Goal: Transaction & Acquisition: Subscribe to service/newsletter

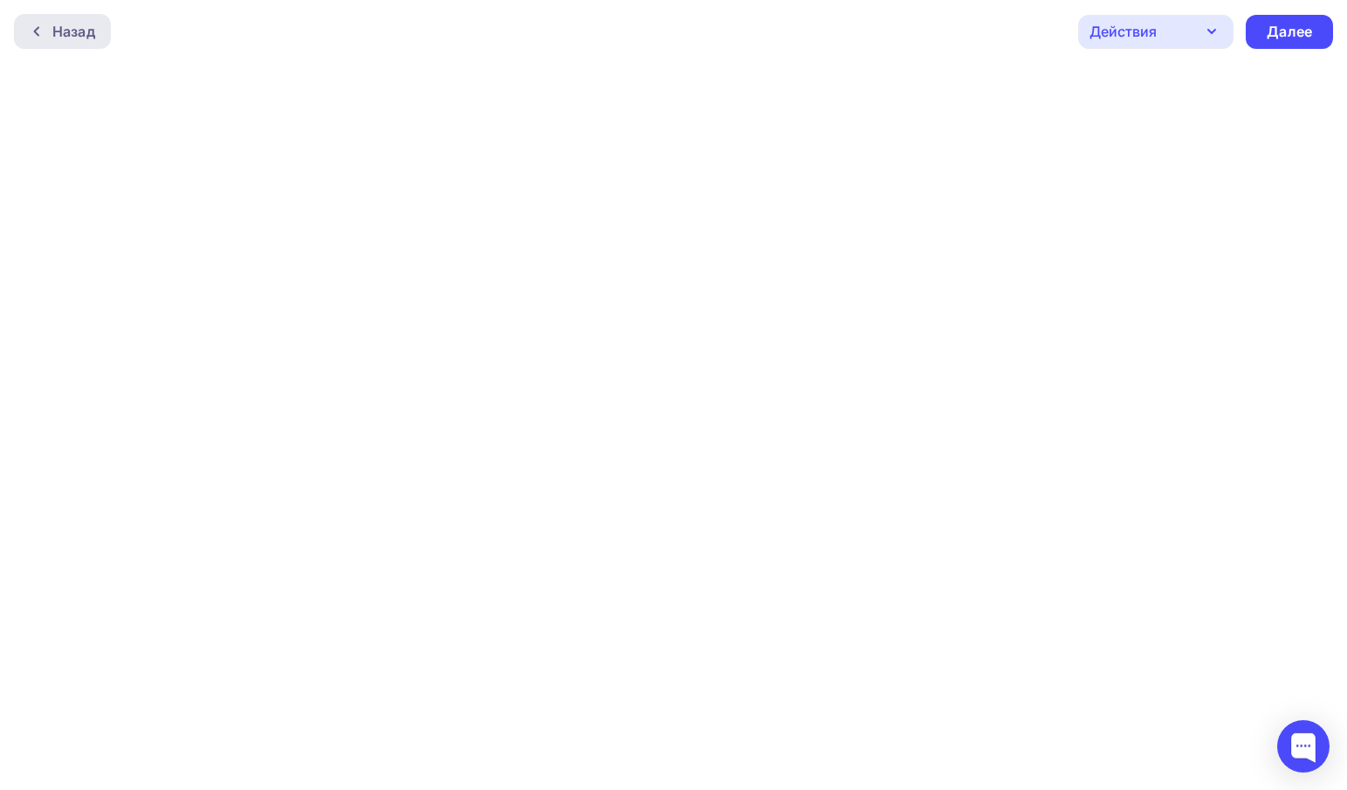
click at [91, 21] on div "Назад" at bounding box center [73, 31] width 43 height 21
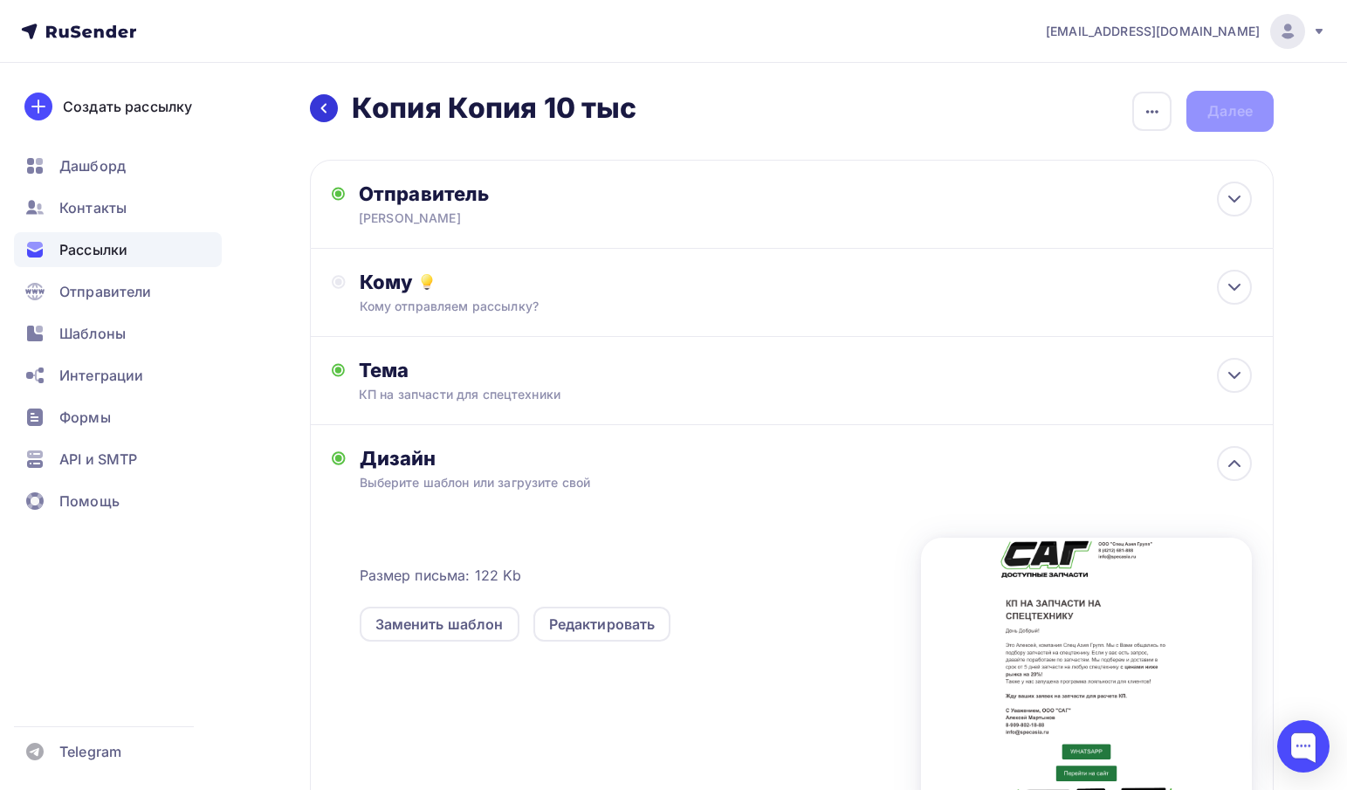
click at [319, 112] on icon at bounding box center [324, 108] width 14 height 14
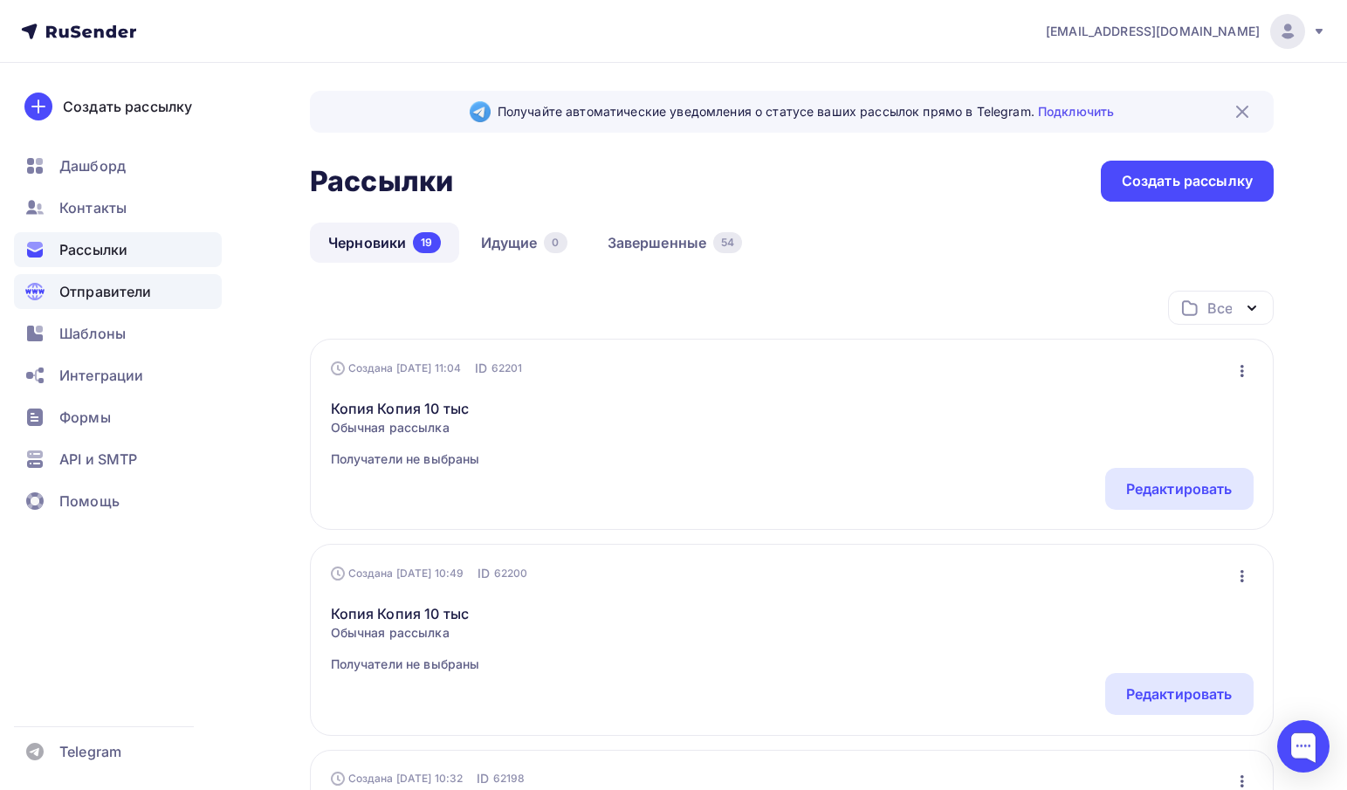
click at [134, 296] on span "Отправители" at bounding box center [105, 291] width 93 height 21
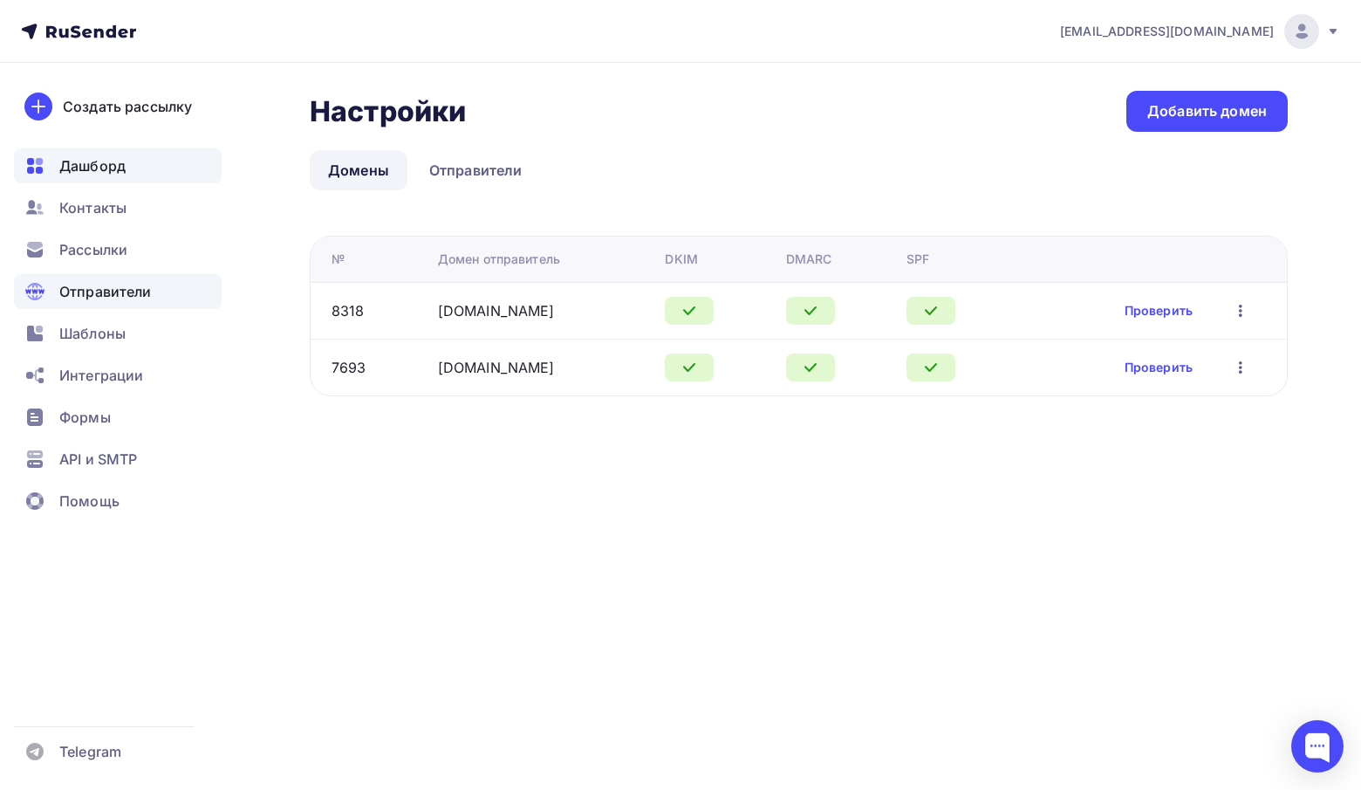
click at [89, 169] on span "Дашборд" at bounding box center [92, 165] width 66 height 21
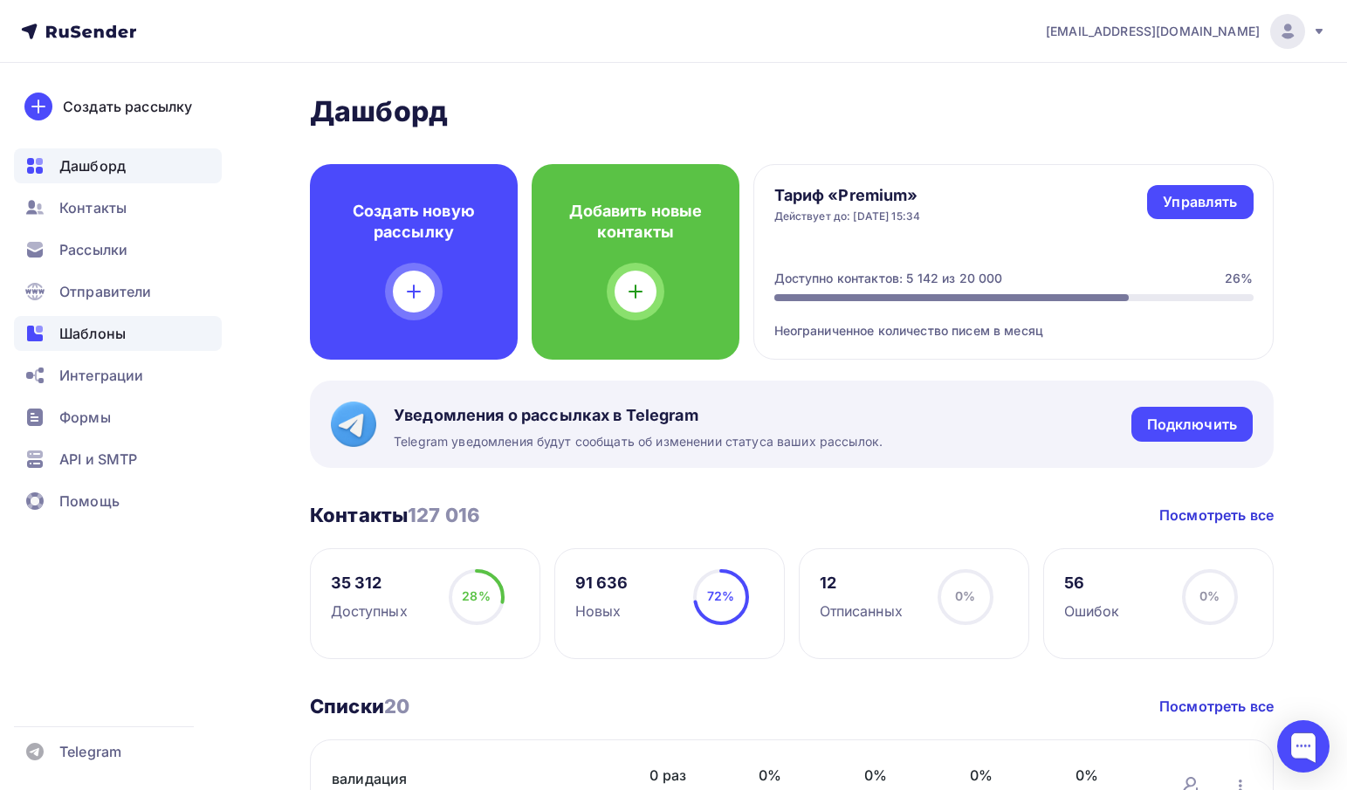
click at [130, 329] on div "Шаблоны" at bounding box center [118, 333] width 208 height 35
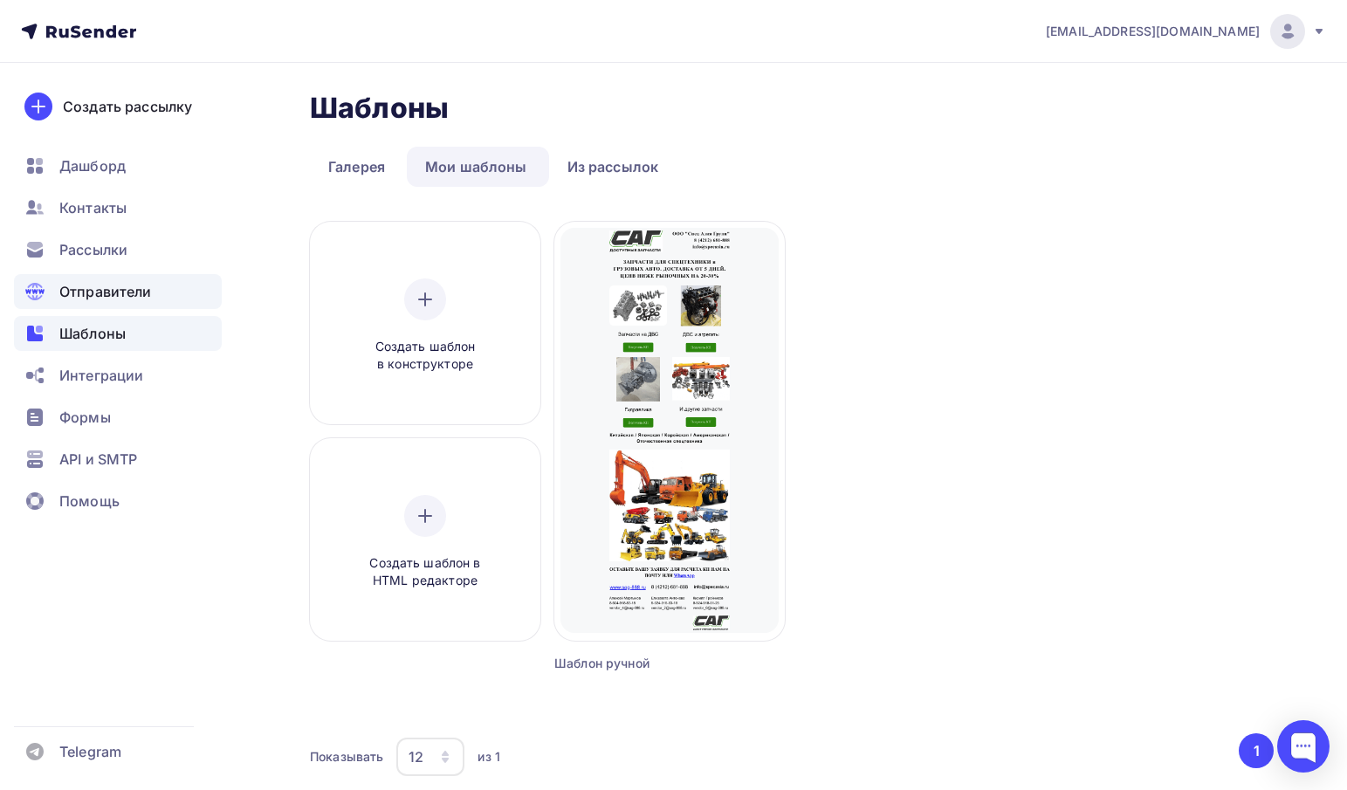
click at [91, 285] on span "Отправители" at bounding box center [105, 291] width 93 height 21
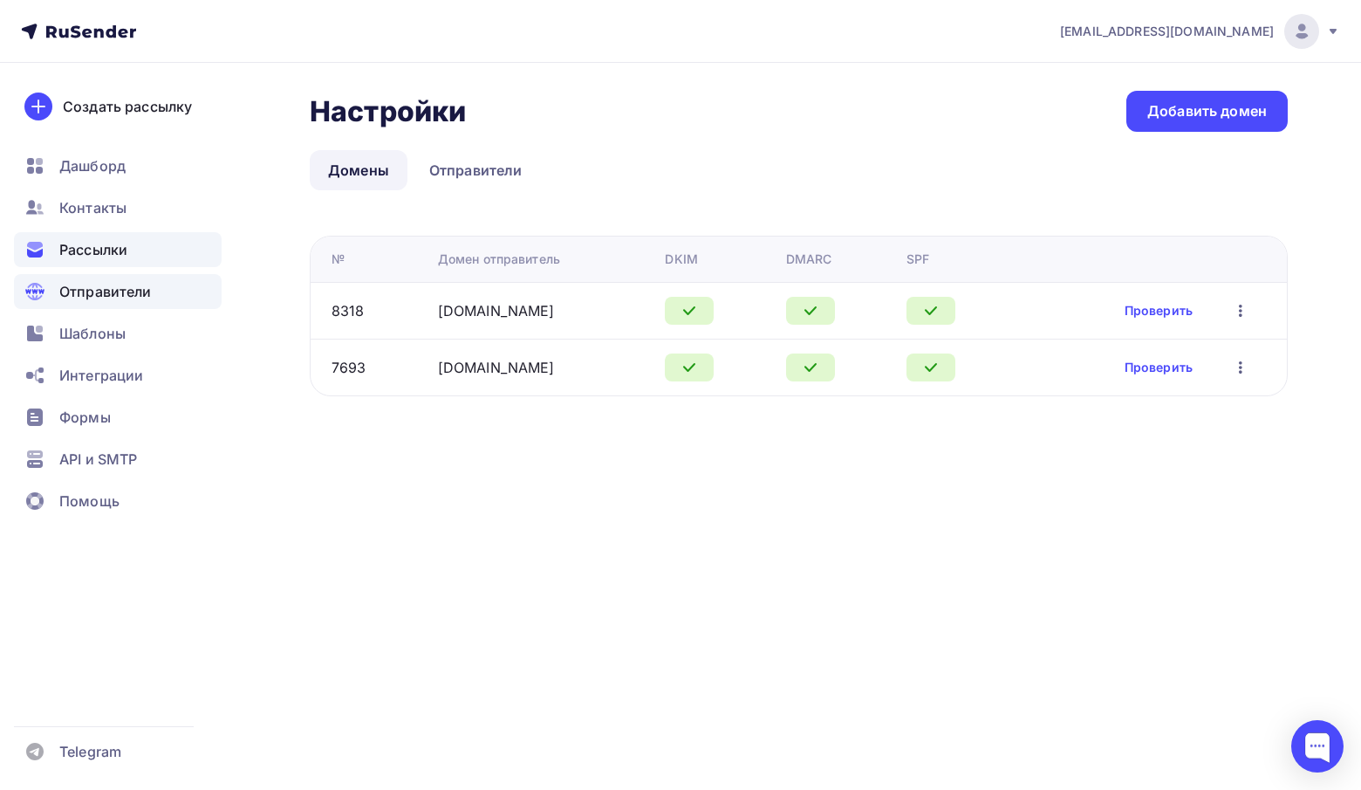
click at [79, 241] on span "Рассылки" at bounding box center [93, 249] width 68 height 21
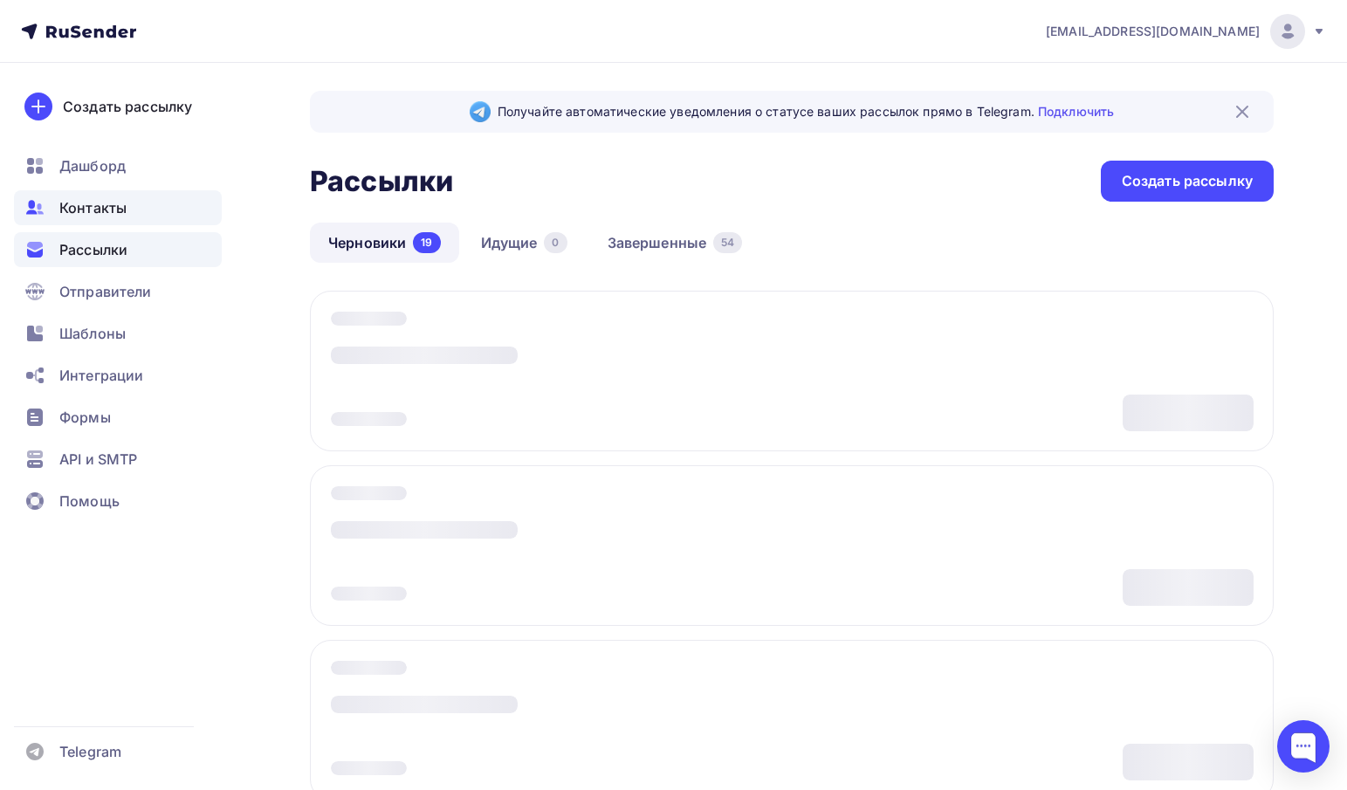
click at [76, 211] on span "Контакты" at bounding box center [92, 207] width 67 height 21
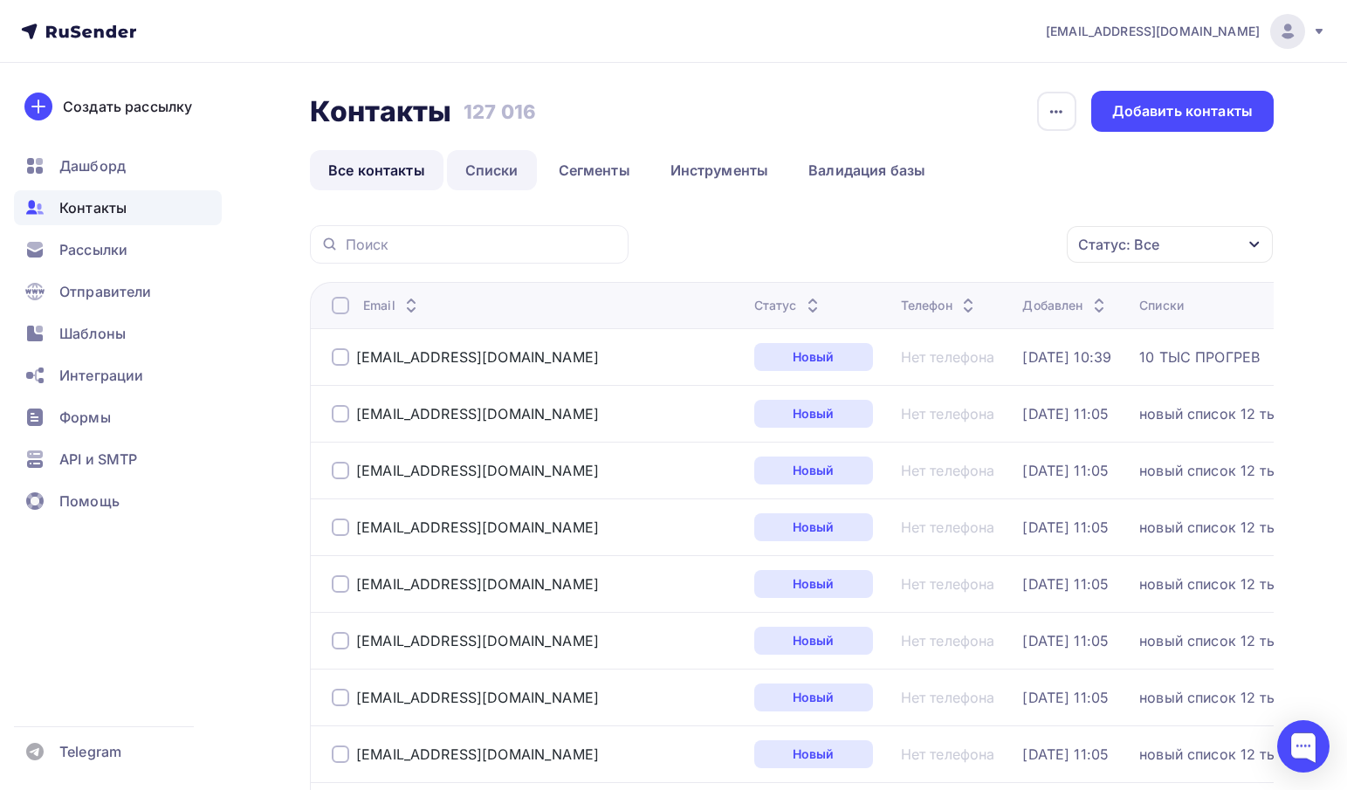
click at [490, 169] on link "Списки" at bounding box center [492, 170] width 90 height 40
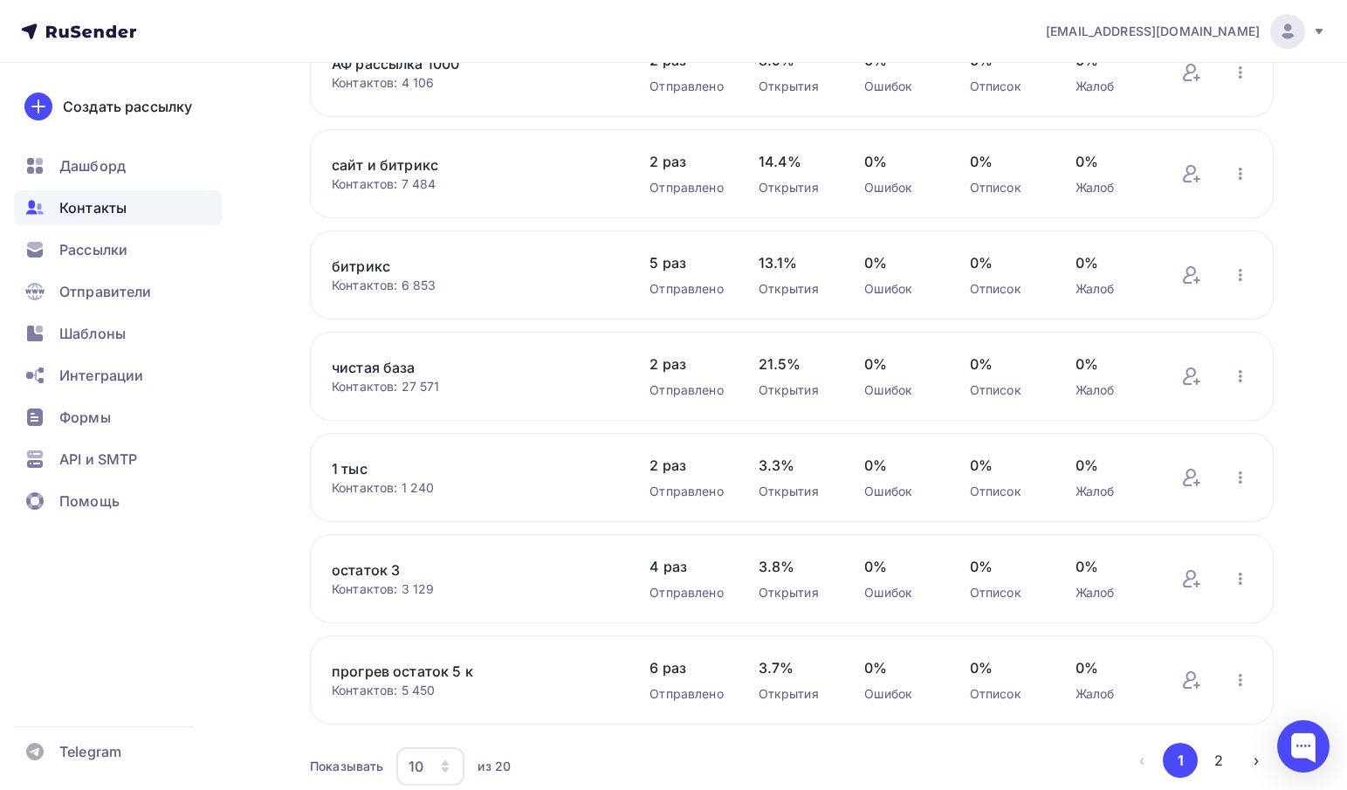
scroll to position [573, 0]
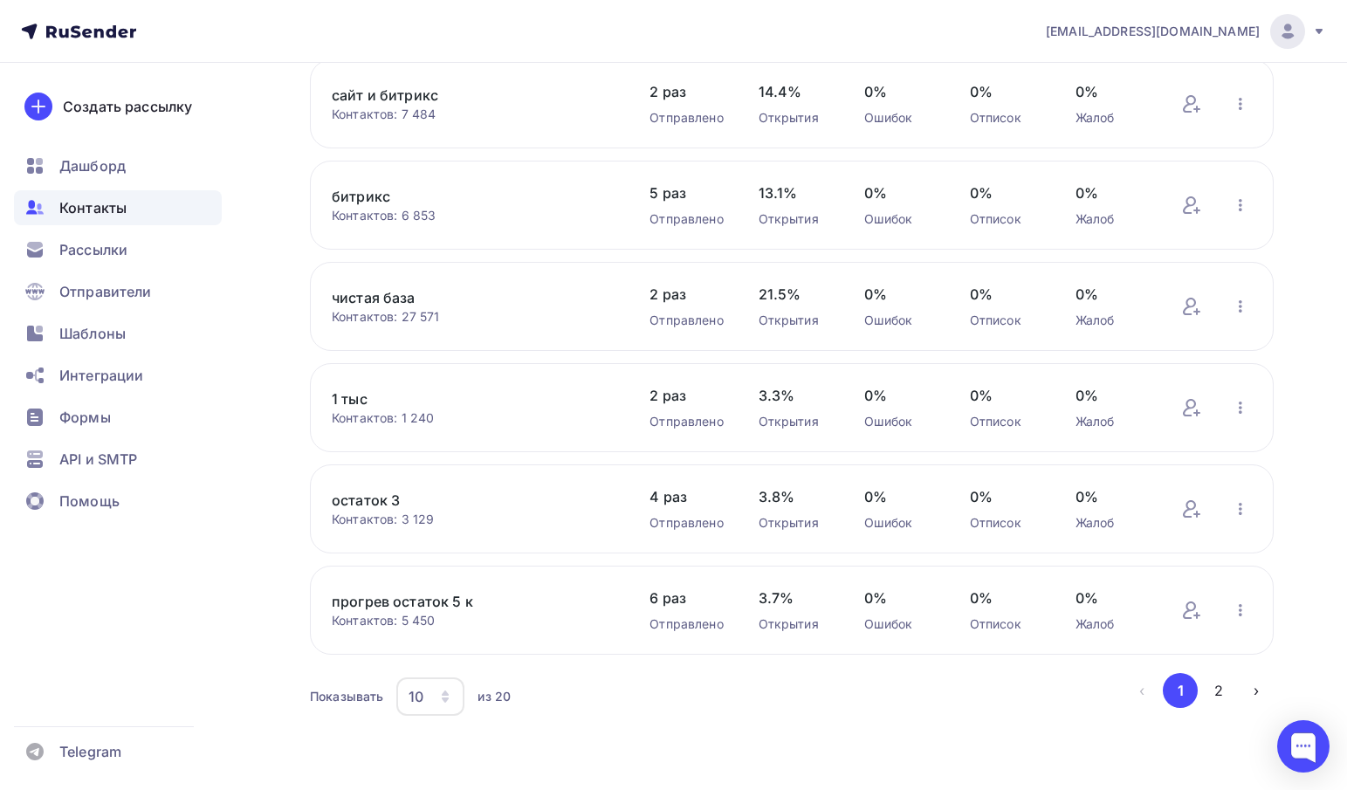
click at [420, 695] on div "10" at bounding box center [415, 696] width 15 height 21
click at [449, 606] on div "50" at bounding box center [500, 616] width 168 height 21
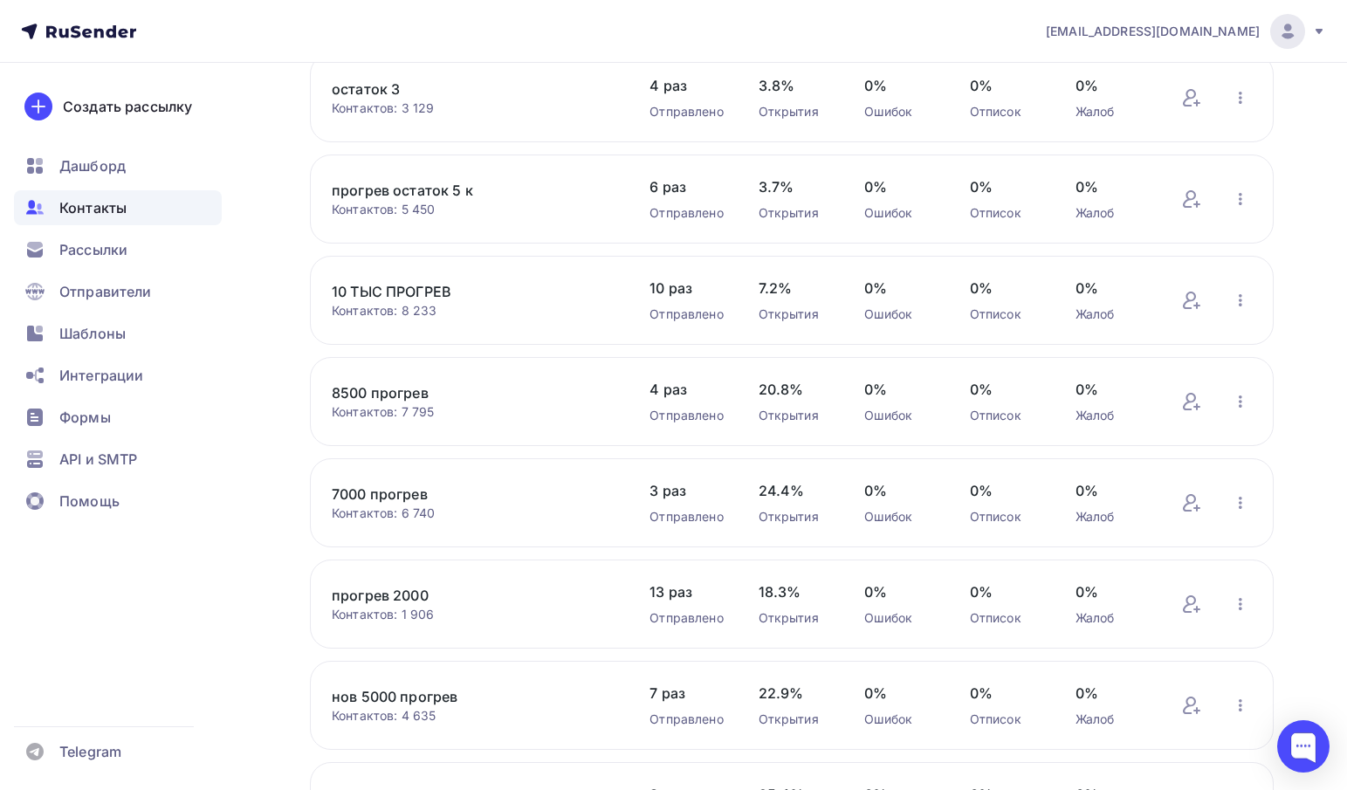
scroll to position [976, 0]
click at [1240, 305] on icon "button" at bounding box center [1239, 299] width 3 height 12
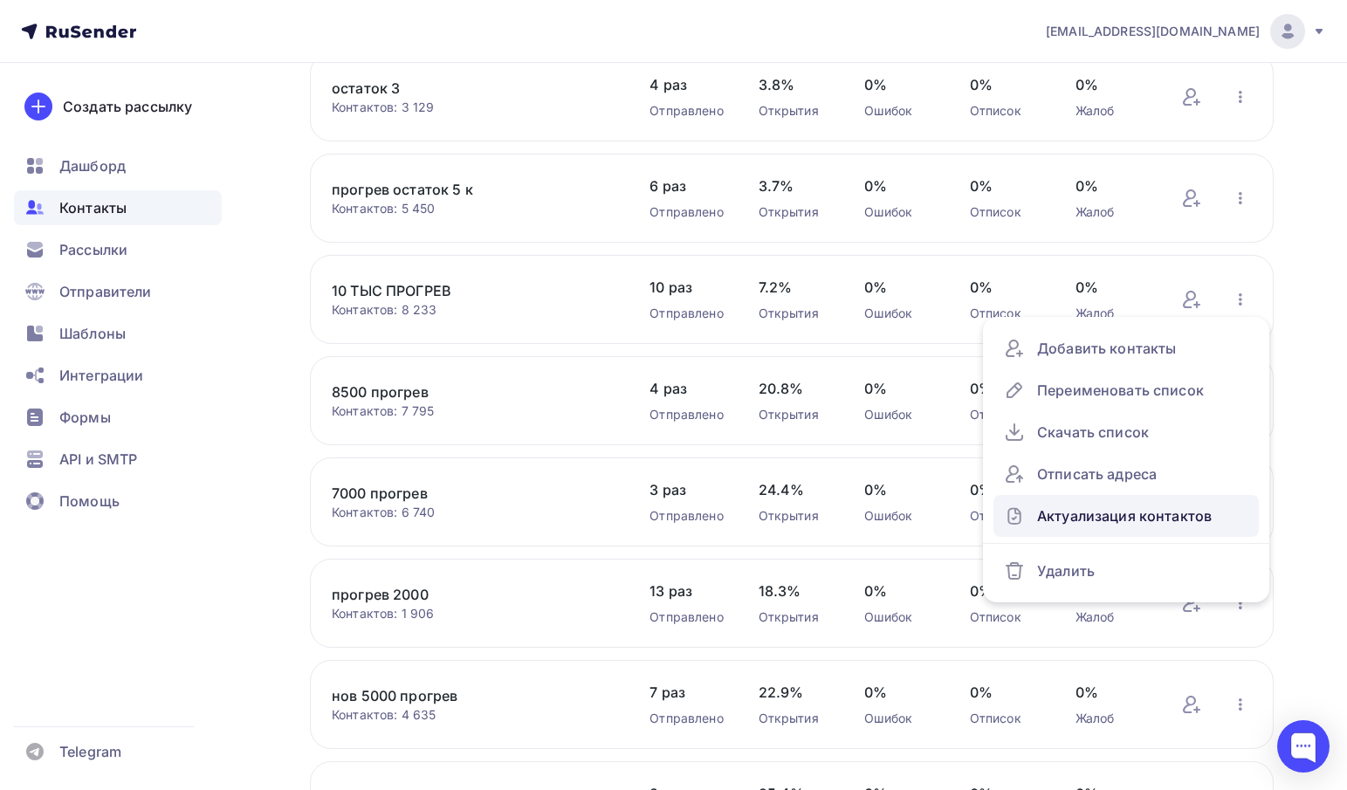
click at [1068, 529] on div "Актуализация контактов" at bounding box center [1126, 516] width 244 height 28
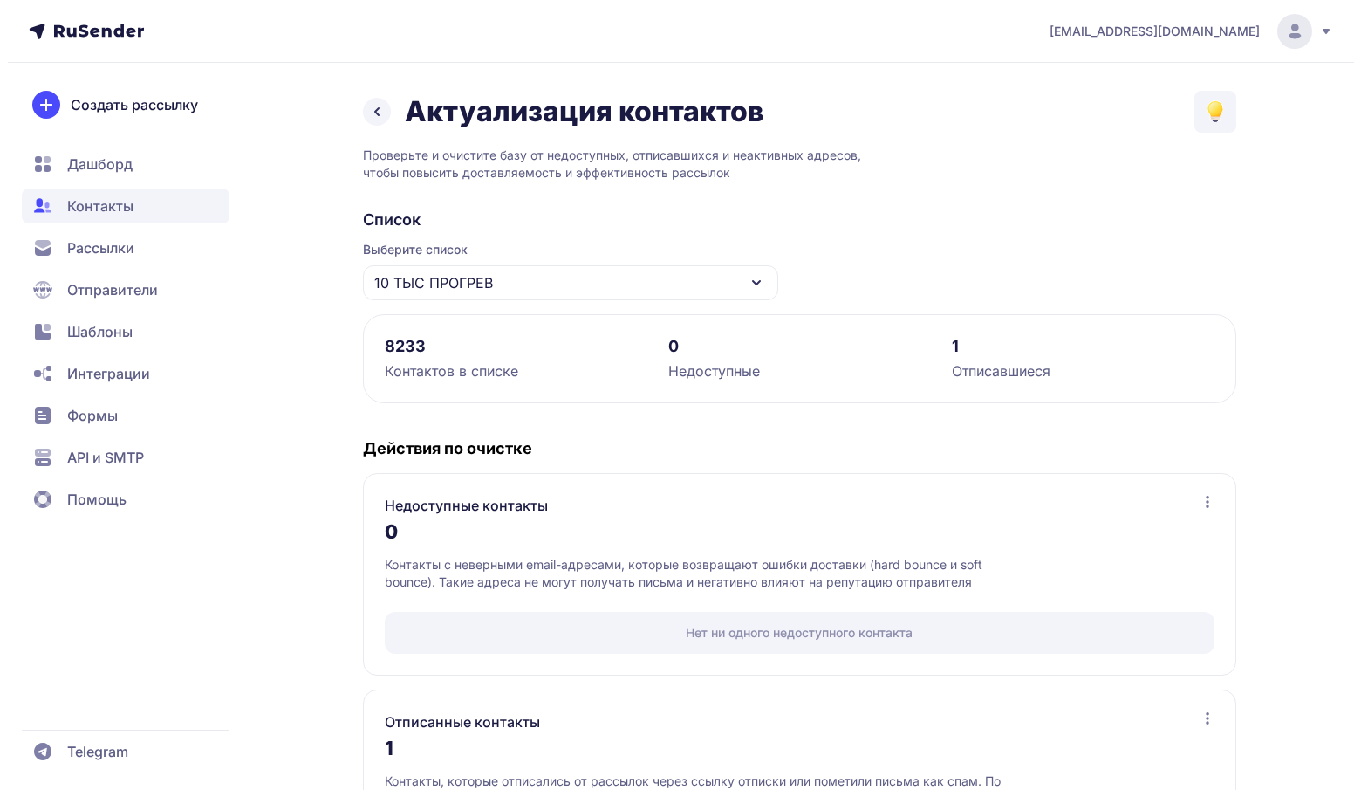
scroll to position [165, 0]
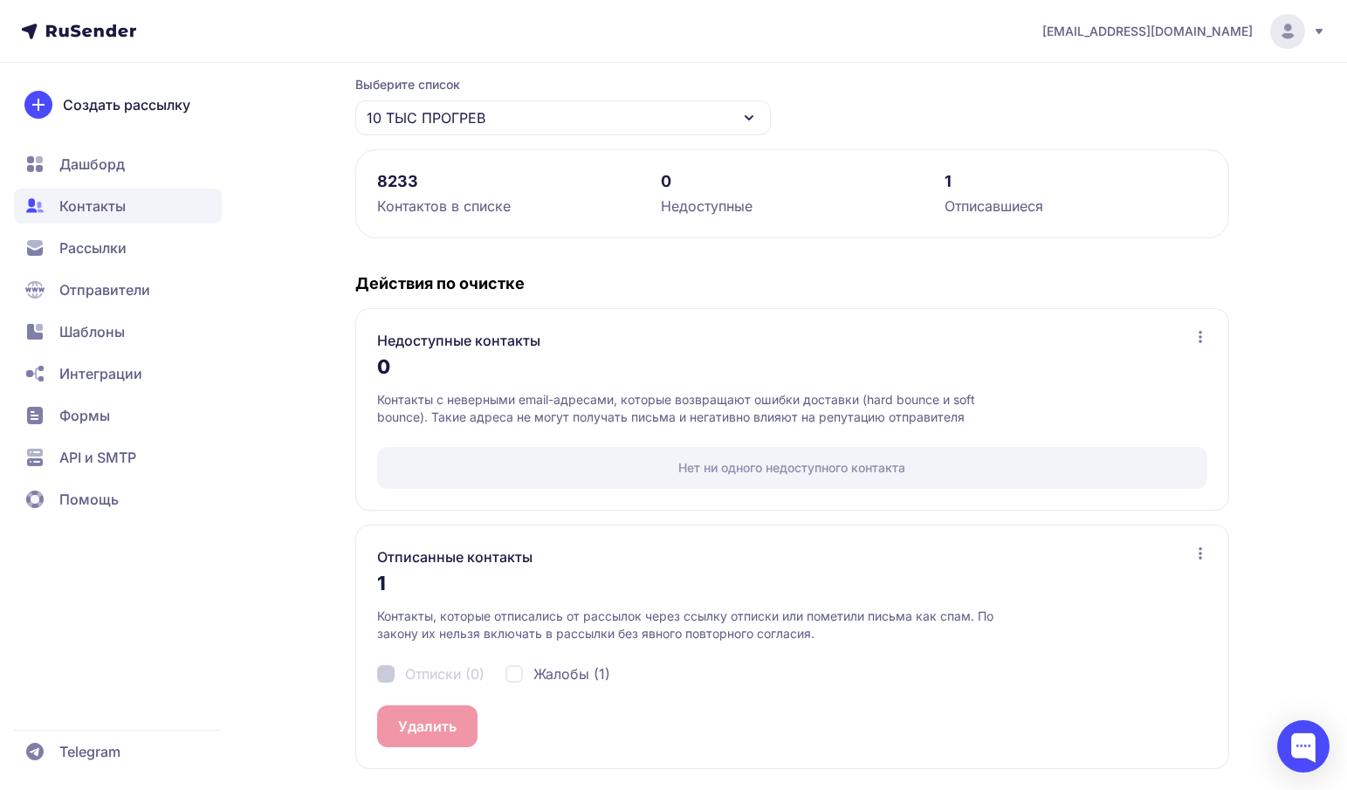
click at [553, 672] on span "Жалобы (1)" at bounding box center [571, 673] width 77 height 21
checkbox input "true"
click at [447, 710] on button "Удалить 1" at bounding box center [430, 726] width 106 height 42
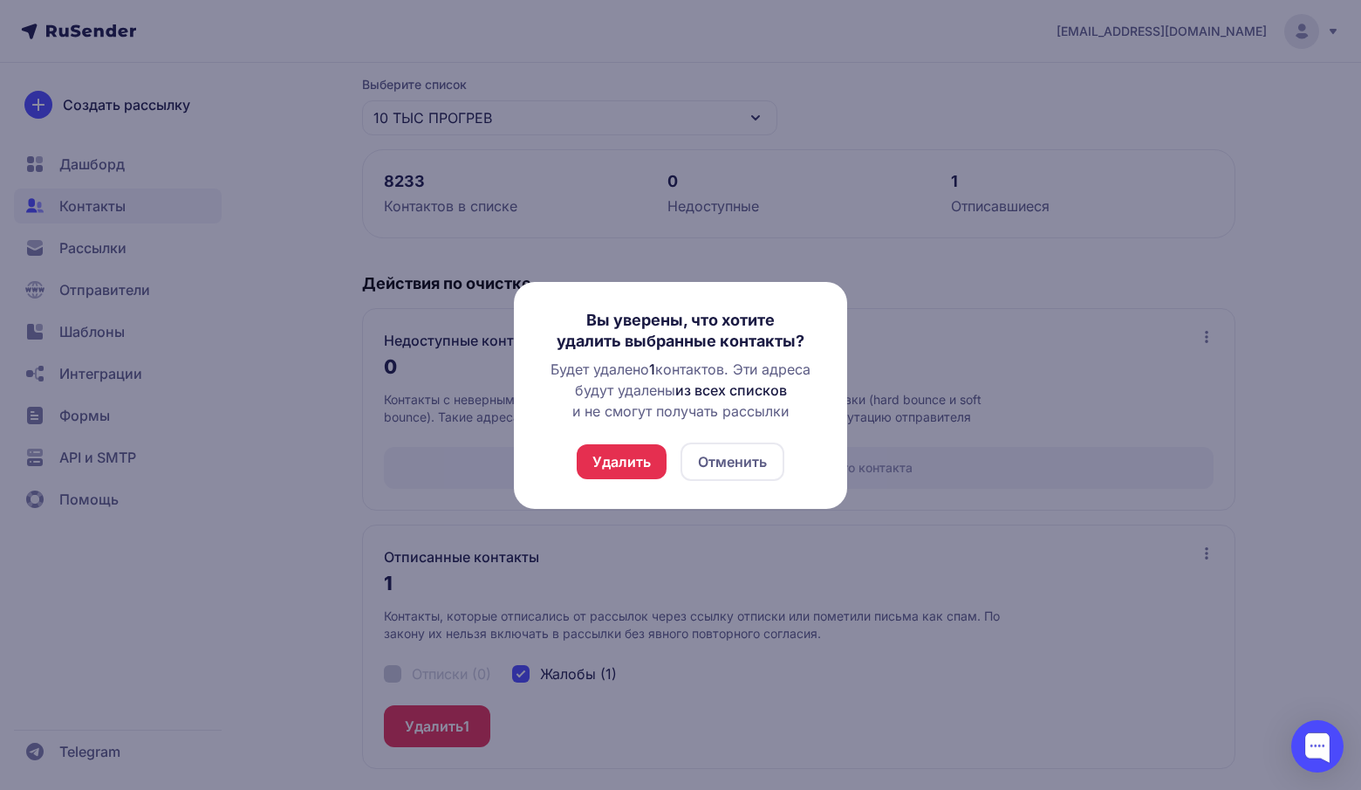
click at [596, 467] on button "Удалить" at bounding box center [622, 461] width 90 height 35
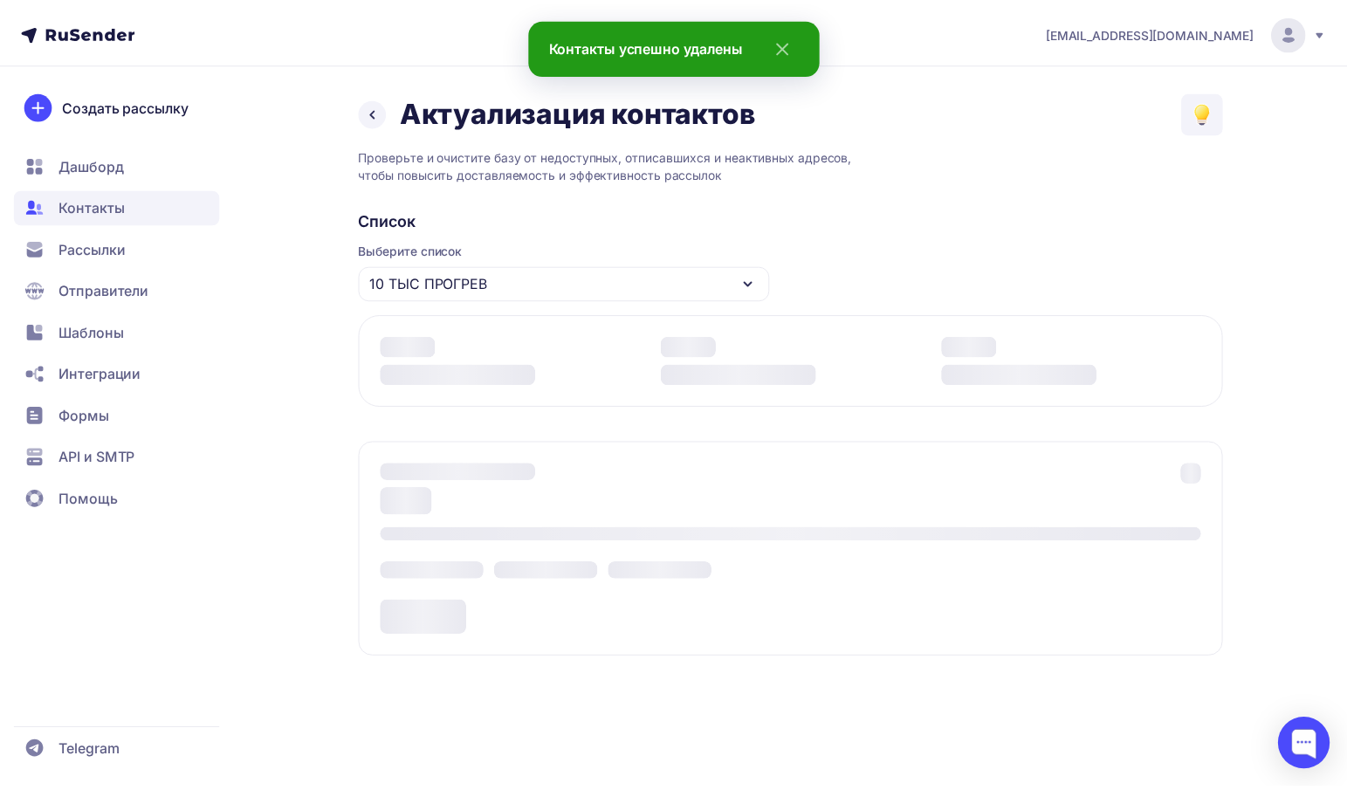
scroll to position [0, 0]
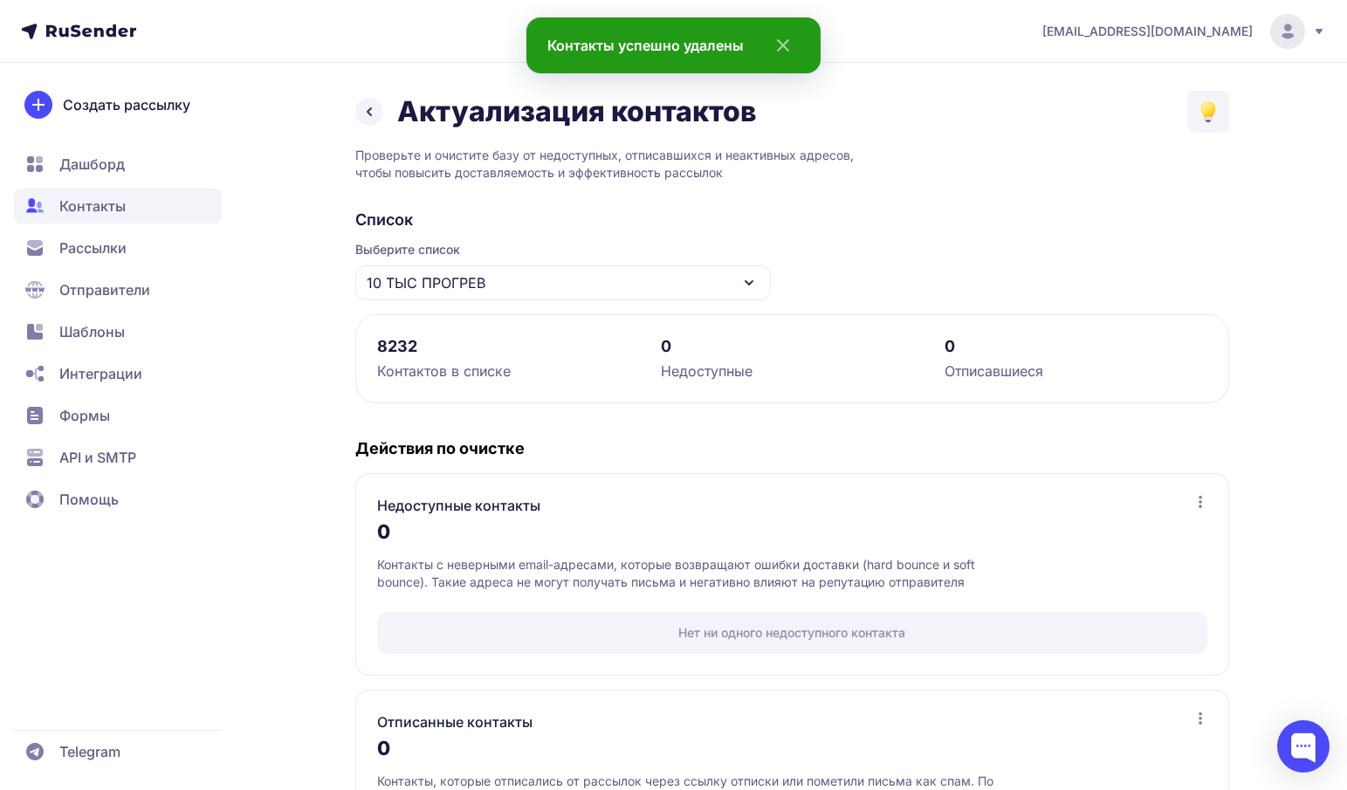
click at [484, 279] on span "10 ТЫС ПРОГРЕВ" at bounding box center [426, 282] width 119 height 21
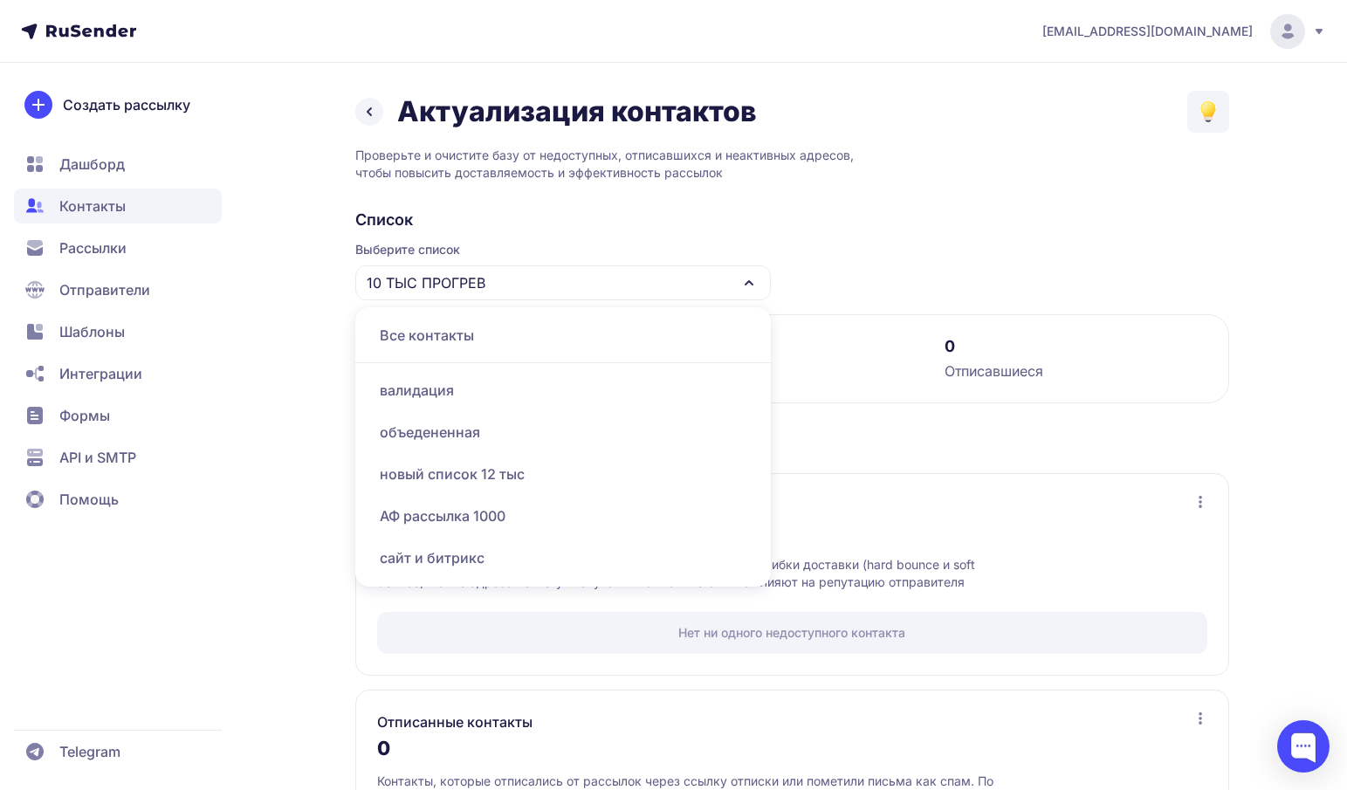
click at [442, 395] on div "валидация" at bounding box center [563, 390] width 394 height 42
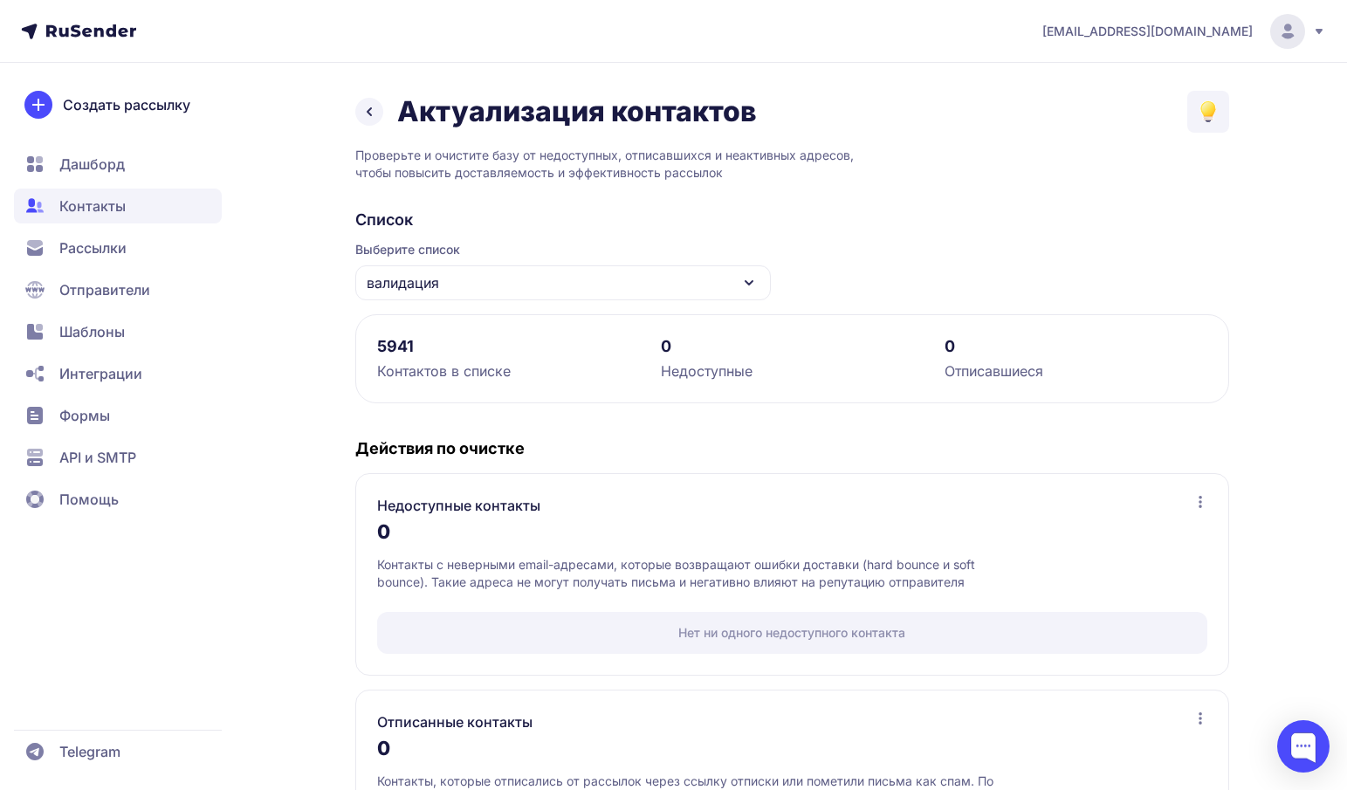
click at [446, 286] on div "валидация" at bounding box center [562, 282] width 415 height 35
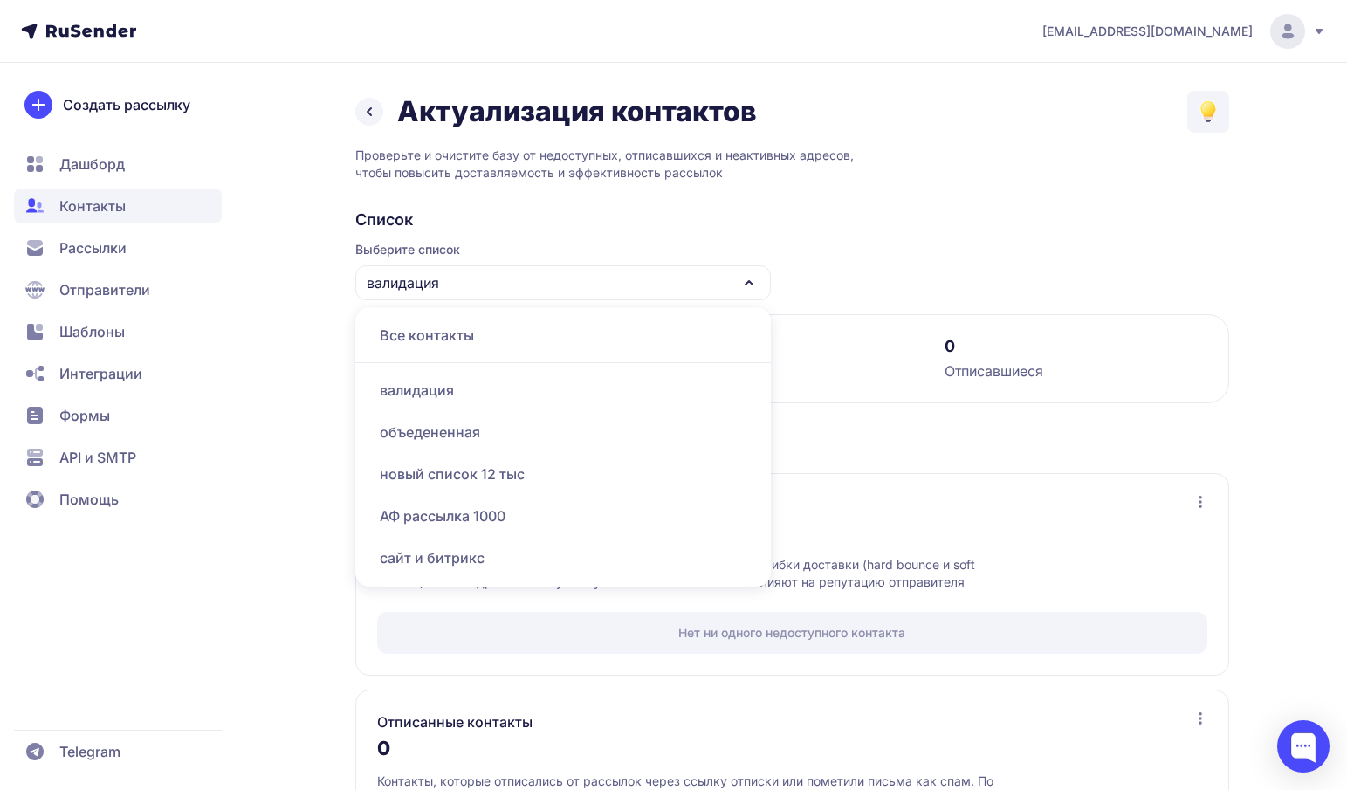
click at [434, 429] on div "объедененная" at bounding box center [563, 432] width 394 height 42
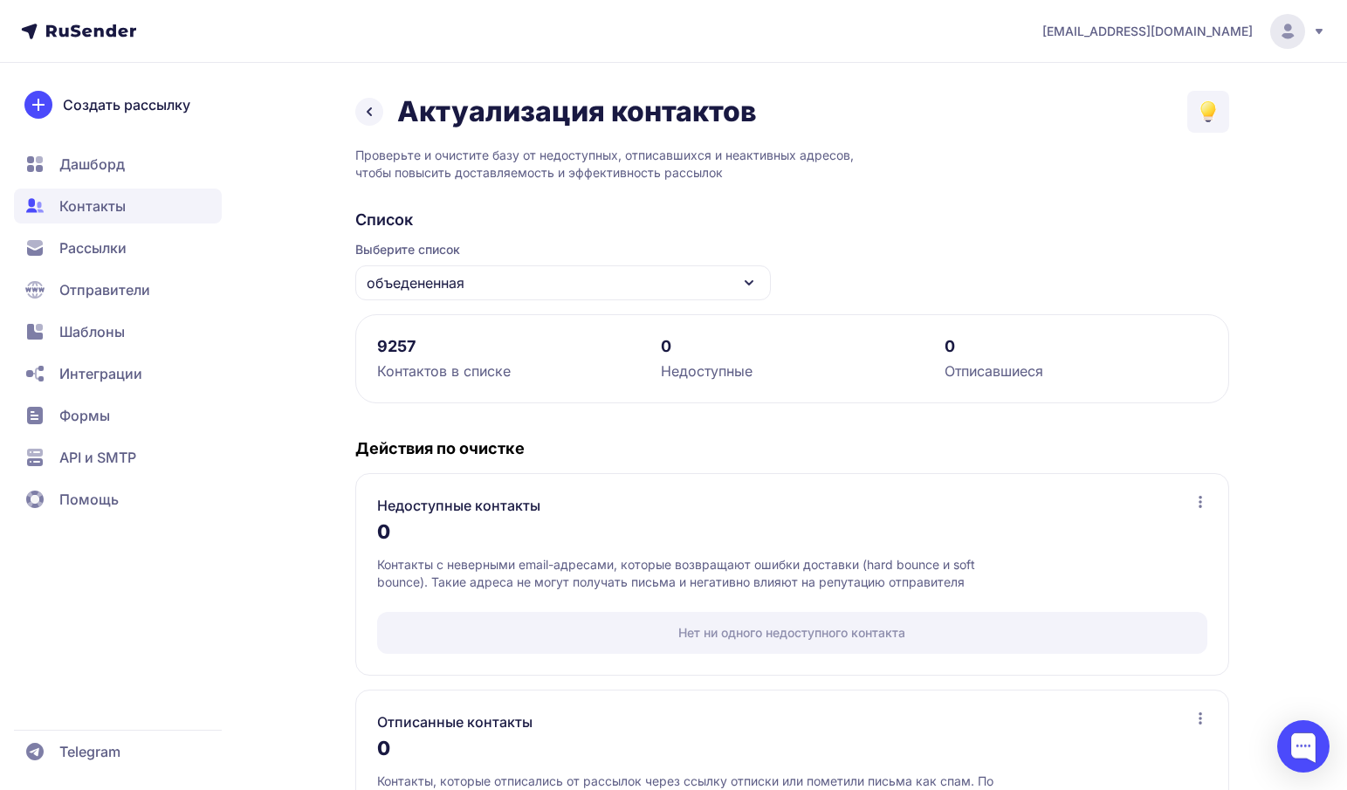
click at [449, 285] on span "объедененная" at bounding box center [416, 282] width 98 height 21
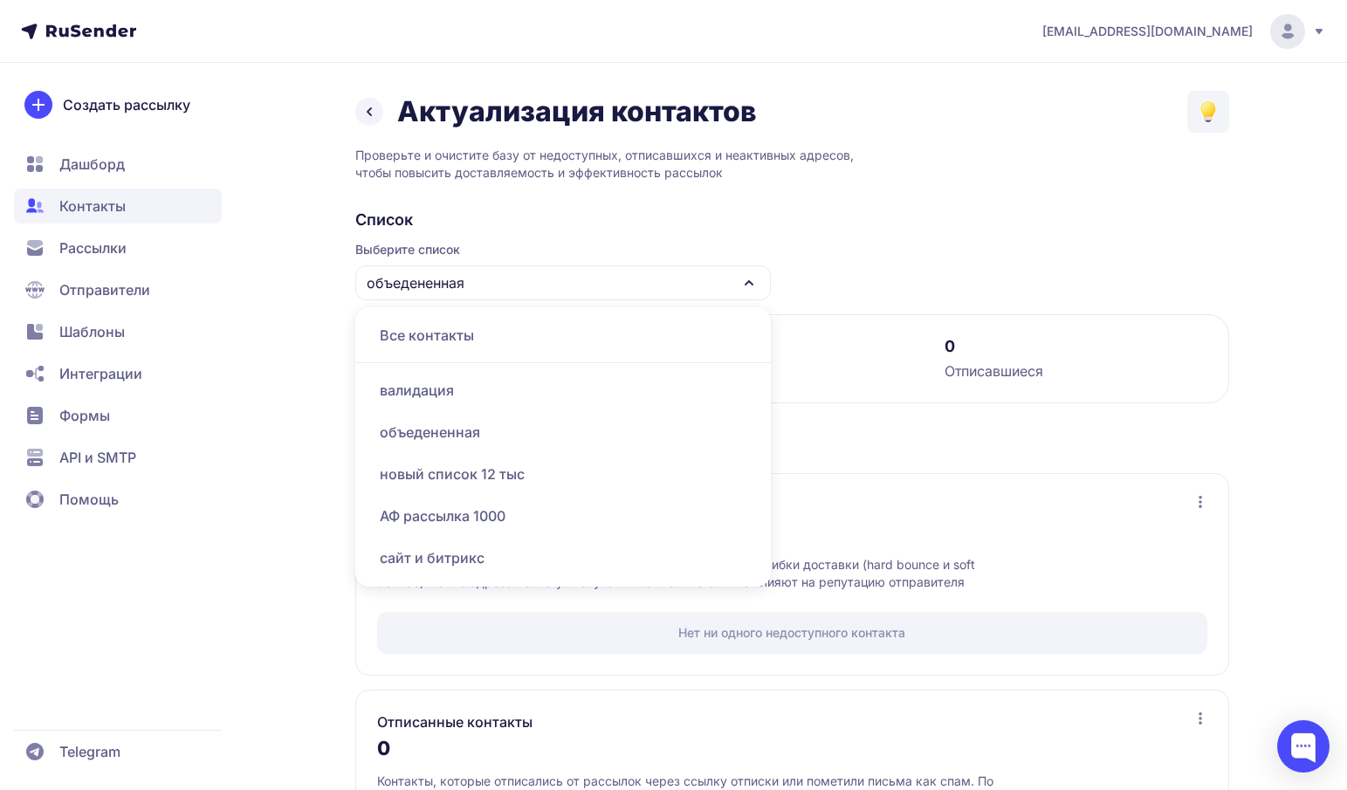
click at [448, 481] on div "новый список 12 тыс" at bounding box center [563, 474] width 394 height 42
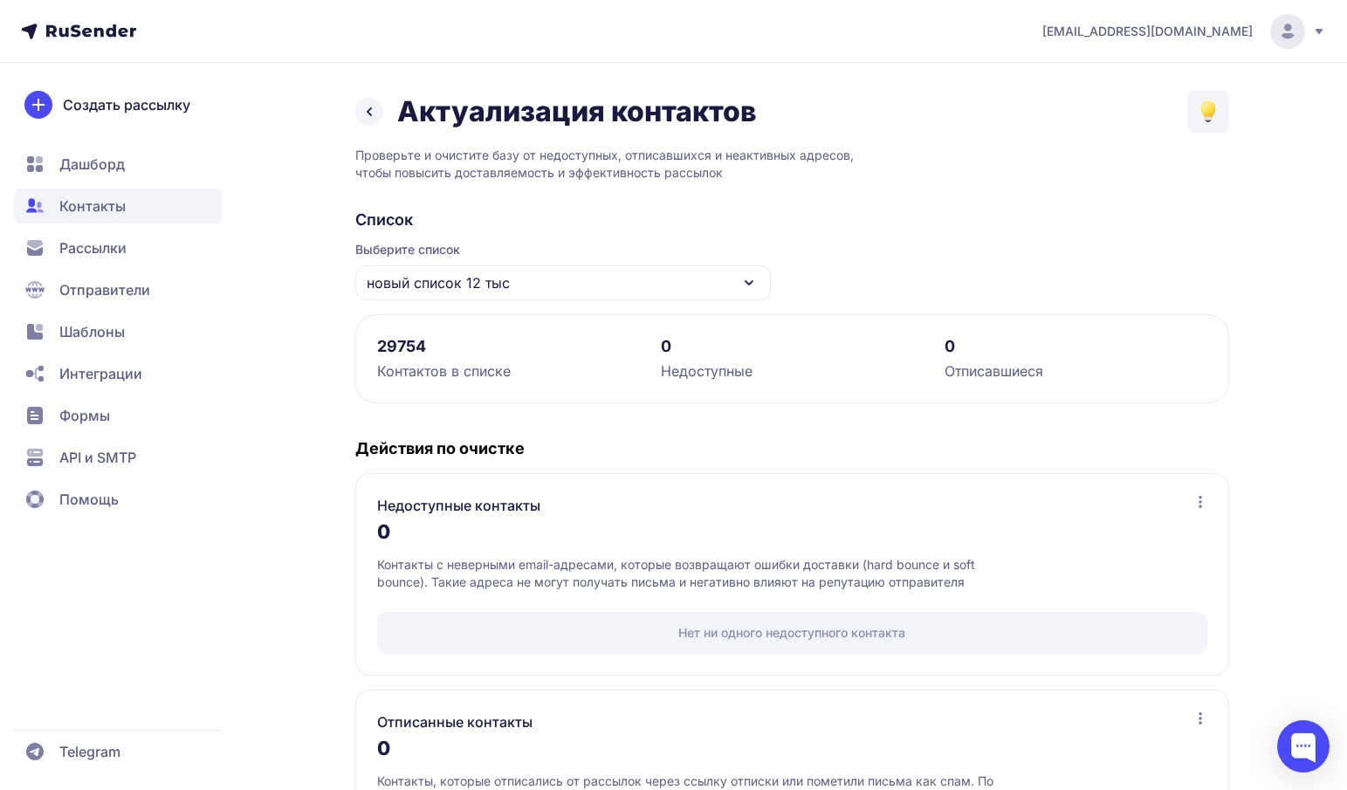
click at [448, 273] on span "новый список 12 тыс" at bounding box center [438, 282] width 143 height 21
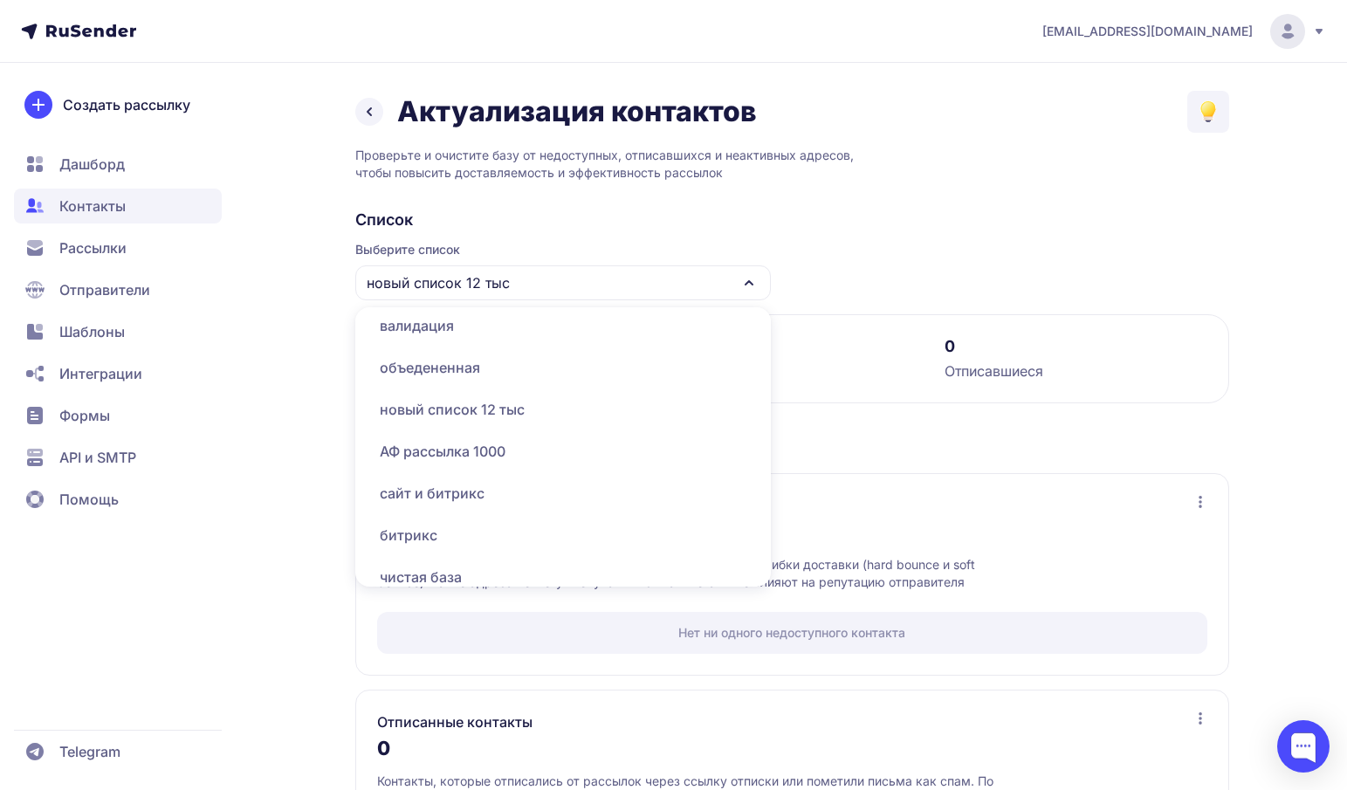
scroll to position [74, 0]
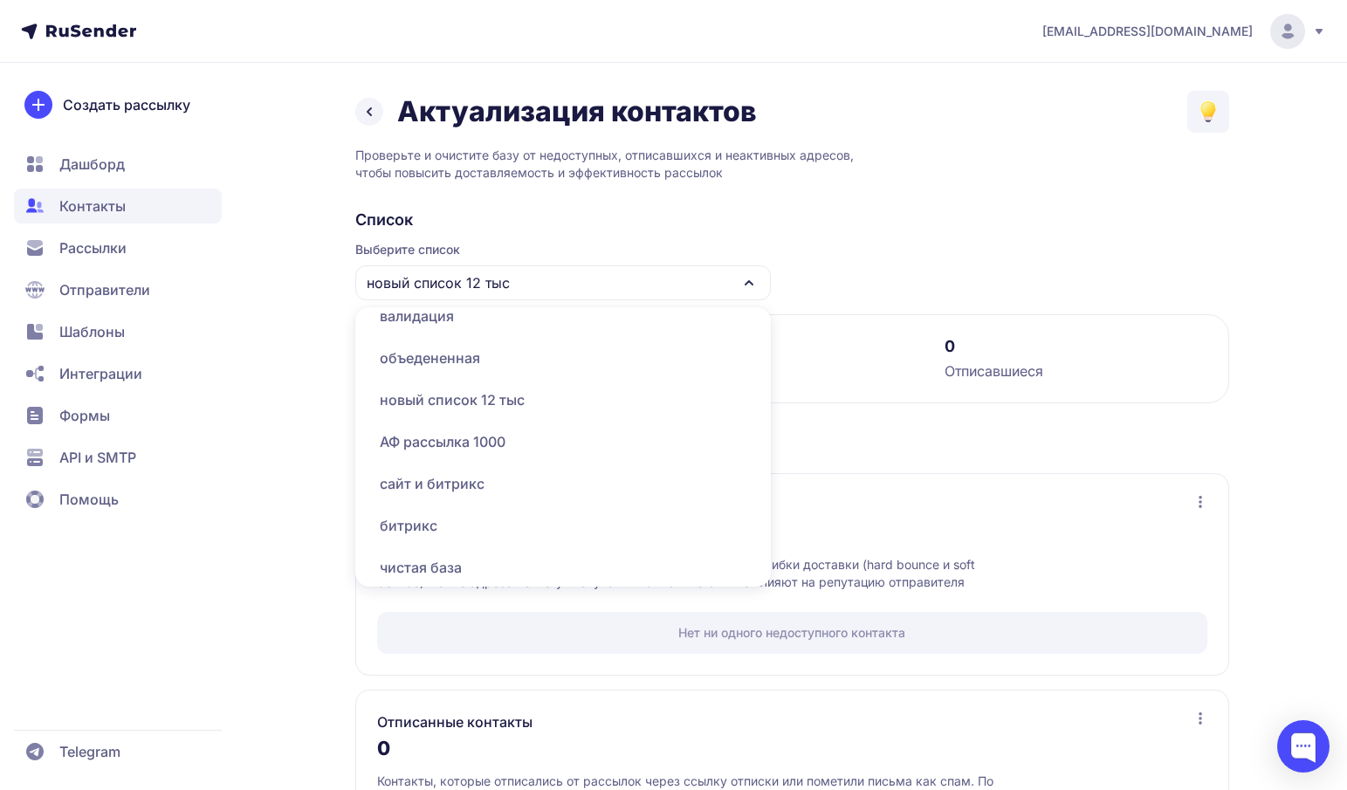
click at [456, 476] on div "сайт и битрикс" at bounding box center [563, 484] width 394 height 42
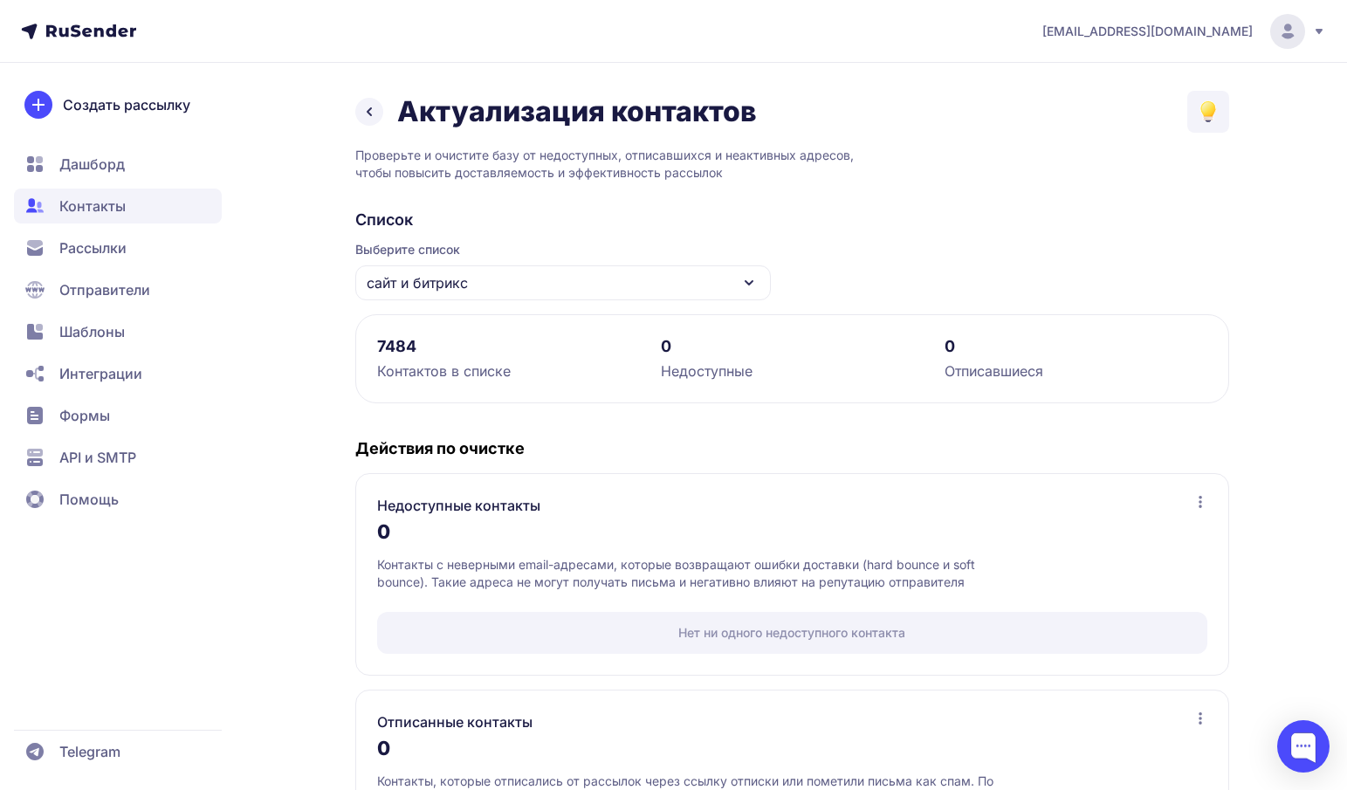
scroll to position [1, 0]
click at [470, 291] on div "сайт и битрикс" at bounding box center [562, 281] width 415 height 35
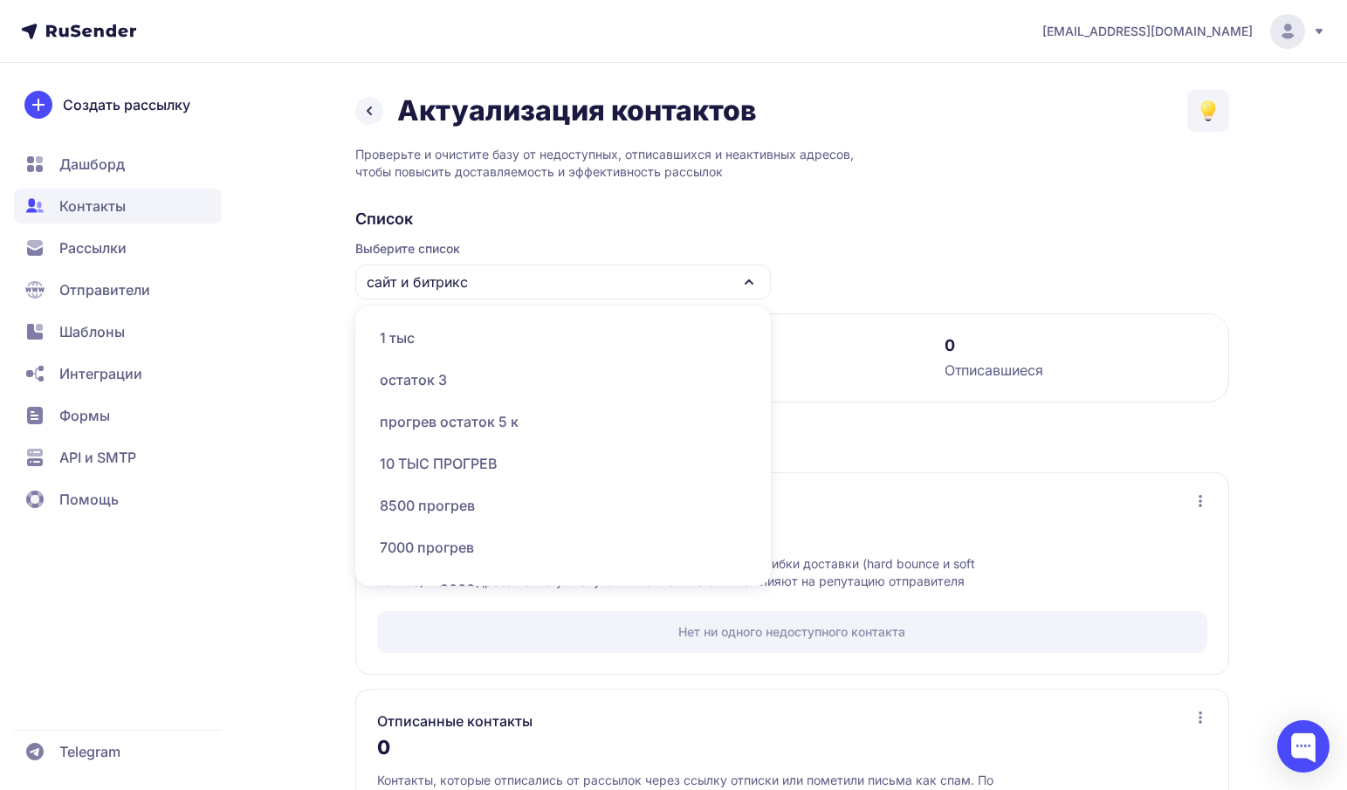
scroll to position [356, 0]
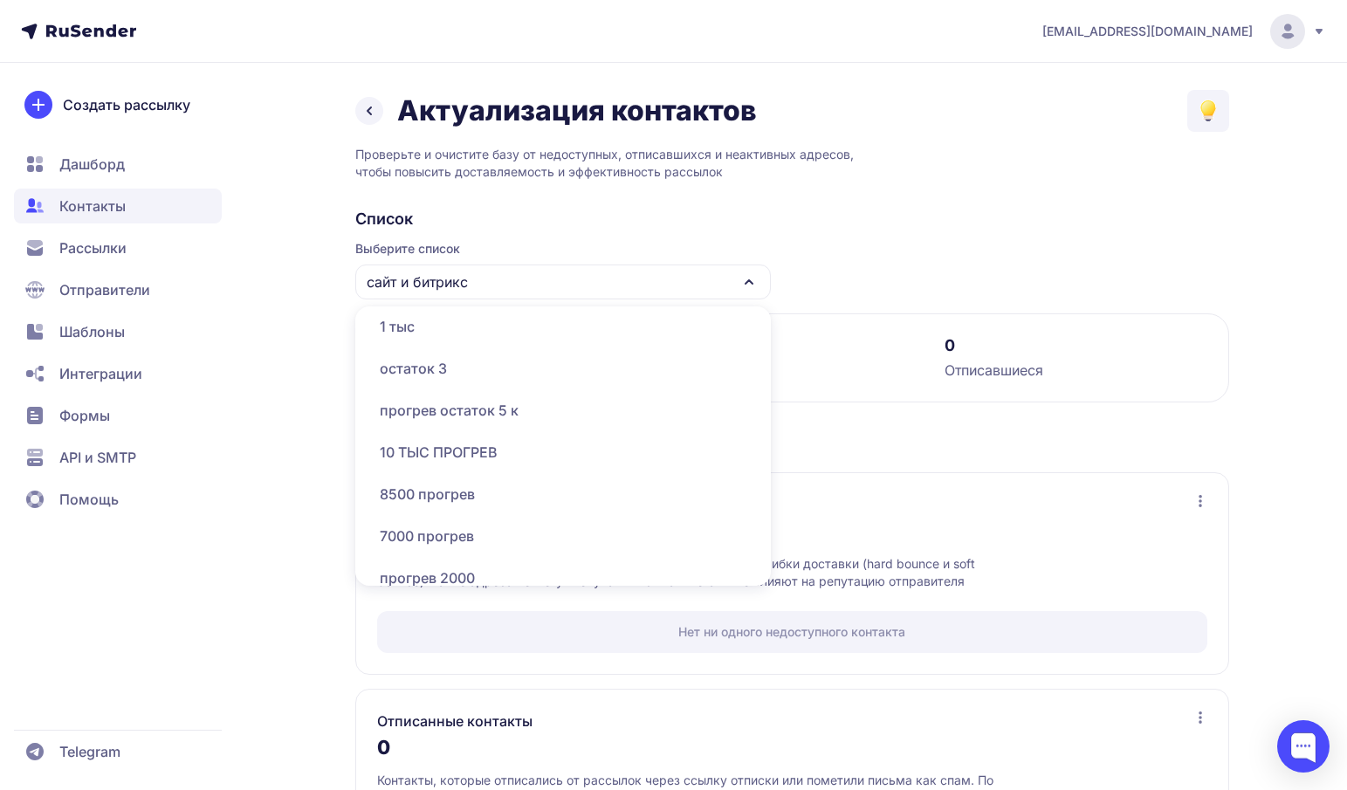
click at [446, 409] on div "прогрев остаток 5 к" at bounding box center [563, 410] width 394 height 42
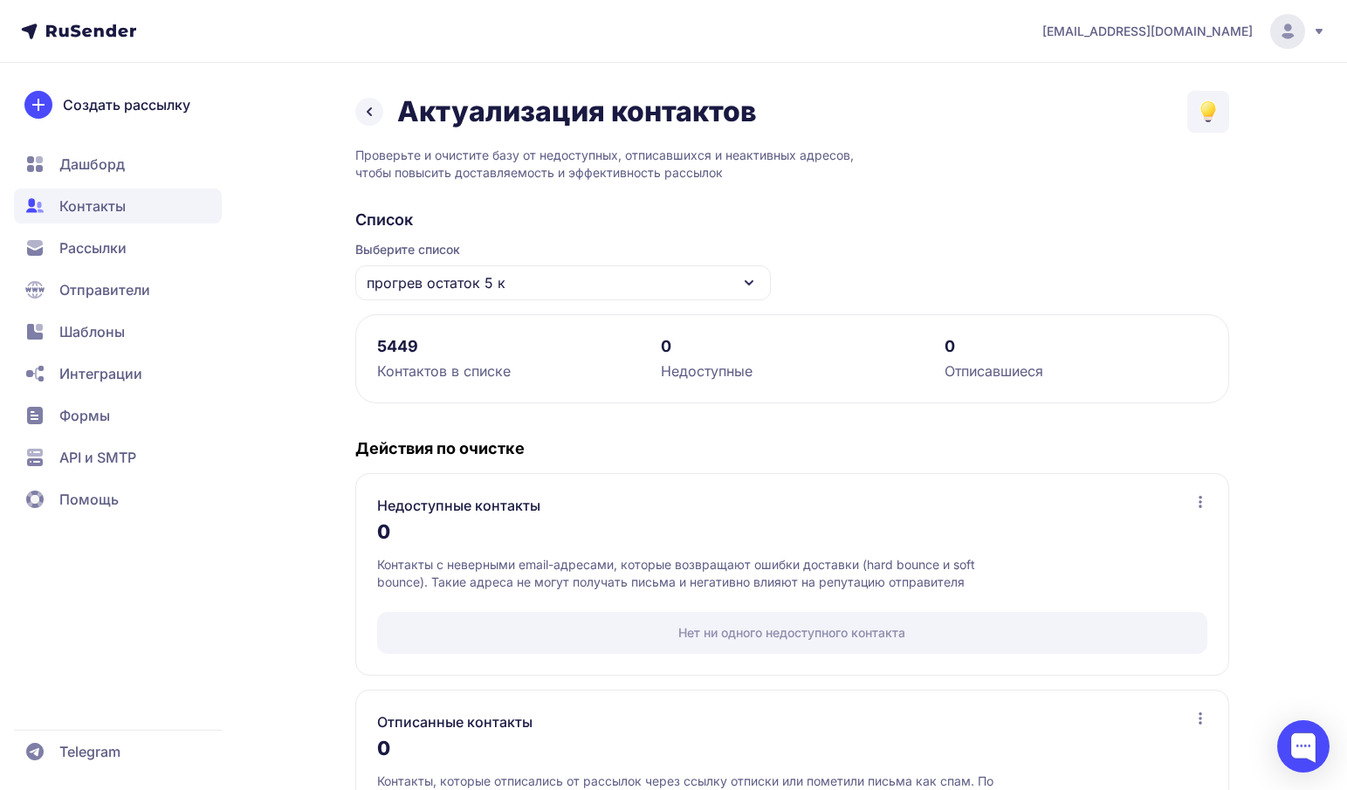
click at [468, 279] on span "прогрев остаток 5 к" at bounding box center [436, 282] width 139 height 21
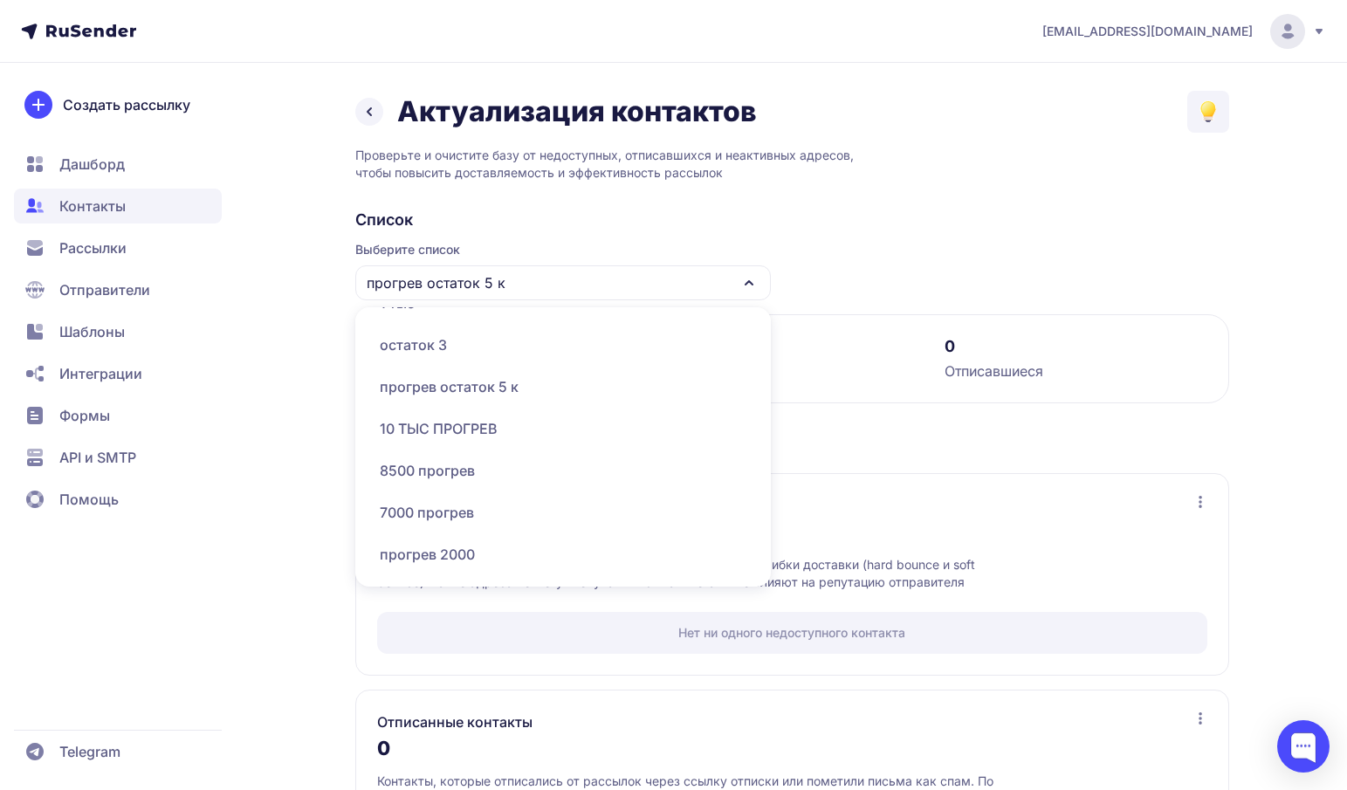
scroll to position [392, 0]
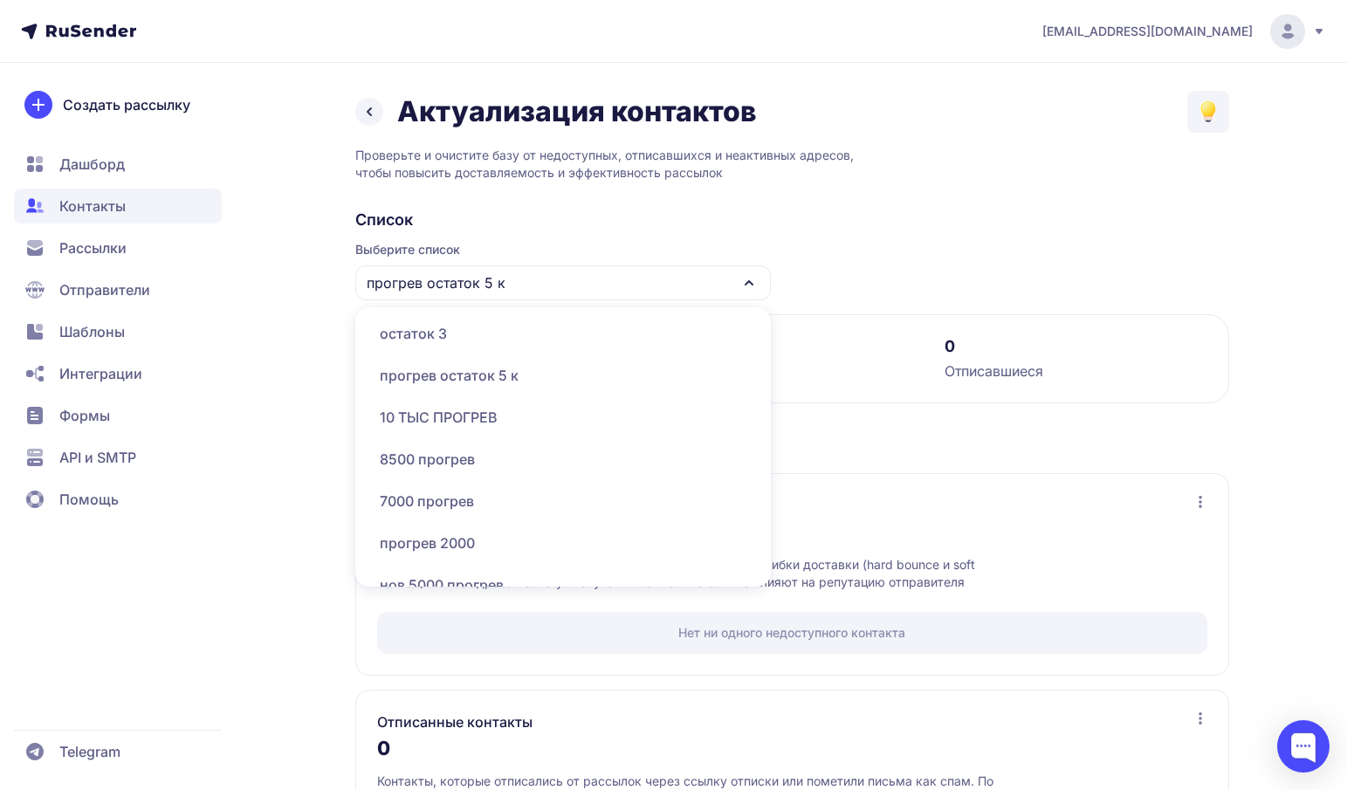
click at [458, 464] on div "8500 прогрев" at bounding box center [563, 459] width 394 height 42
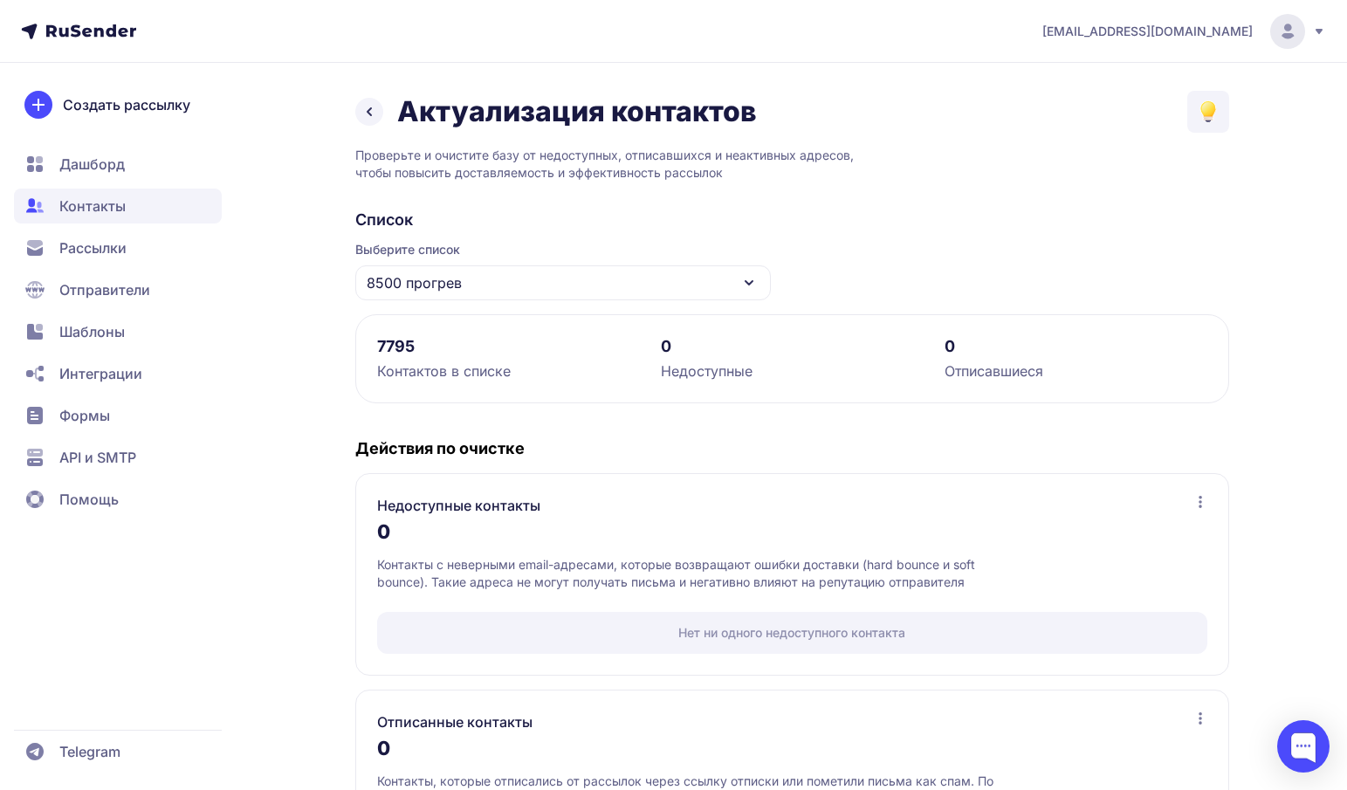
click at [454, 291] on span "8500 прогрев" at bounding box center [414, 282] width 95 height 21
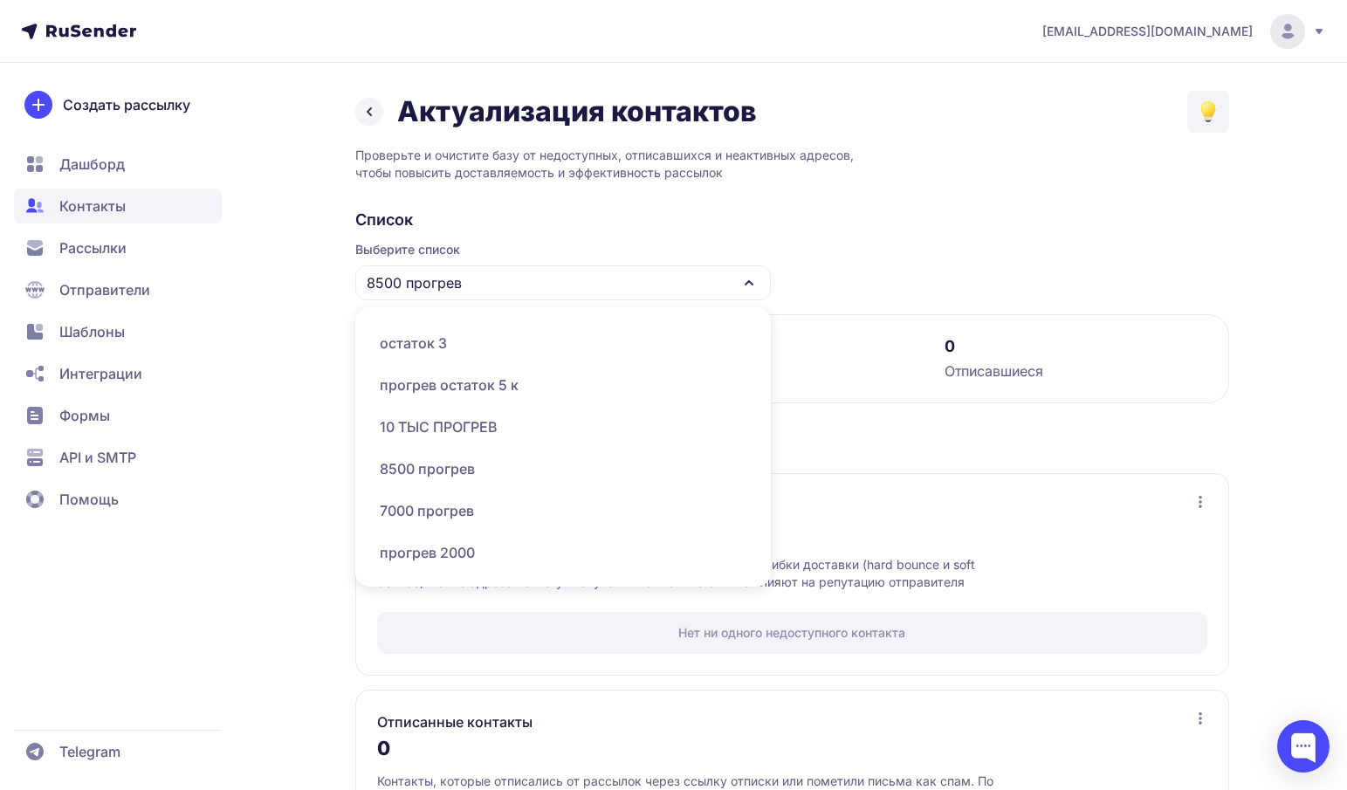
scroll to position [381, 0]
click at [429, 398] on div "прогрев остаток 5 к" at bounding box center [563, 386] width 394 height 42
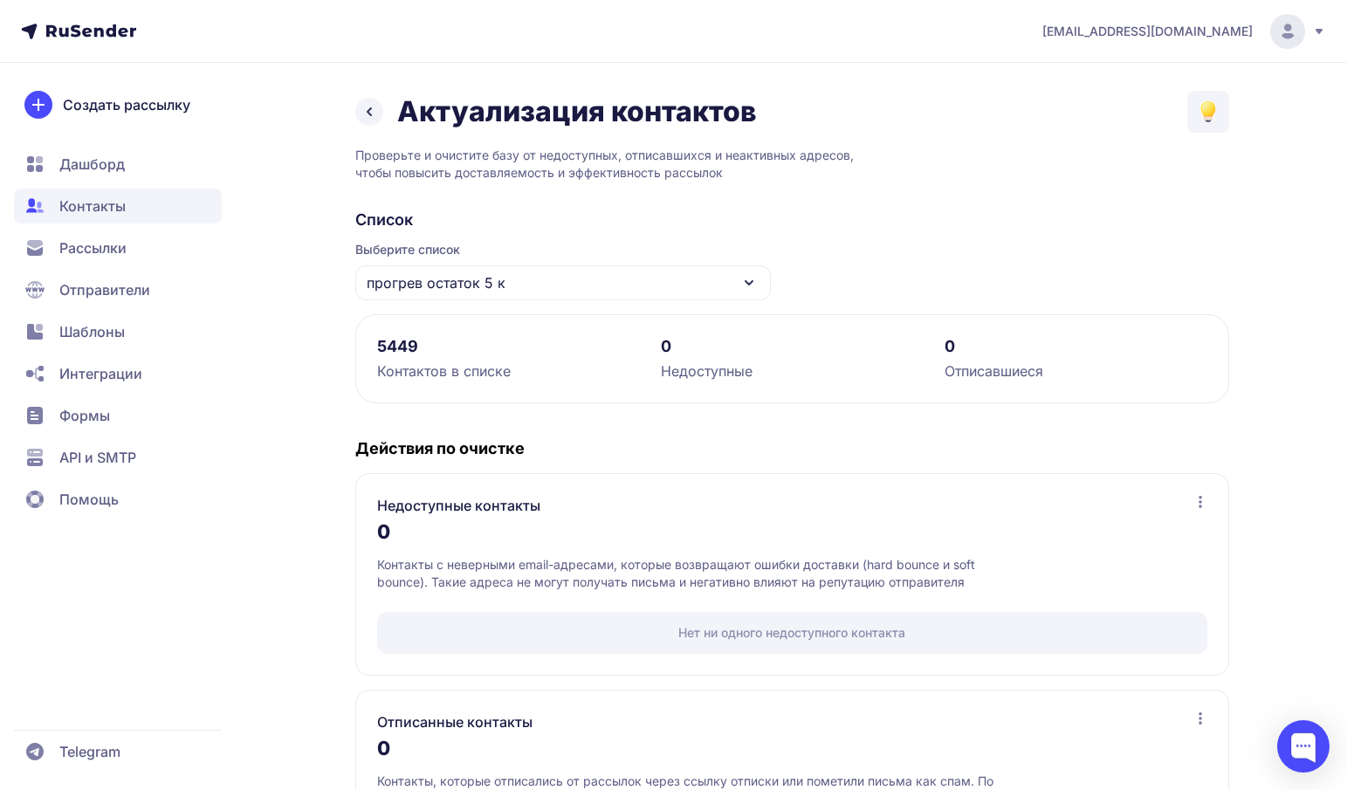
click at [426, 287] on span "прогрев остаток 5 к" at bounding box center [436, 282] width 139 height 21
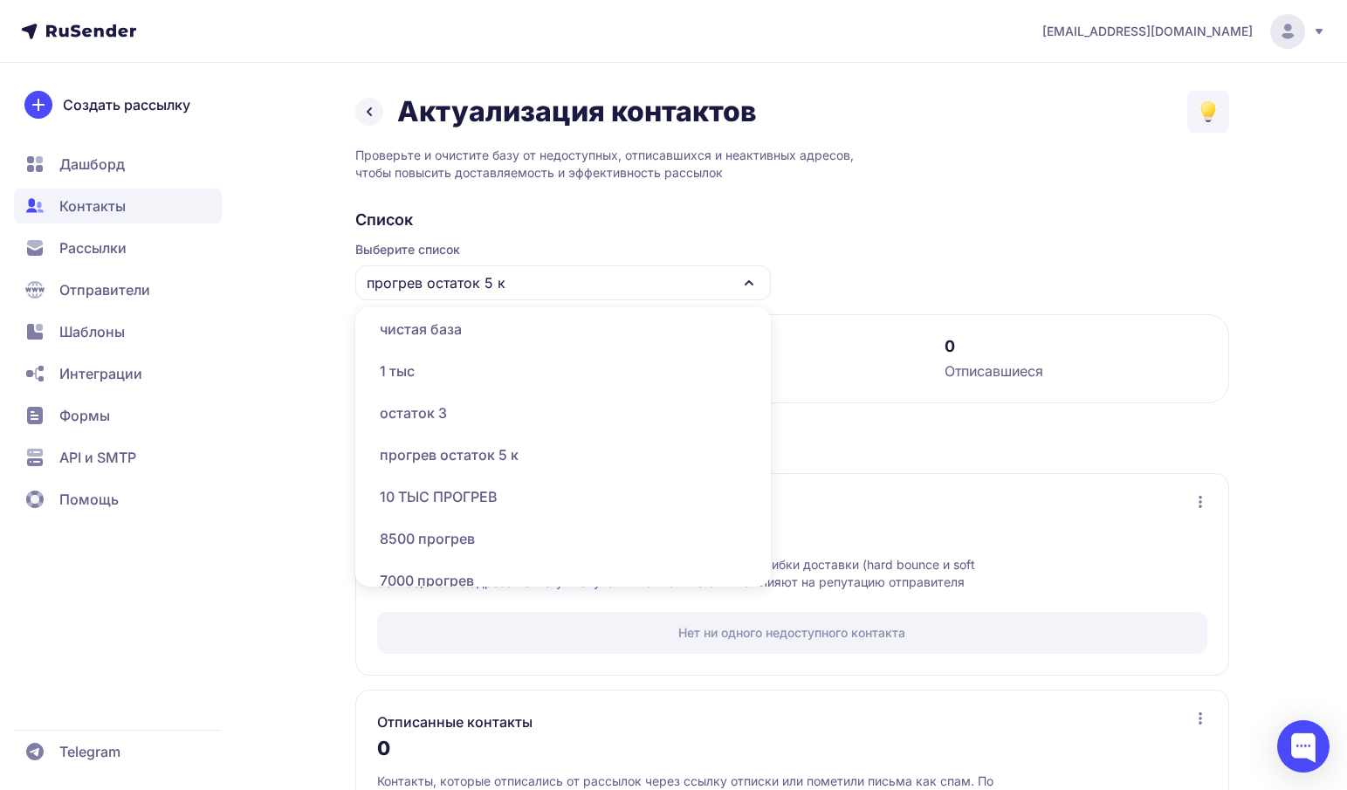
scroll to position [313, 0]
click at [426, 408] on div "остаток 3" at bounding box center [563, 412] width 394 height 42
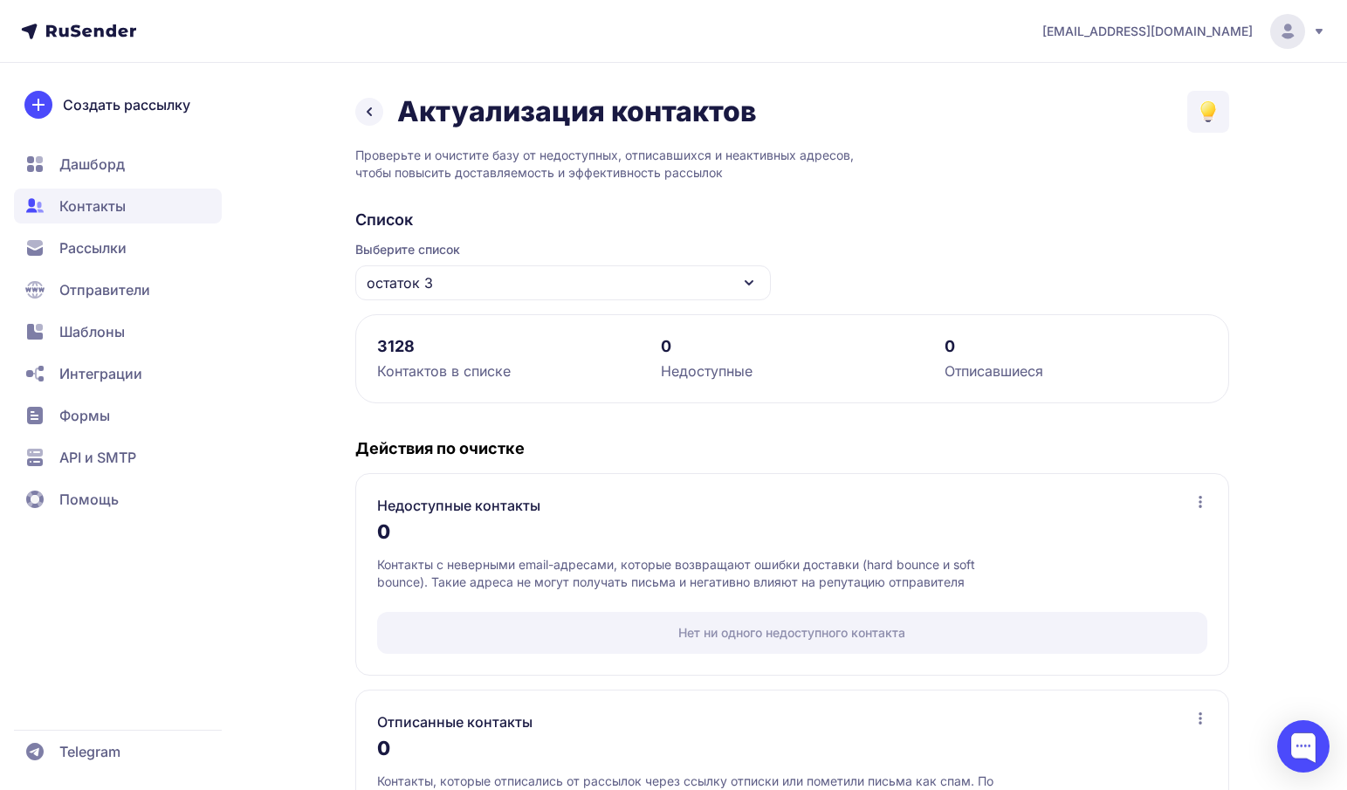
click at [531, 281] on div "остаток 3" at bounding box center [562, 282] width 415 height 35
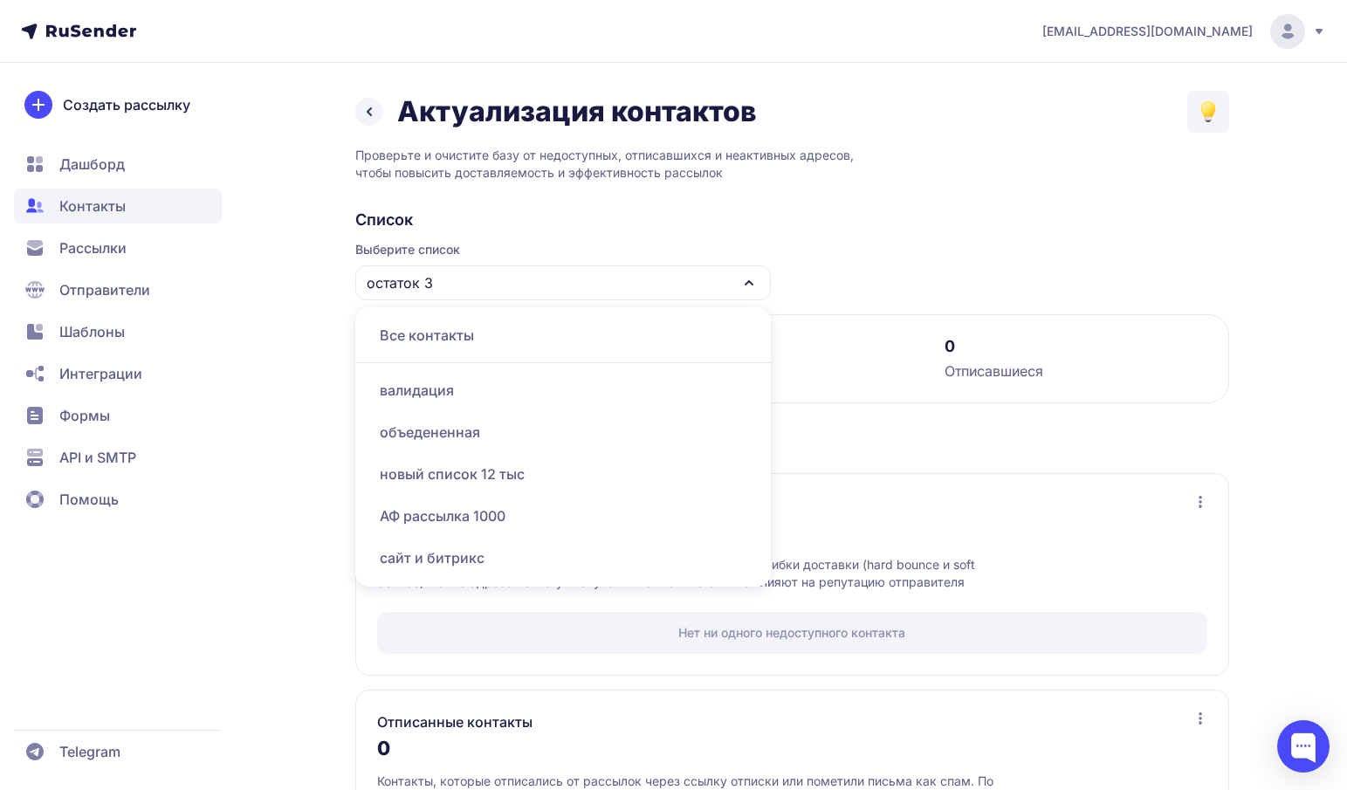
click at [93, 250] on span "Рассылки" at bounding box center [92, 247] width 67 height 21
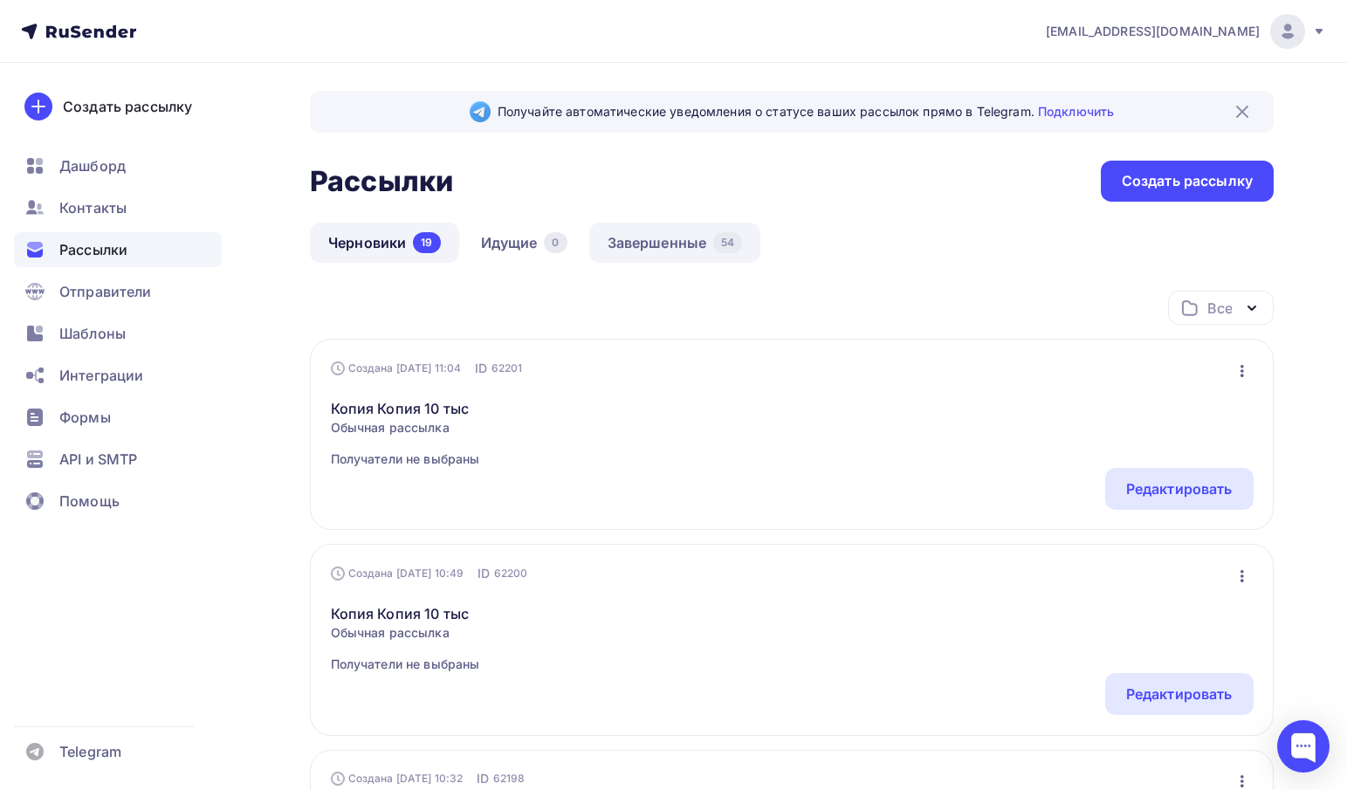
click at [653, 233] on link "Завершенные 54" at bounding box center [675, 243] width 172 height 40
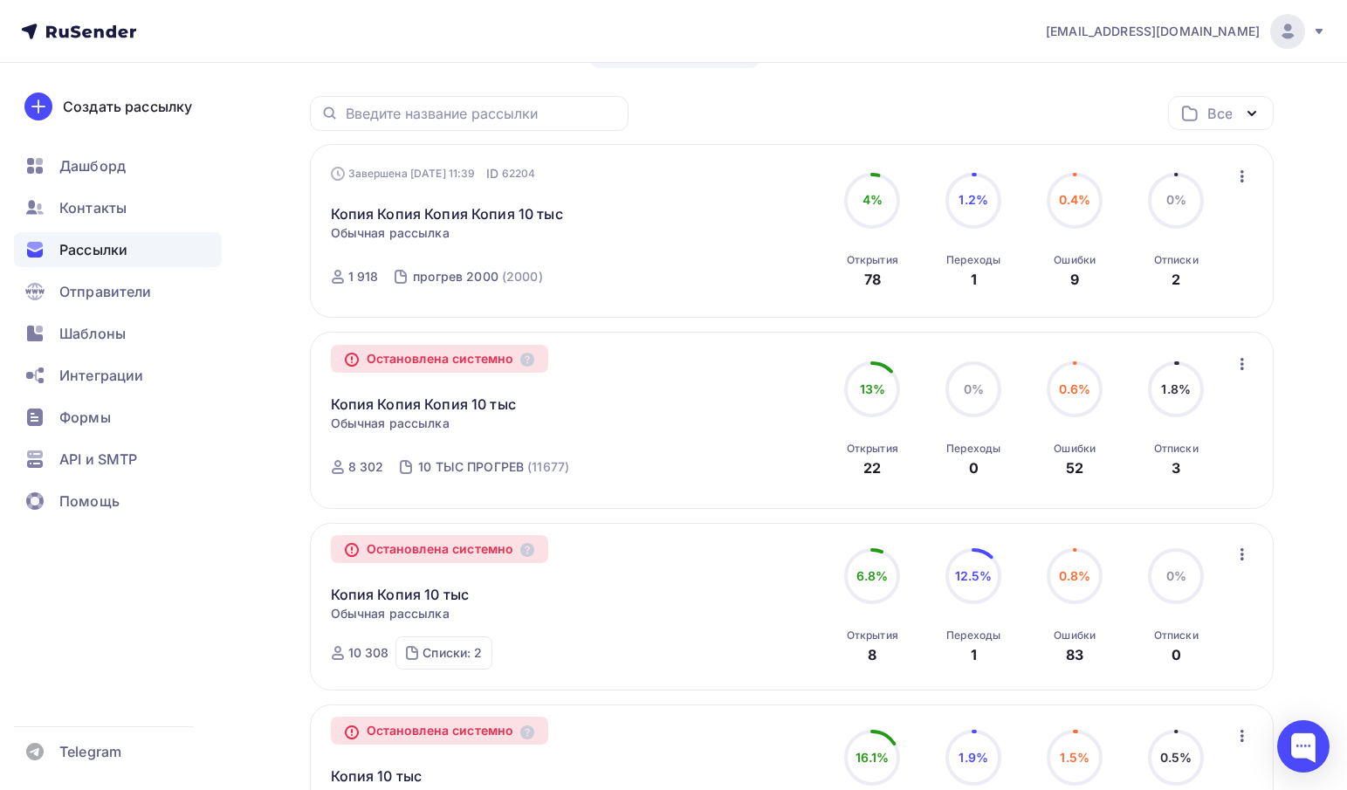
scroll to position [197, 0]
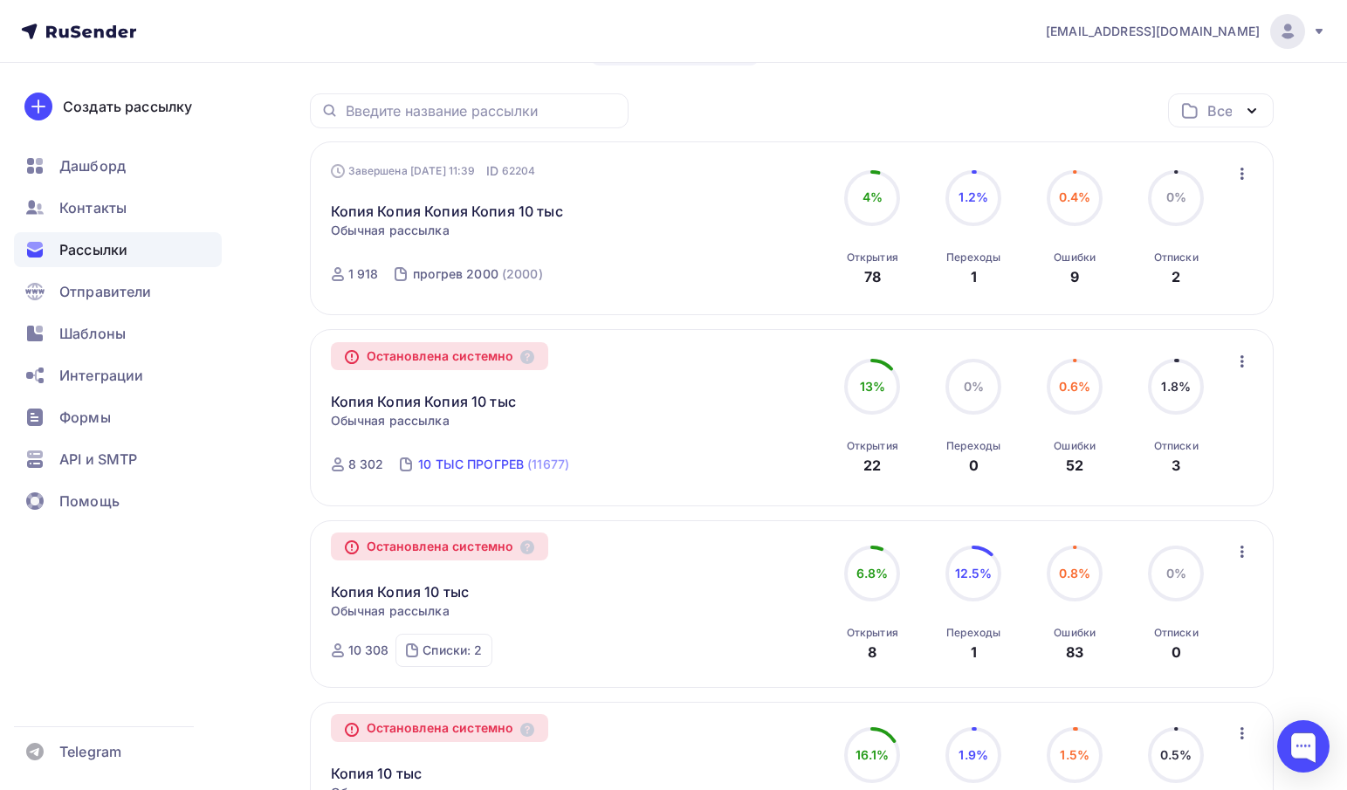
click at [546, 472] on div "(11677)" at bounding box center [548, 464] width 42 height 17
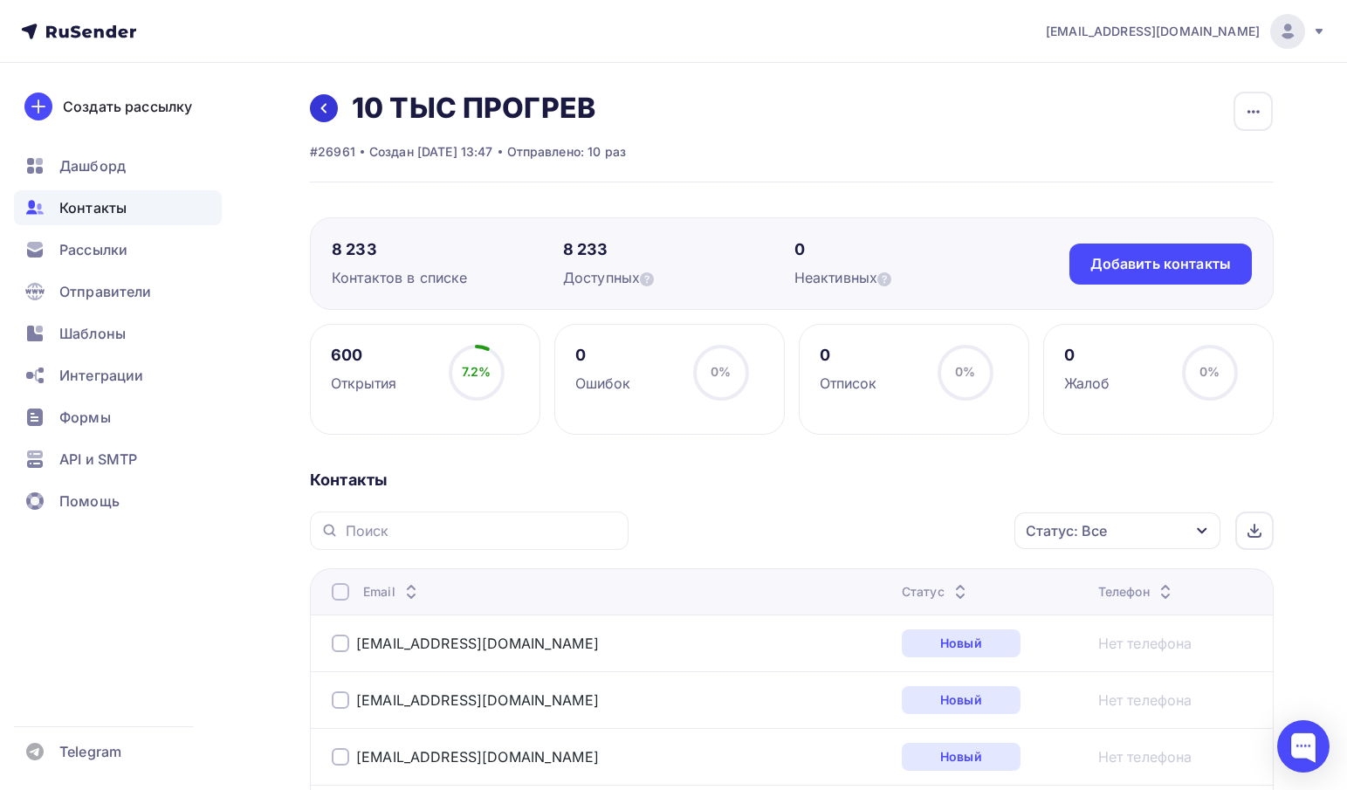
click at [325, 118] on link at bounding box center [324, 108] width 28 height 28
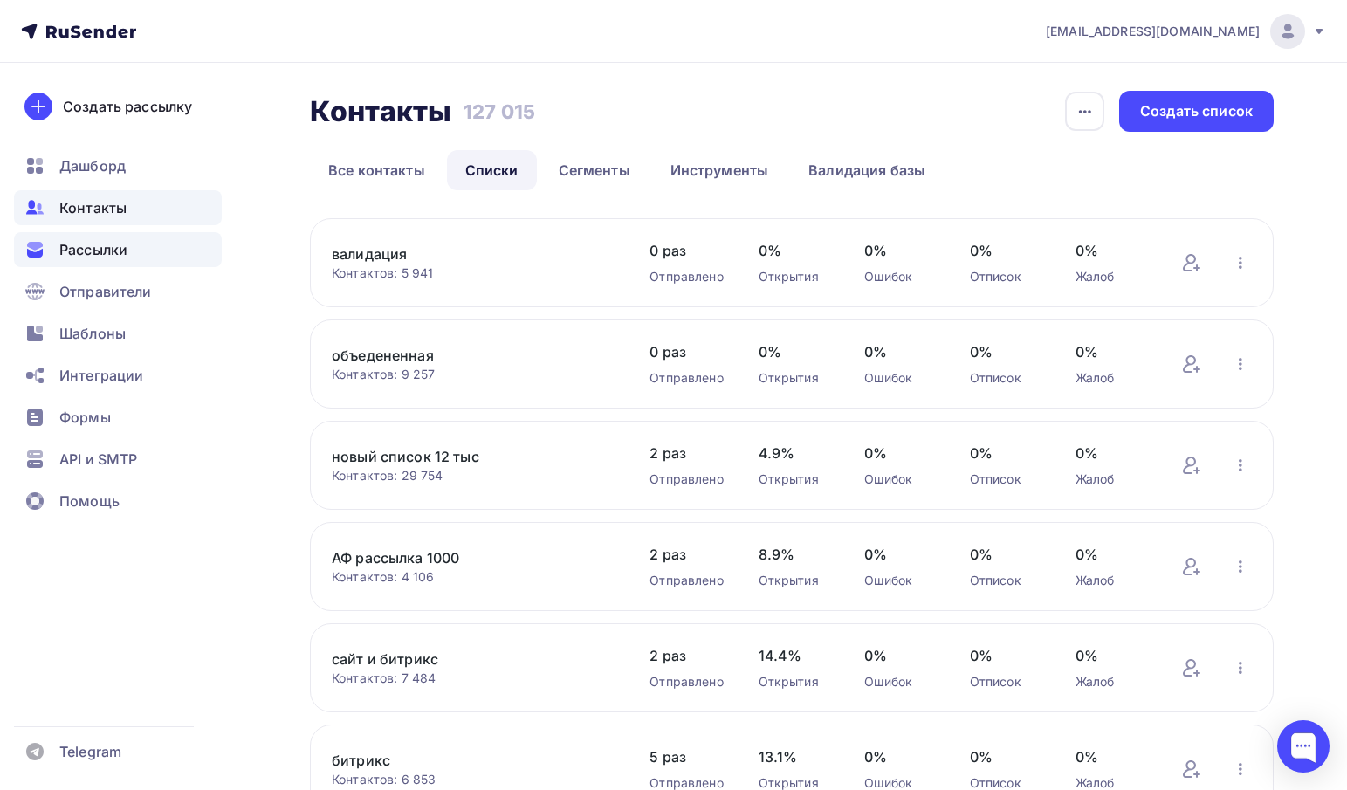
click at [104, 250] on span "Рассылки" at bounding box center [93, 249] width 68 height 21
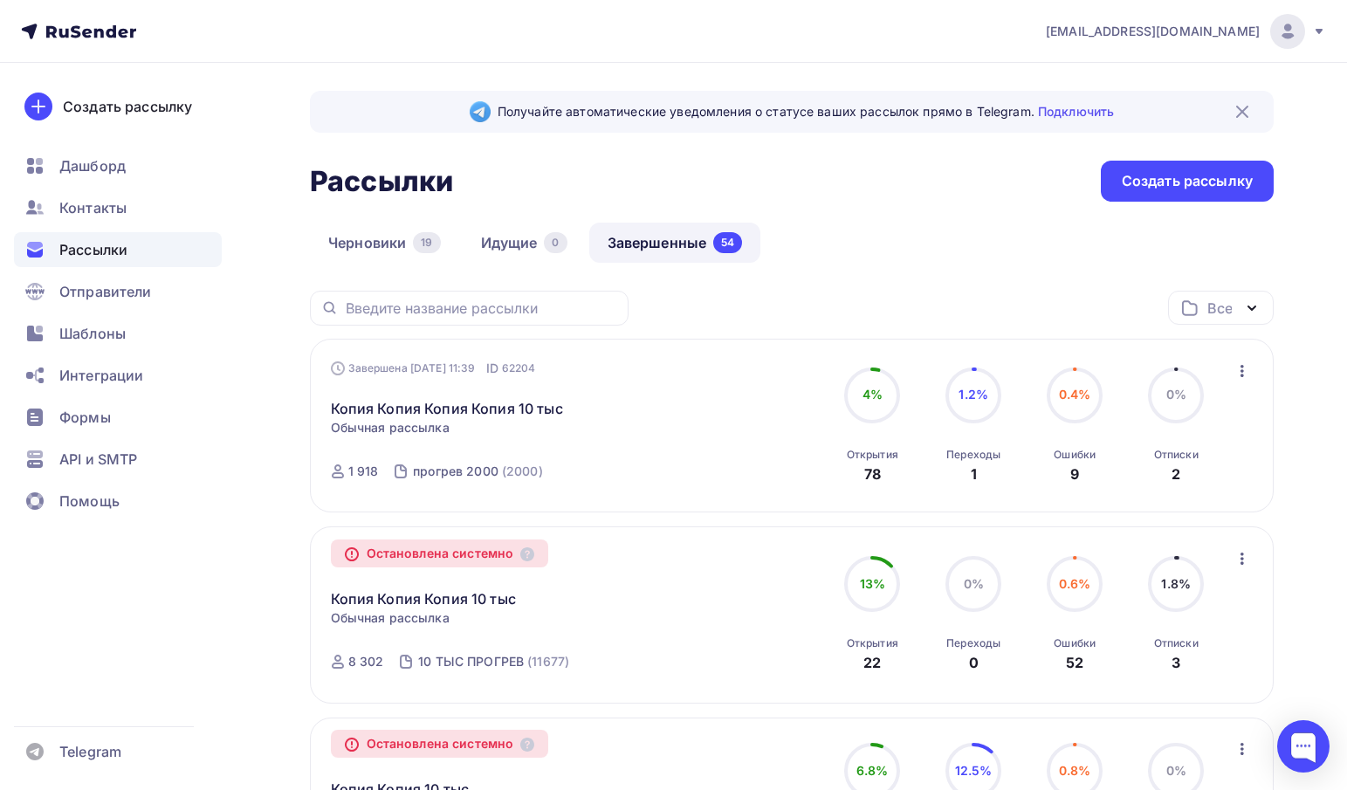
click at [1239, 558] on icon "button" at bounding box center [1241, 558] width 21 height 21
click at [1166, 614] on div "Копировать в новую" at bounding box center [1162, 603] width 179 height 21
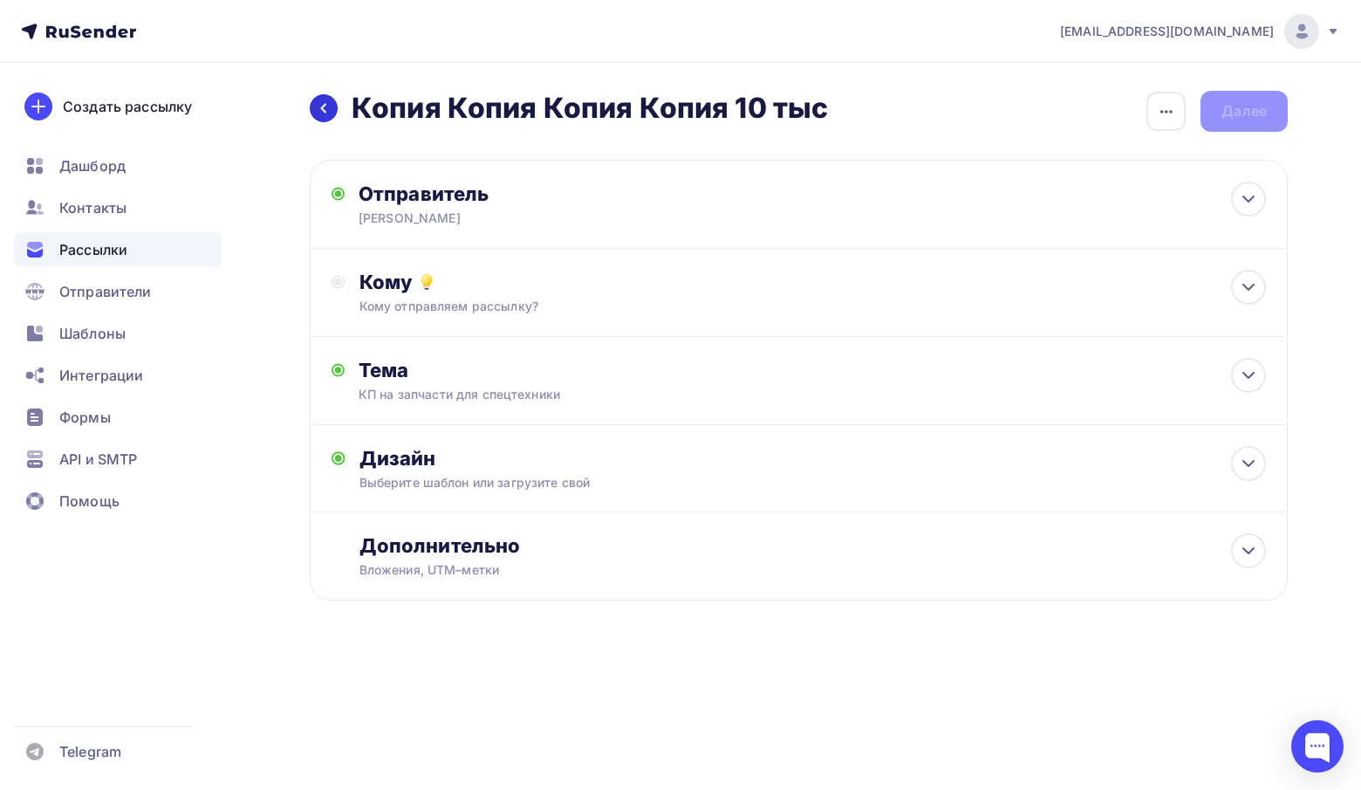
click at [325, 118] on div at bounding box center [324, 108] width 28 height 28
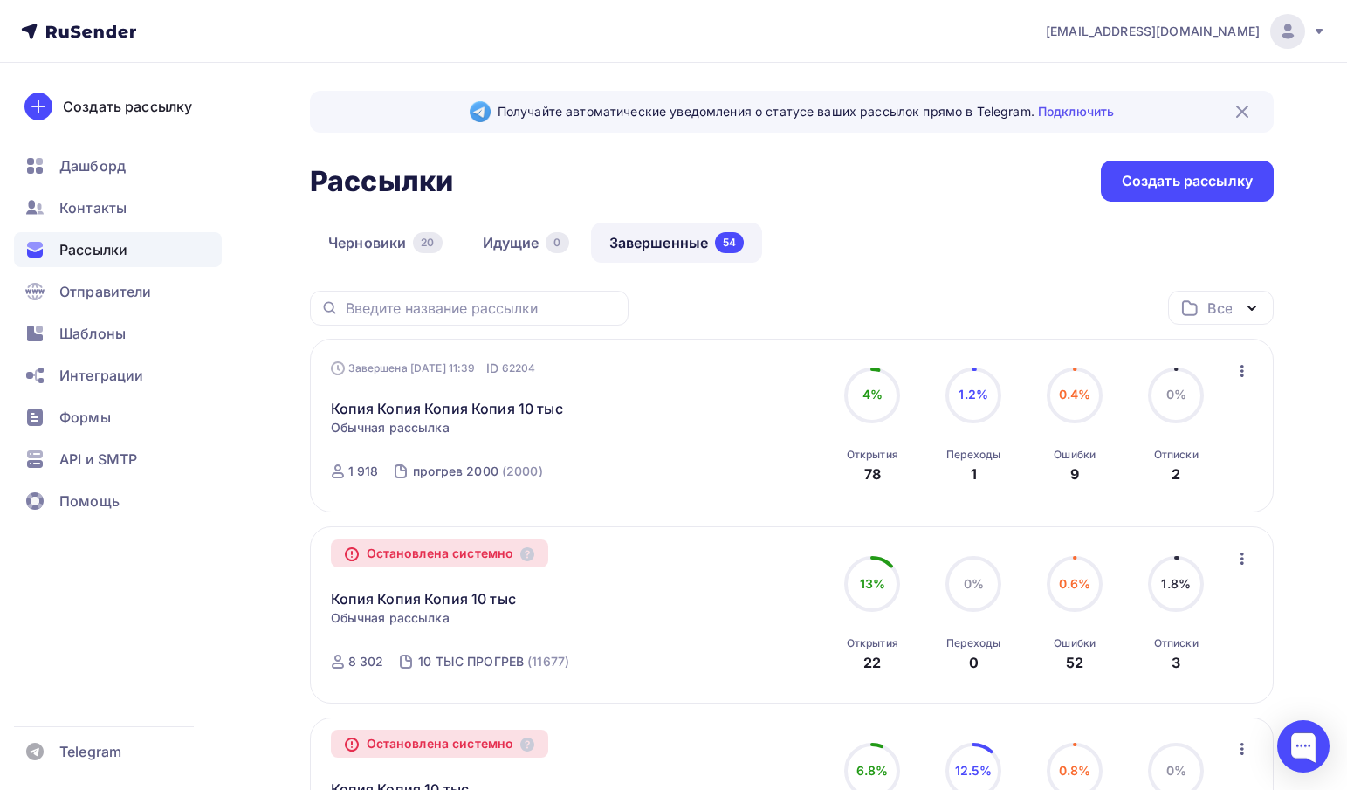
click at [1240, 562] on icon "button" at bounding box center [1241, 558] width 21 height 21
click at [1187, 614] on div "Копировать в новую" at bounding box center [1162, 603] width 179 height 21
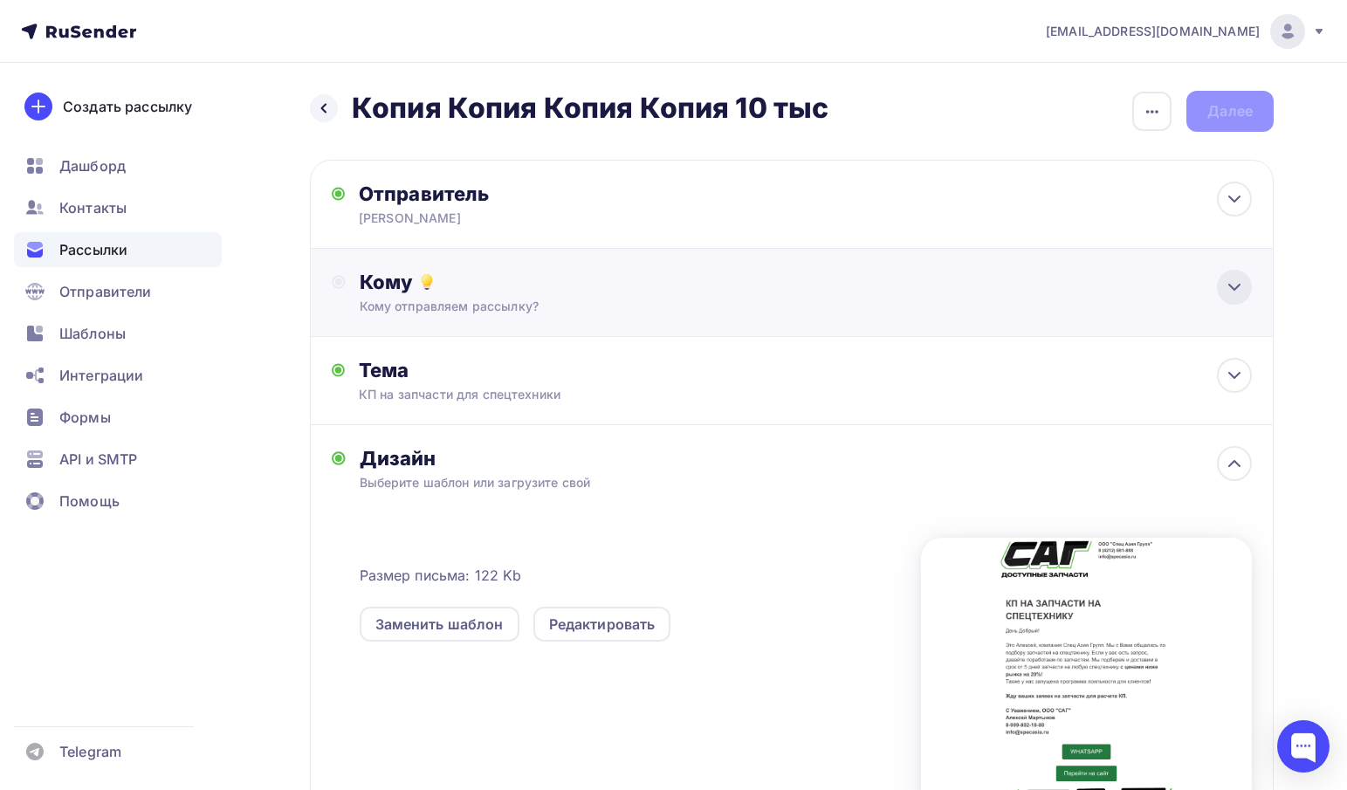
click at [1231, 287] on icon at bounding box center [1234, 287] width 10 height 5
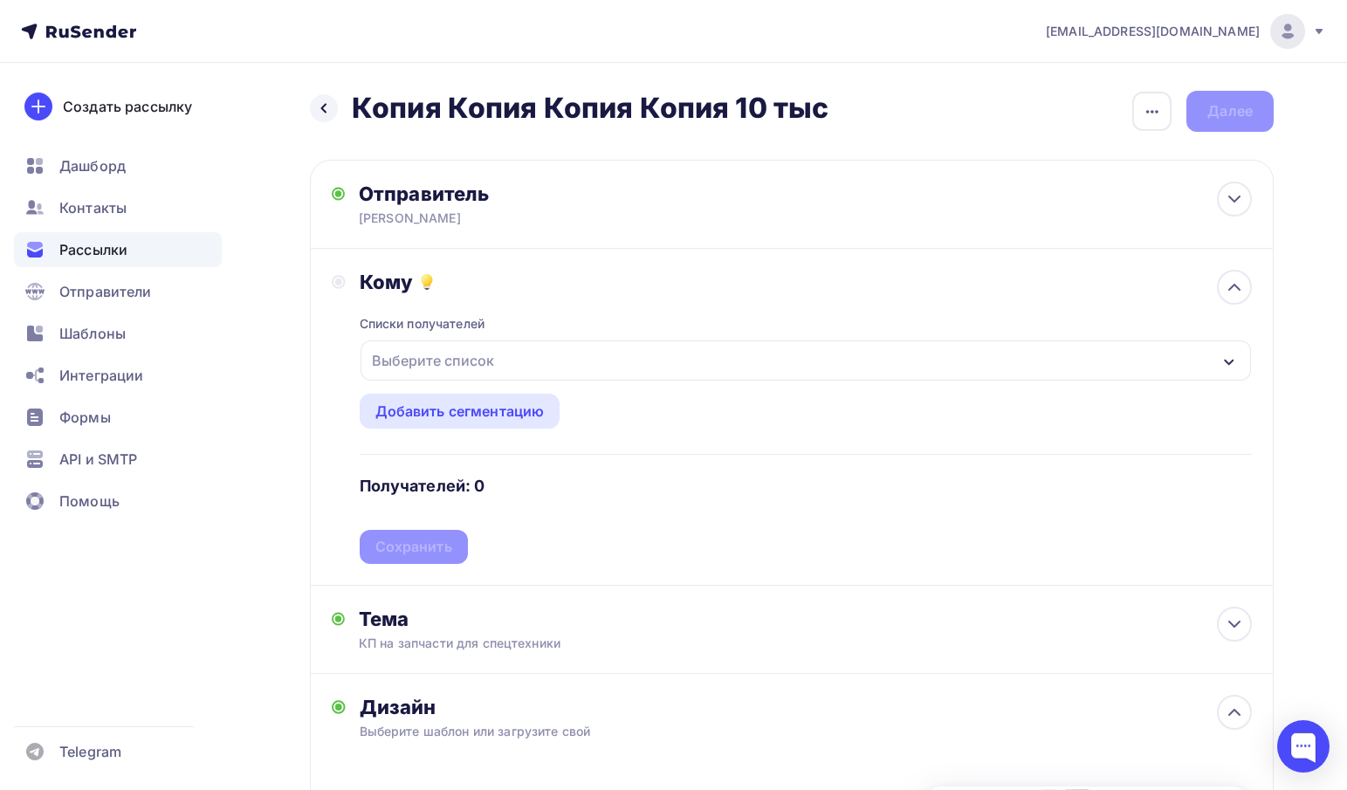
click at [847, 376] on div "Выберите список" at bounding box center [805, 360] width 890 height 40
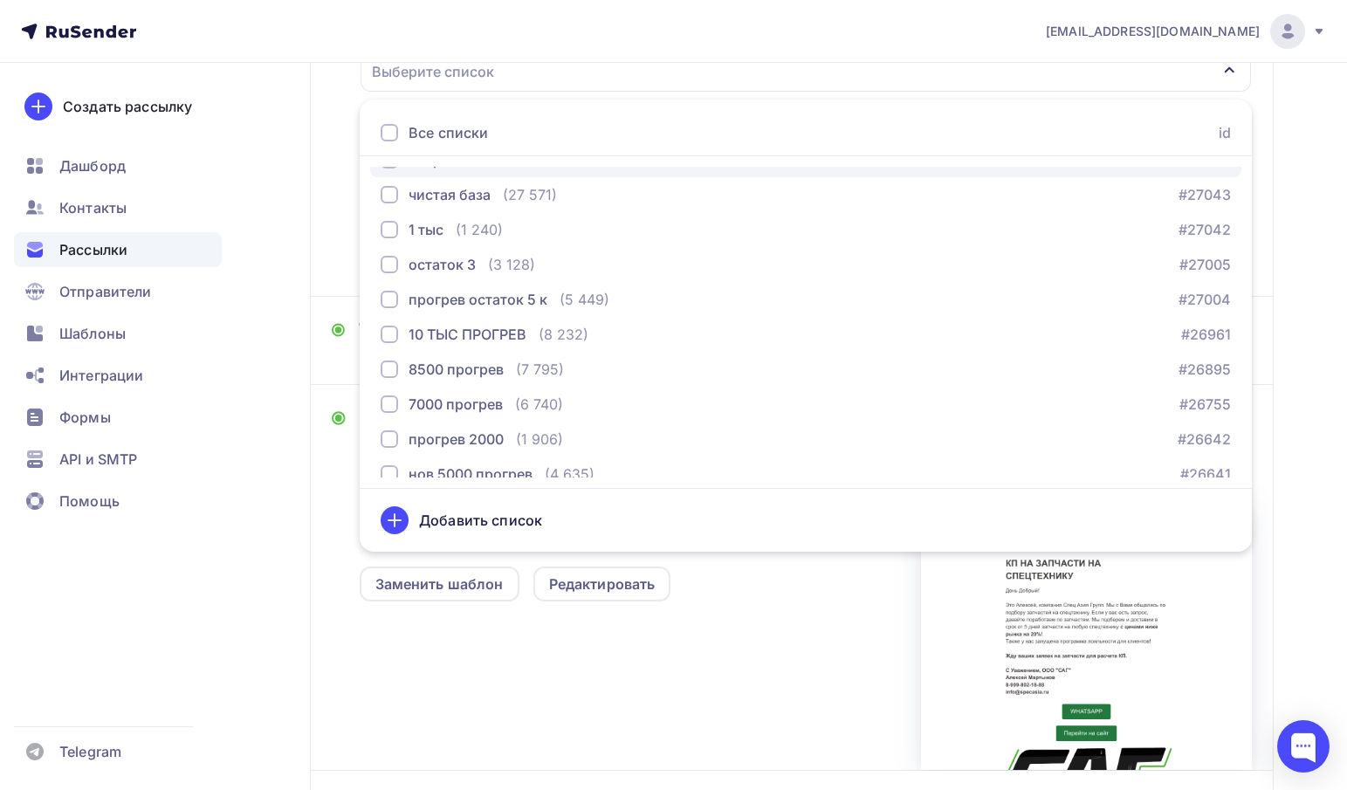
scroll to position [202, 0]
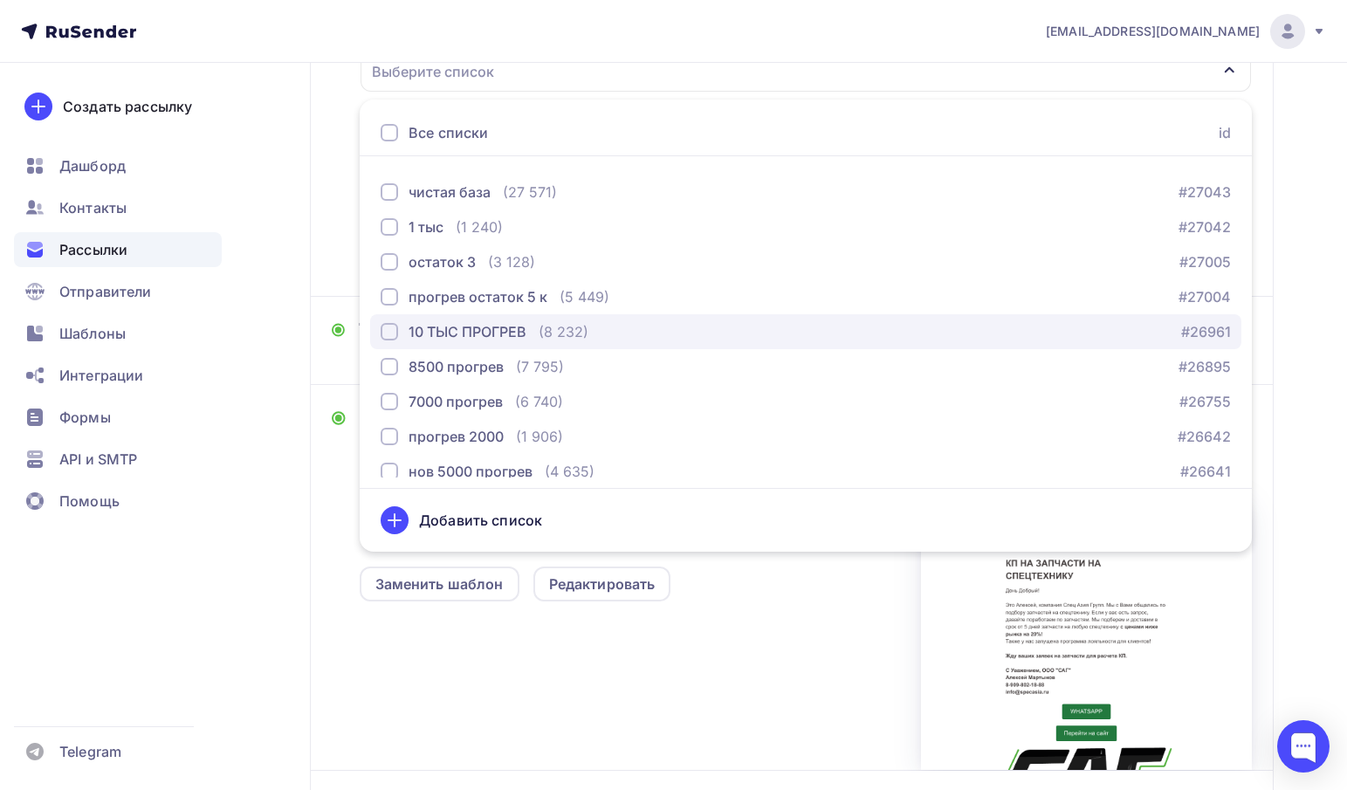
click at [466, 325] on div "10 ТЫС ПРОГРЕВ" at bounding box center [467, 331] width 118 height 21
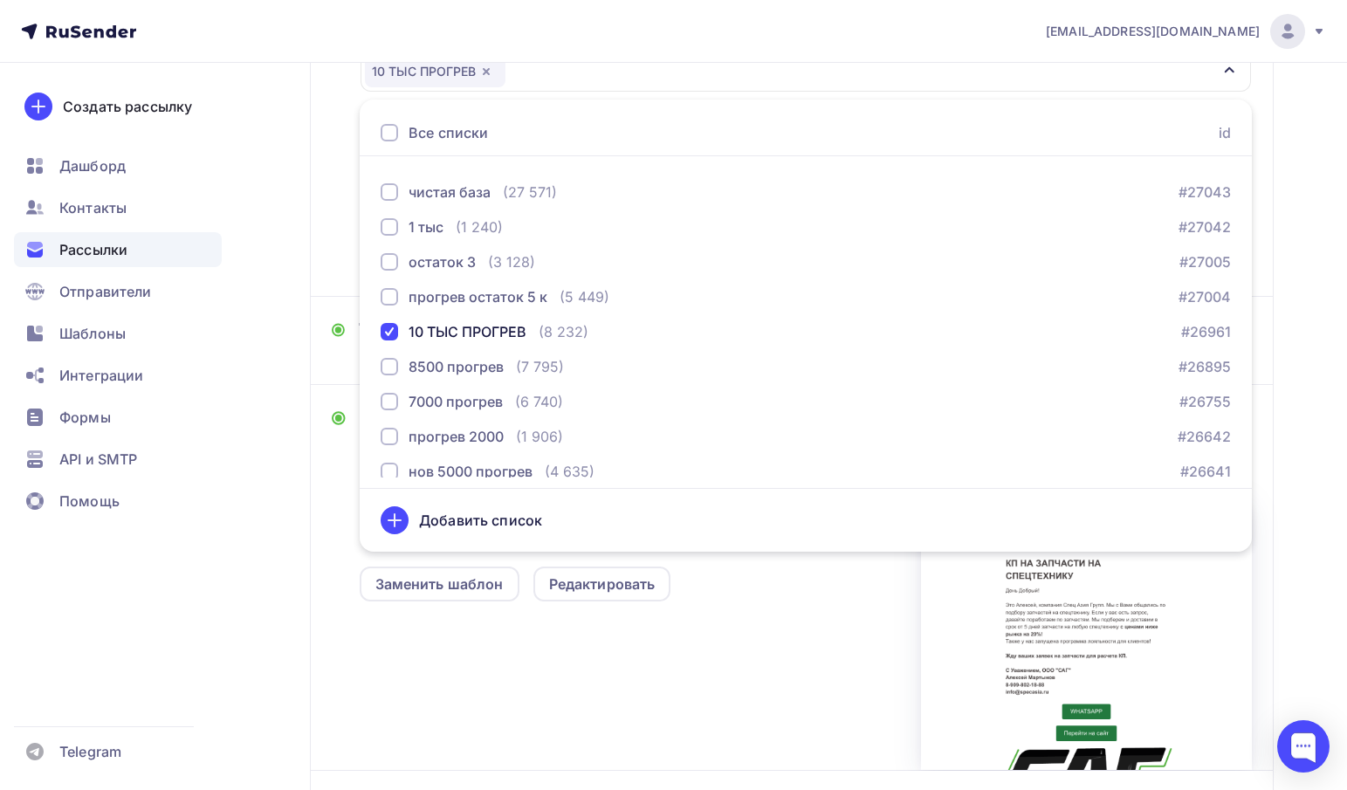
click at [277, 487] on div "Назад Копия Копия Копия Копия 10 тыс Копия Копия Копия Копия 10 тыс Закончить п…" at bounding box center [673, 372] width 1347 height 1197
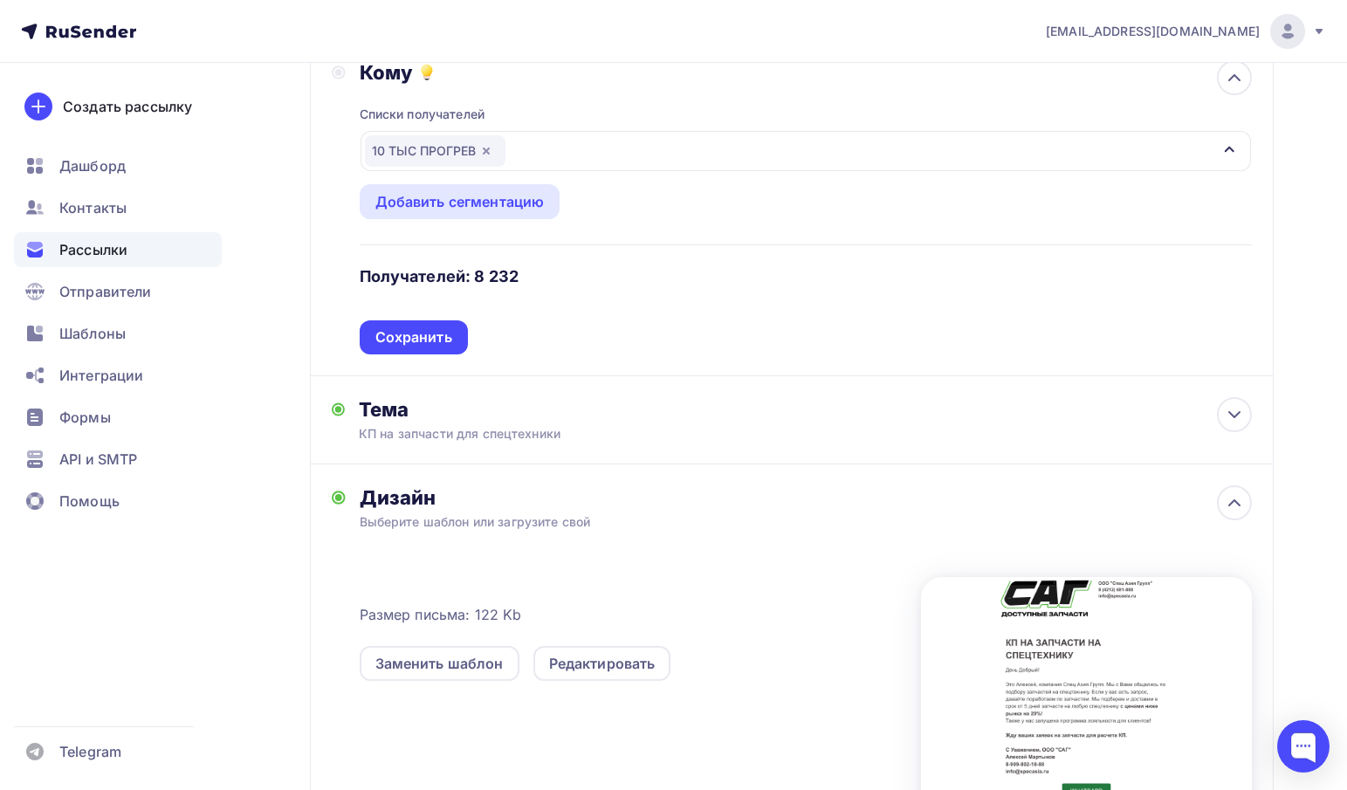
scroll to position [206, 0]
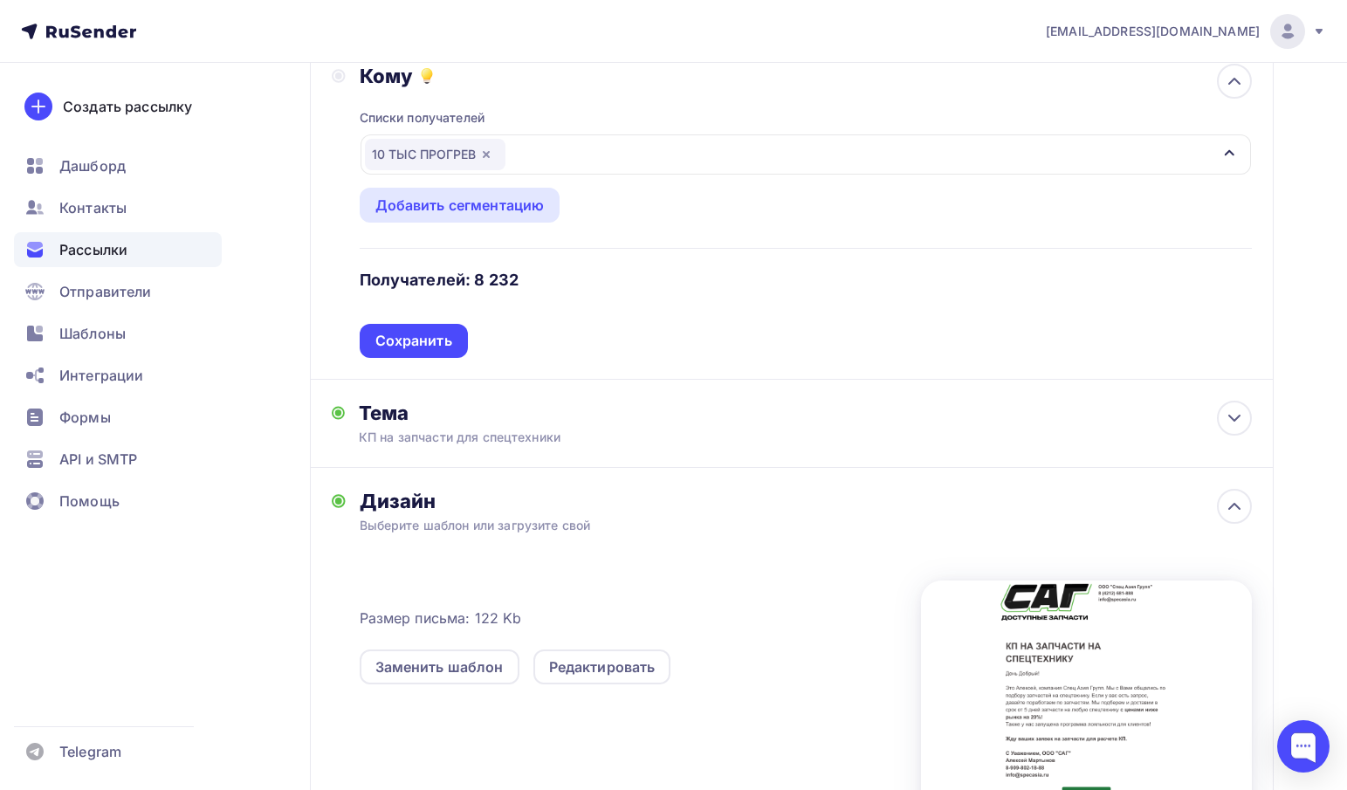
click at [538, 161] on div "10 ТЫС ПРОГРЕВ" at bounding box center [805, 154] width 890 height 40
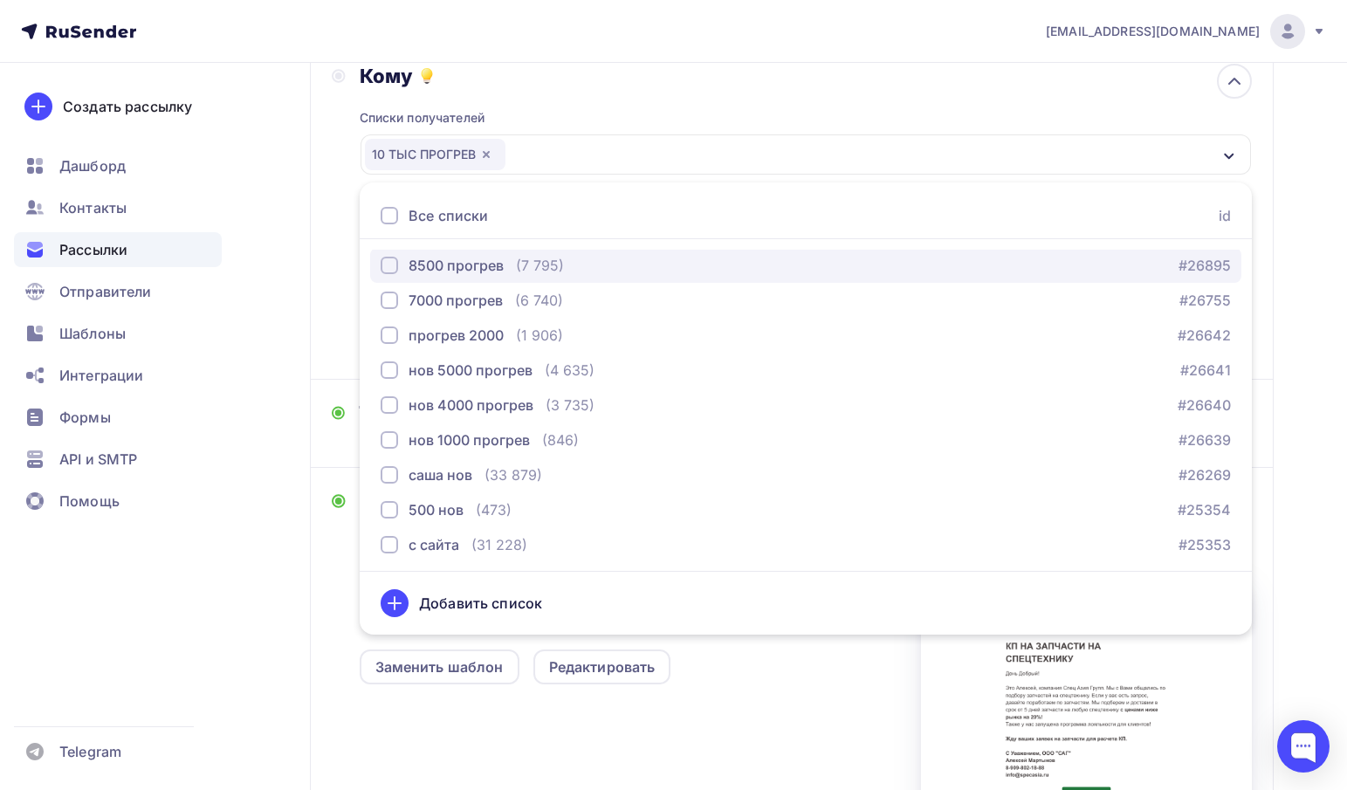
scroll to position [387, 0]
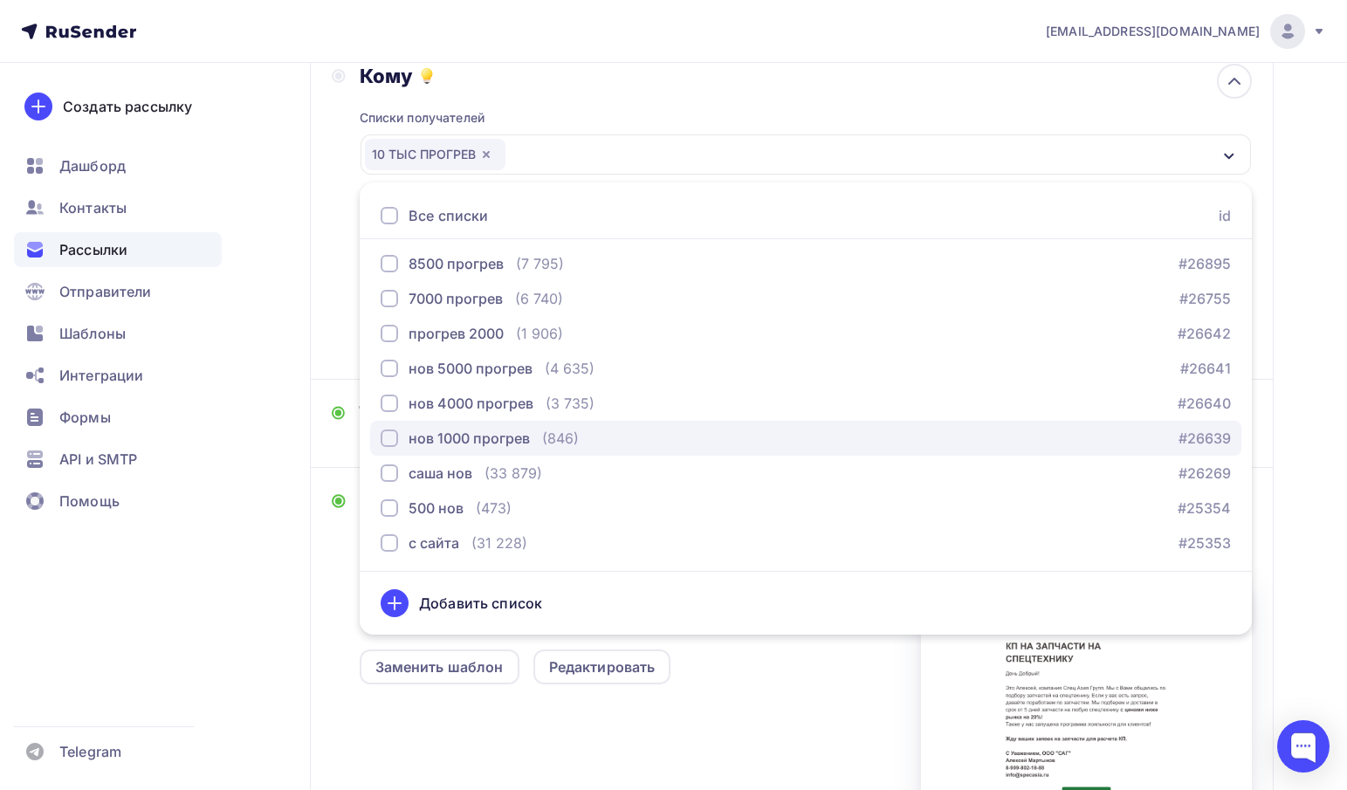
click at [442, 441] on div "нов 1000 прогрев" at bounding box center [468, 438] width 121 height 21
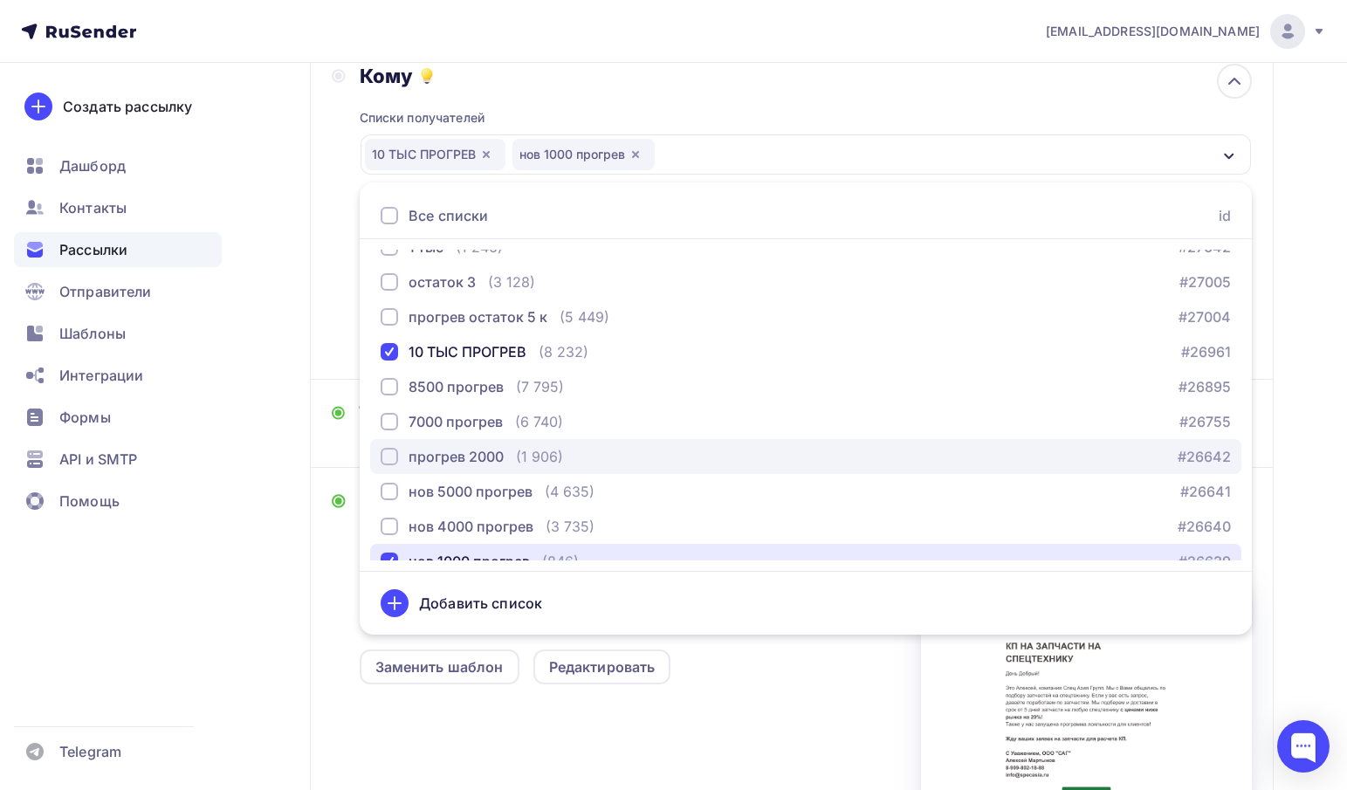
scroll to position [245, 0]
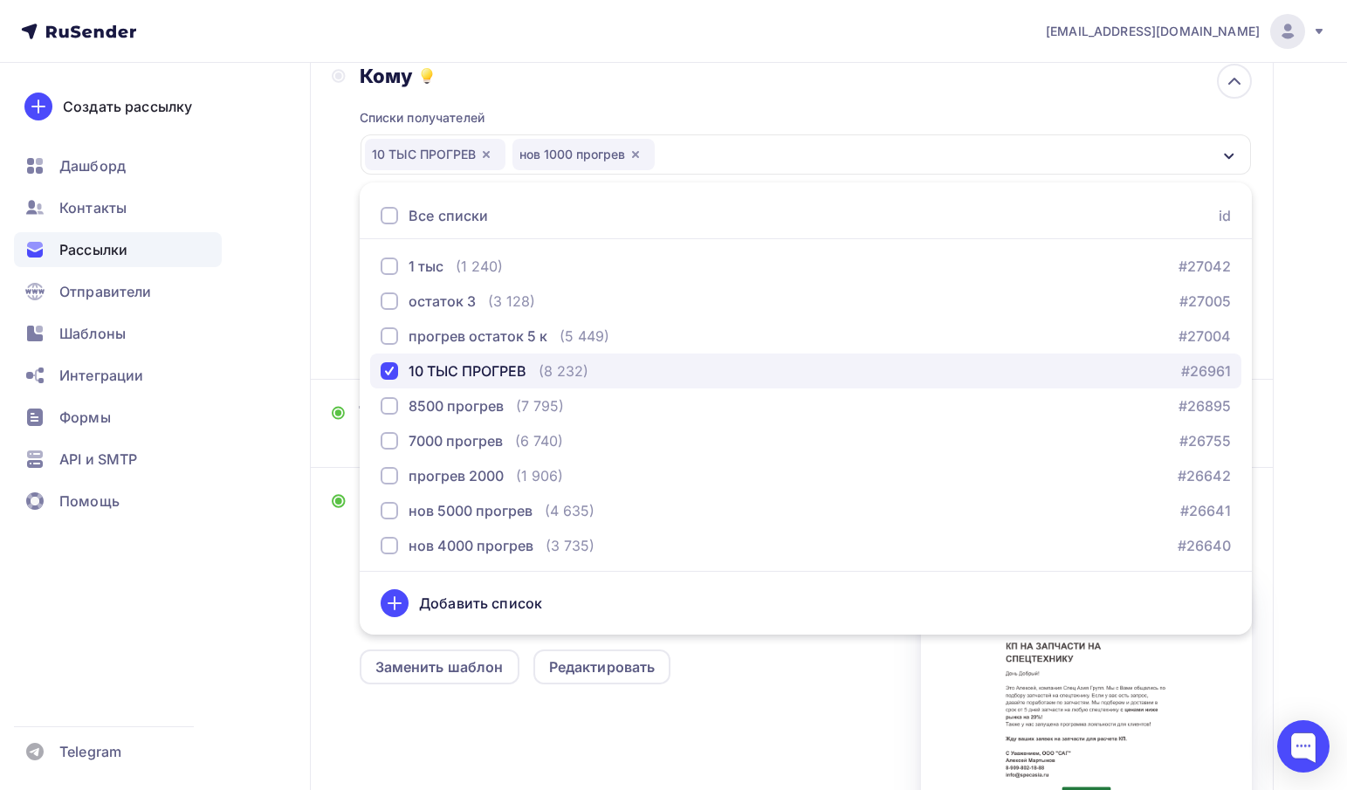
click at [424, 371] on div "10 ТЫС ПРОГРЕВ" at bounding box center [467, 370] width 118 height 21
click at [465, 366] on div "10 ТЫС ПРОГРЕВ" at bounding box center [467, 370] width 118 height 21
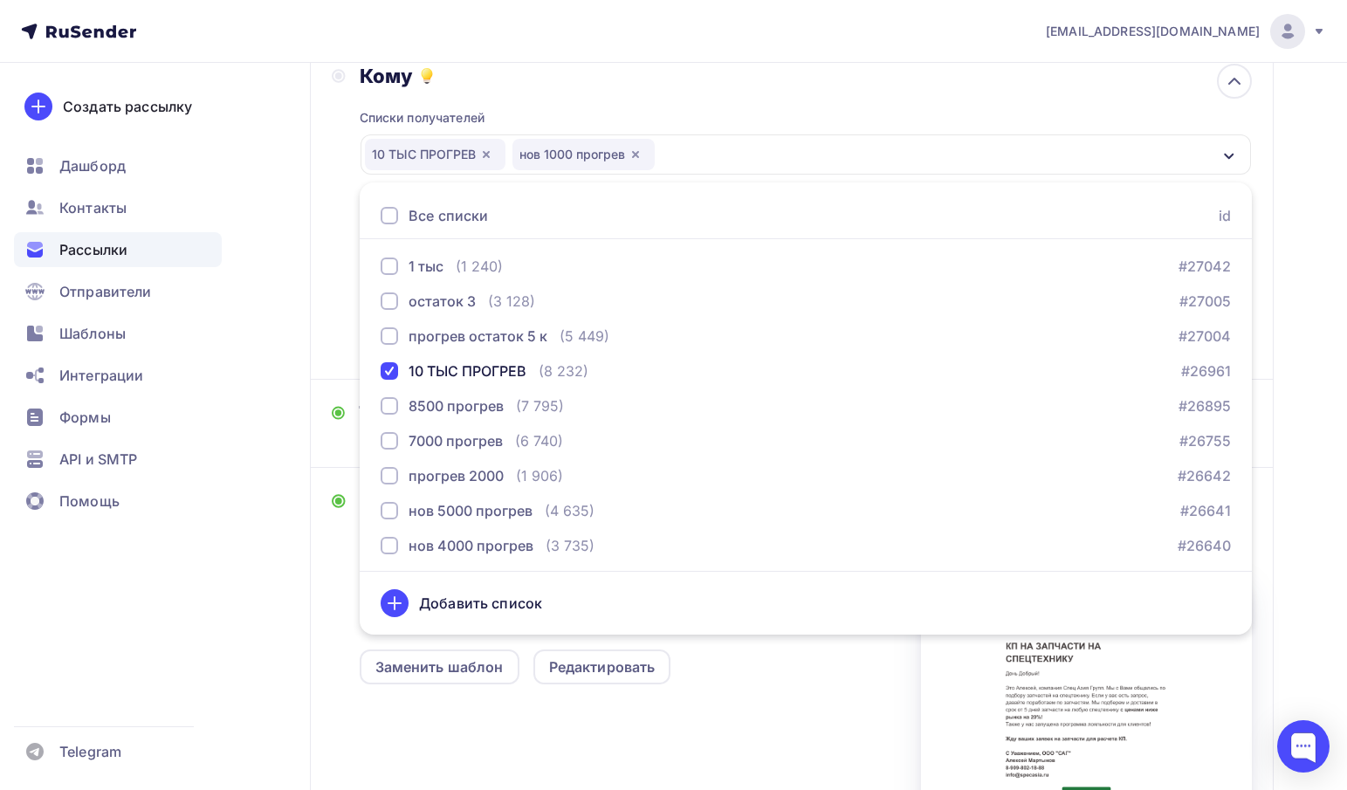
click at [297, 305] on div "Назад Копия Копия Копия Копия 10 тыс Копия Копия Копия Копия 10 тыс Закончить п…" at bounding box center [673, 455] width 1347 height 1197
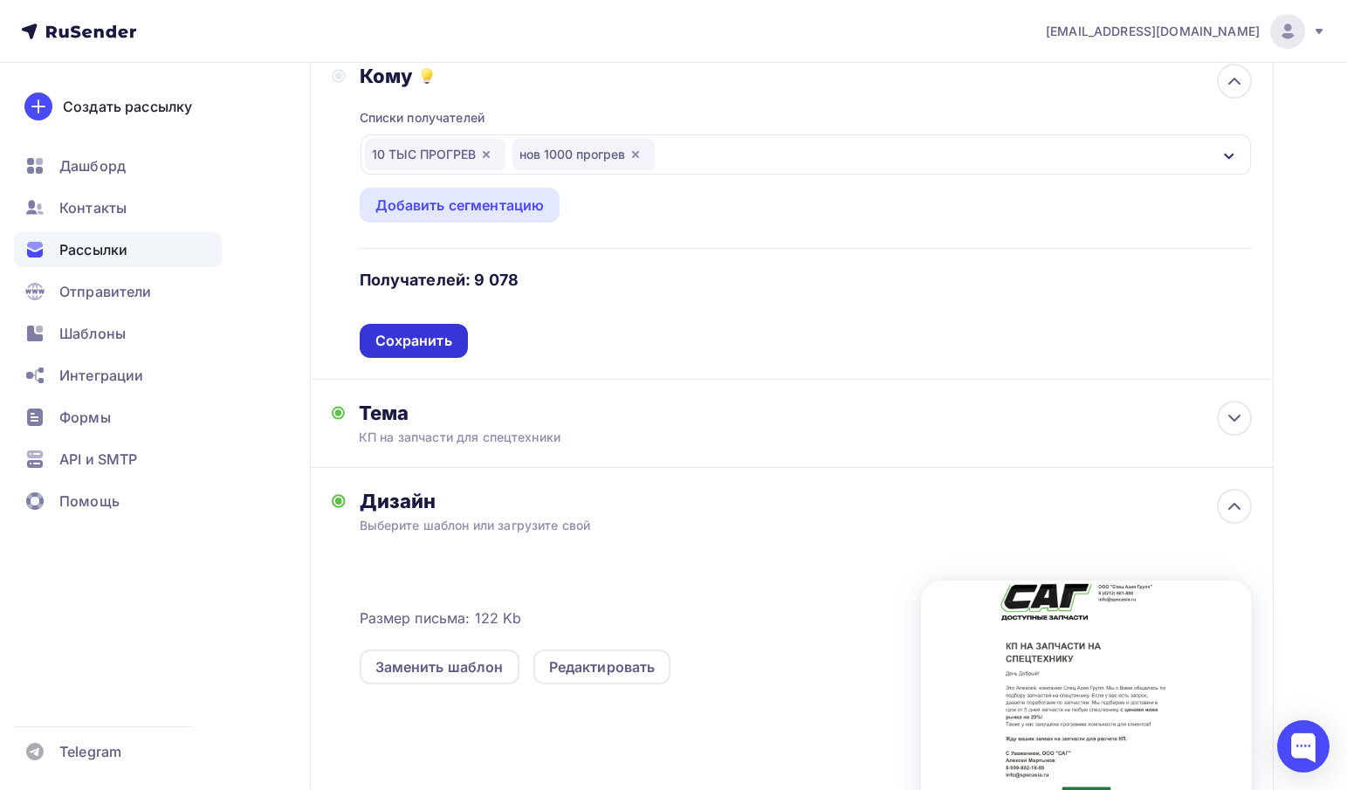
click at [400, 333] on div "Сохранить" at bounding box center [413, 341] width 77 height 20
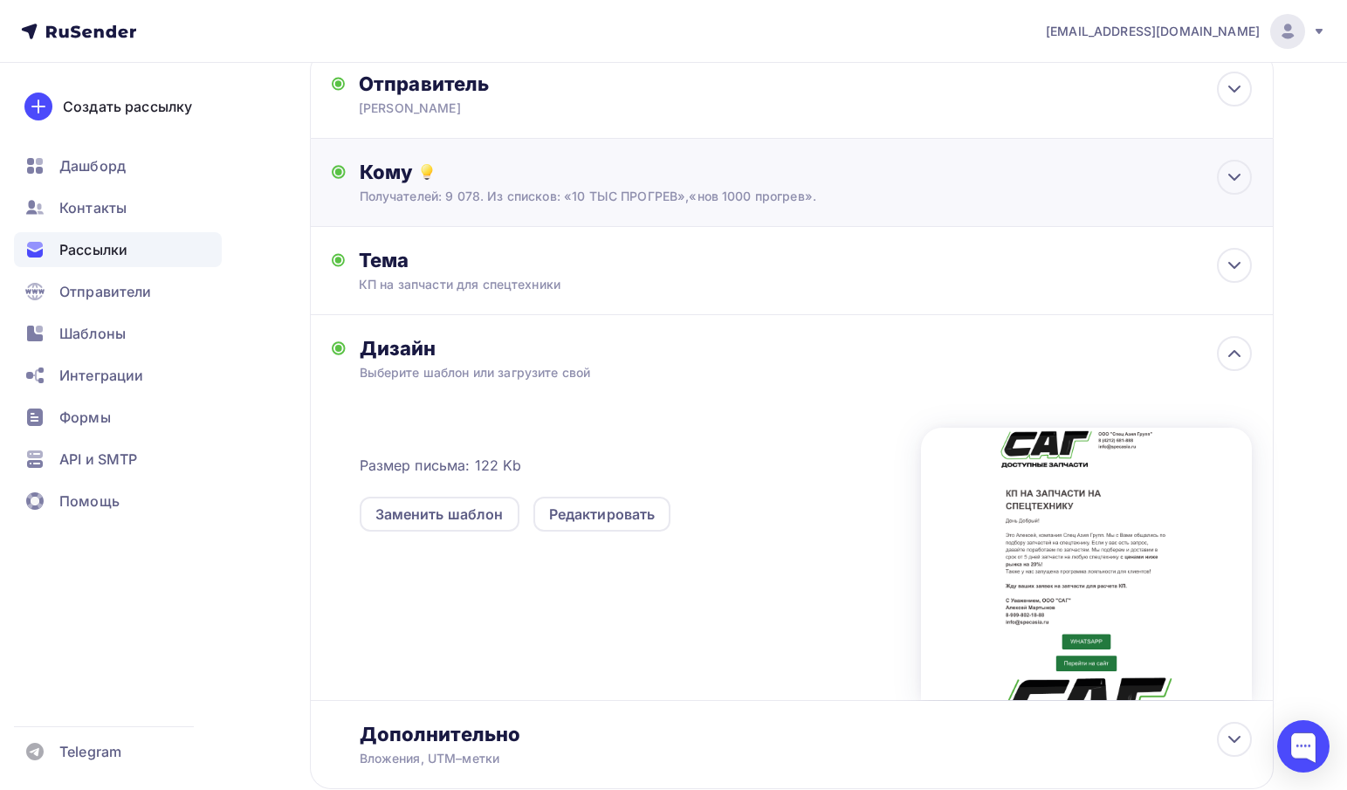
scroll to position [0, 0]
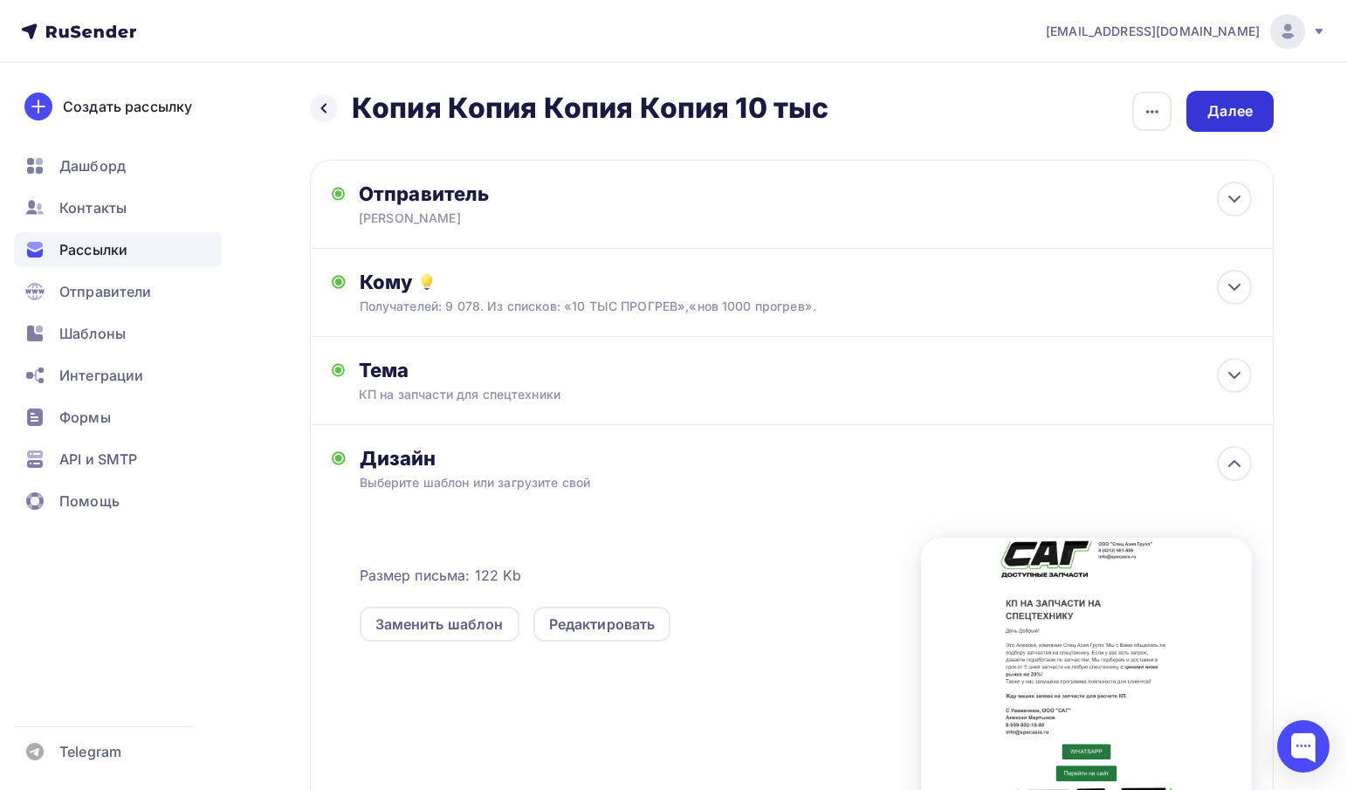
click at [1230, 120] on div "Далее" at bounding box center [1229, 111] width 45 height 20
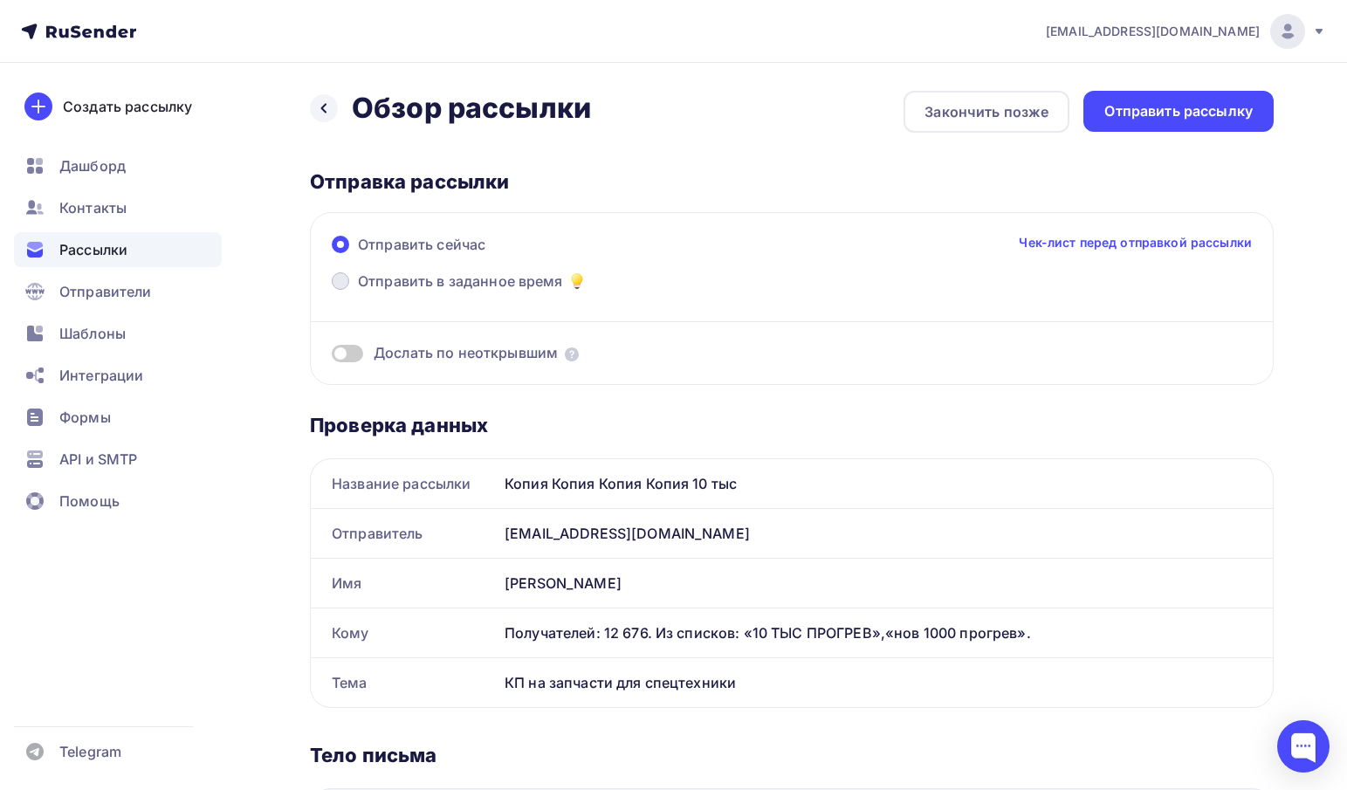
click at [502, 281] on span "Отправить в заданное время" at bounding box center [460, 281] width 205 height 21
click at [358, 291] on input "Отправить в заданное время" at bounding box center [358, 291] width 0 height 0
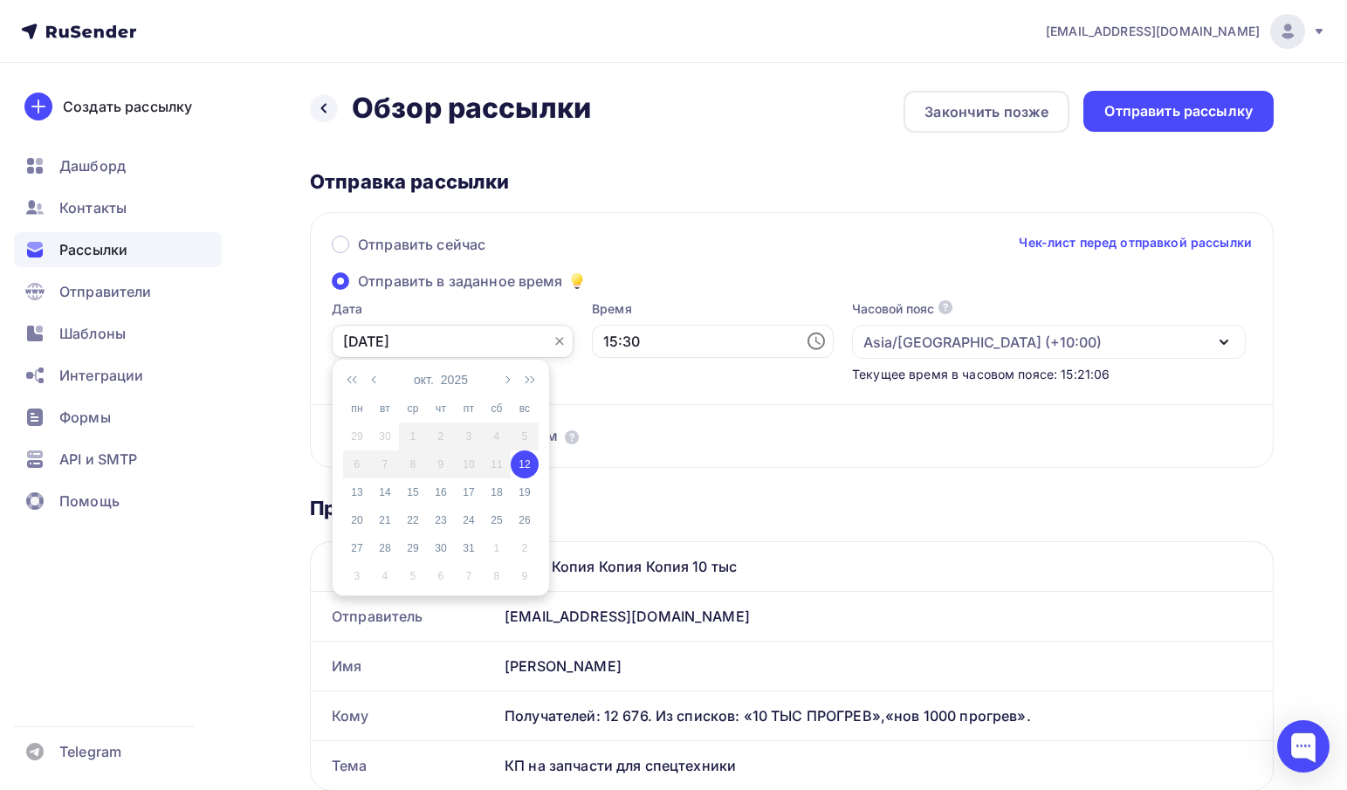
click at [458, 338] on input "12.10.2025" at bounding box center [453, 341] width 242 height 33
click at [358, 488] on div "13" at bounding box center [357, 492] width 28 height 16
type input "13.10.2025"
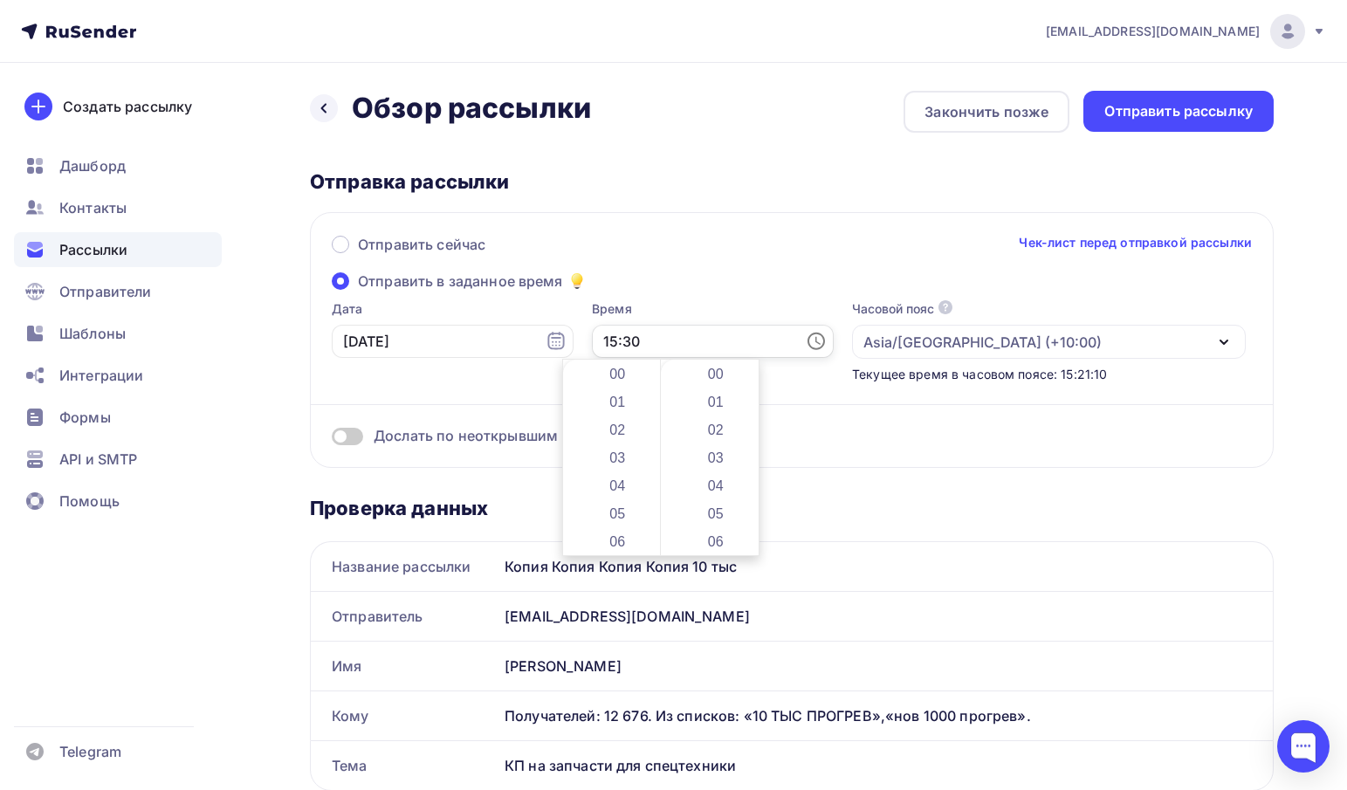
click at [626, 340] on input "15:30" at bounding box center [713, 341] width 242 height 33
click at [616, 410] on li "09" at bounding box center [619, 413] width 92 height 28
type input "09:30"
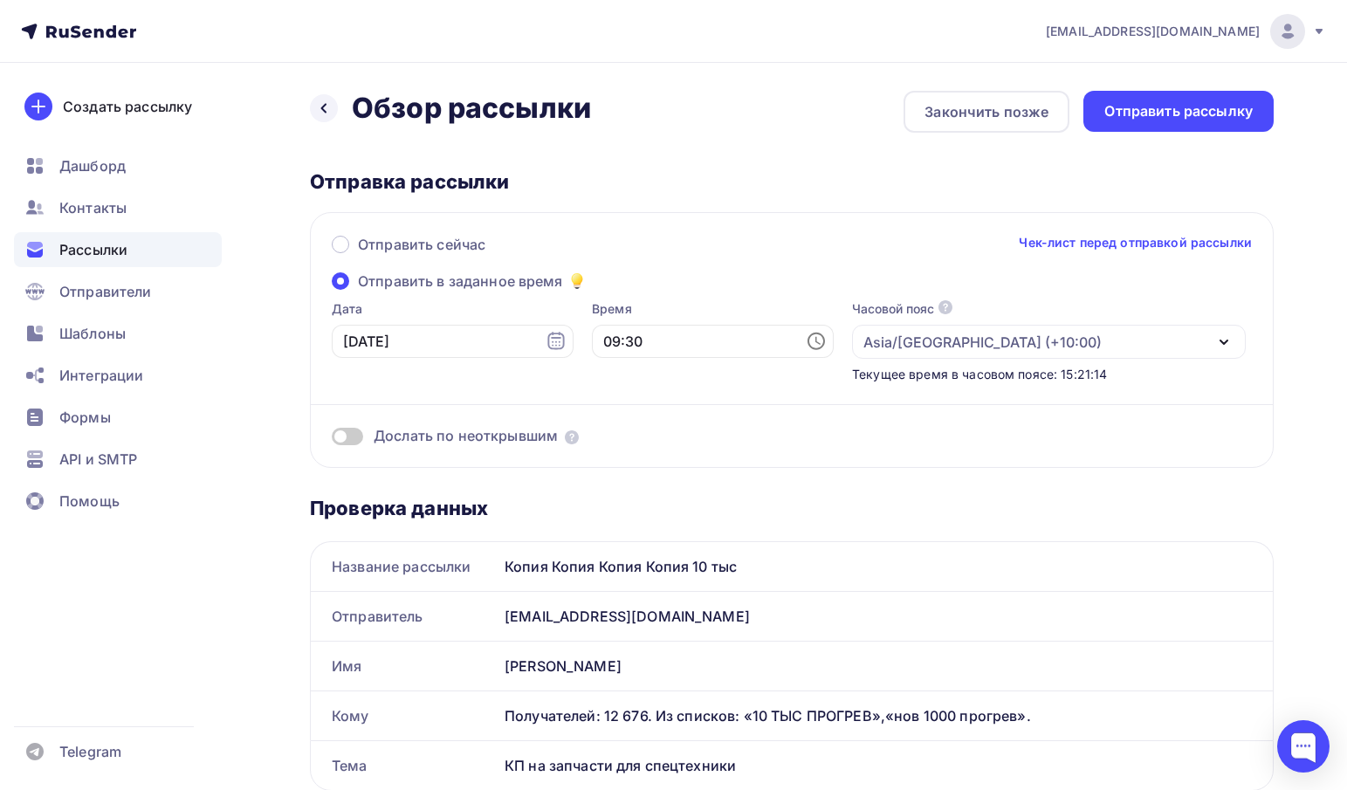
click at [859, 431] on div "Дослать по неоткрывшим" at bounding box center [792, 436] width 920 height 20
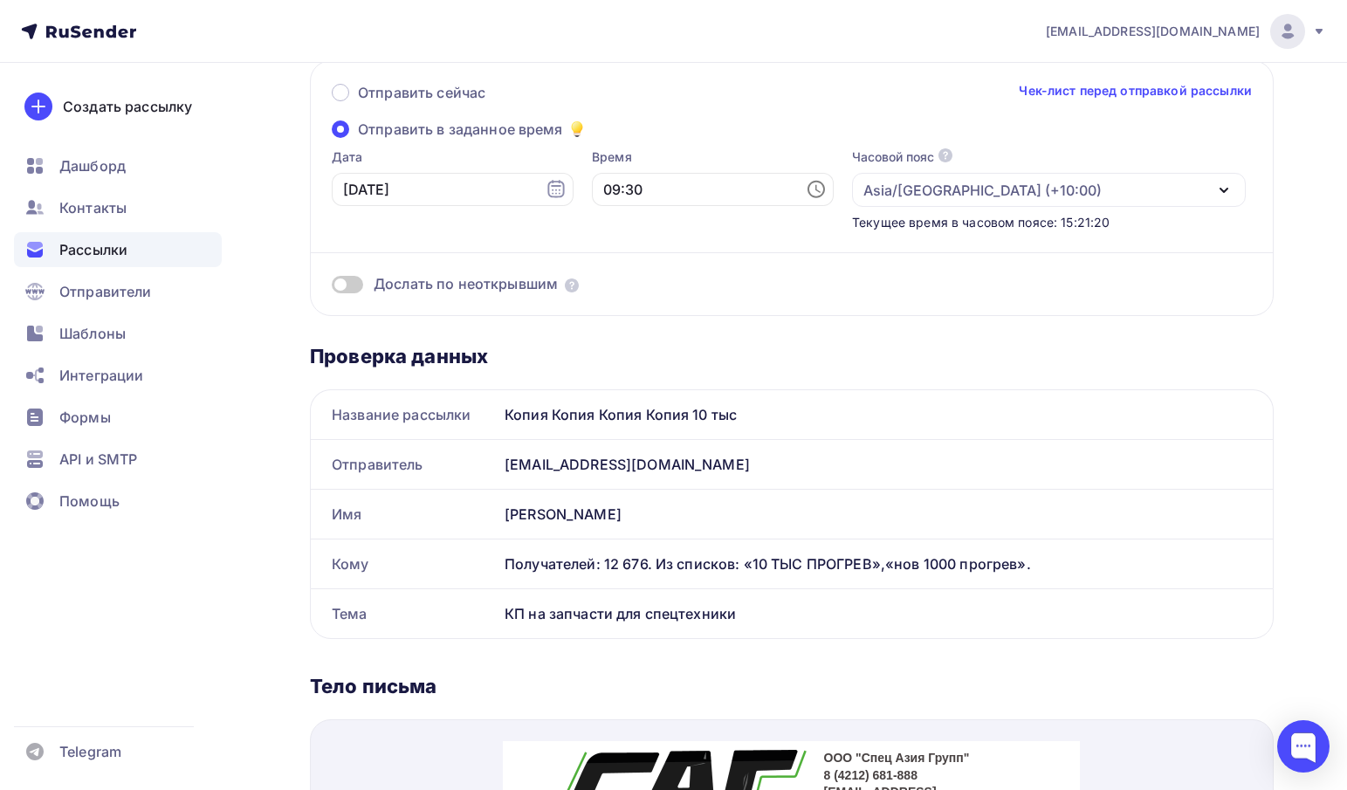
scroll to position [153, 0]
click at [346, 281] on span at bounding box center [347, 283] width 31 height 17
click at [332, 286] on input "checkbox" at bounding box center [332, 286] width 0 height 0
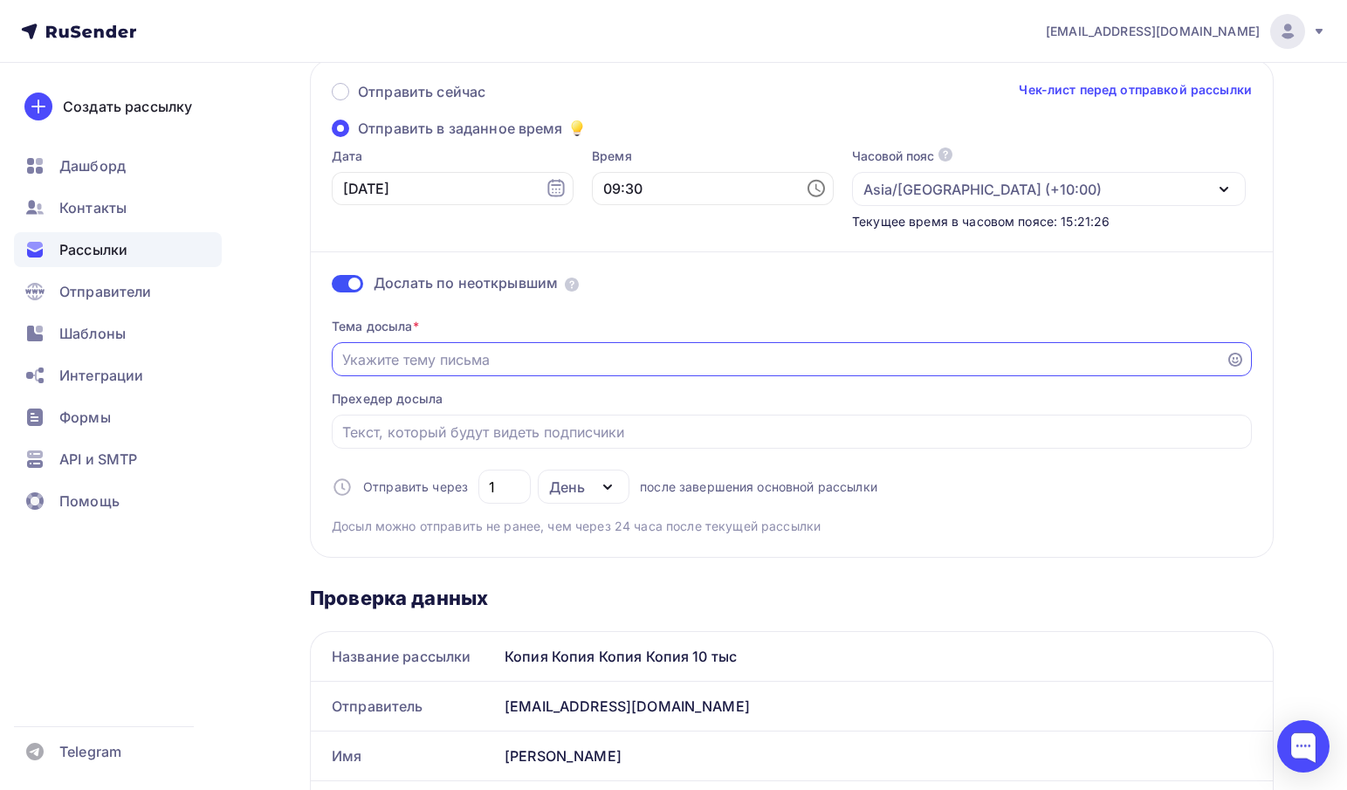
click at [391, 364] on input "Отправить в заданное время" at bounding box center [779, 359] width 874 height 21
click at [463, 361] on input "КП на запчасти ждя спецтехники" at bounding box center [779, 359] width 874 height 21
click at [583, 486] on div "День" at bounding box center [567, 487] width 36 height 21
type input "КП на запчасти для спецтехники"
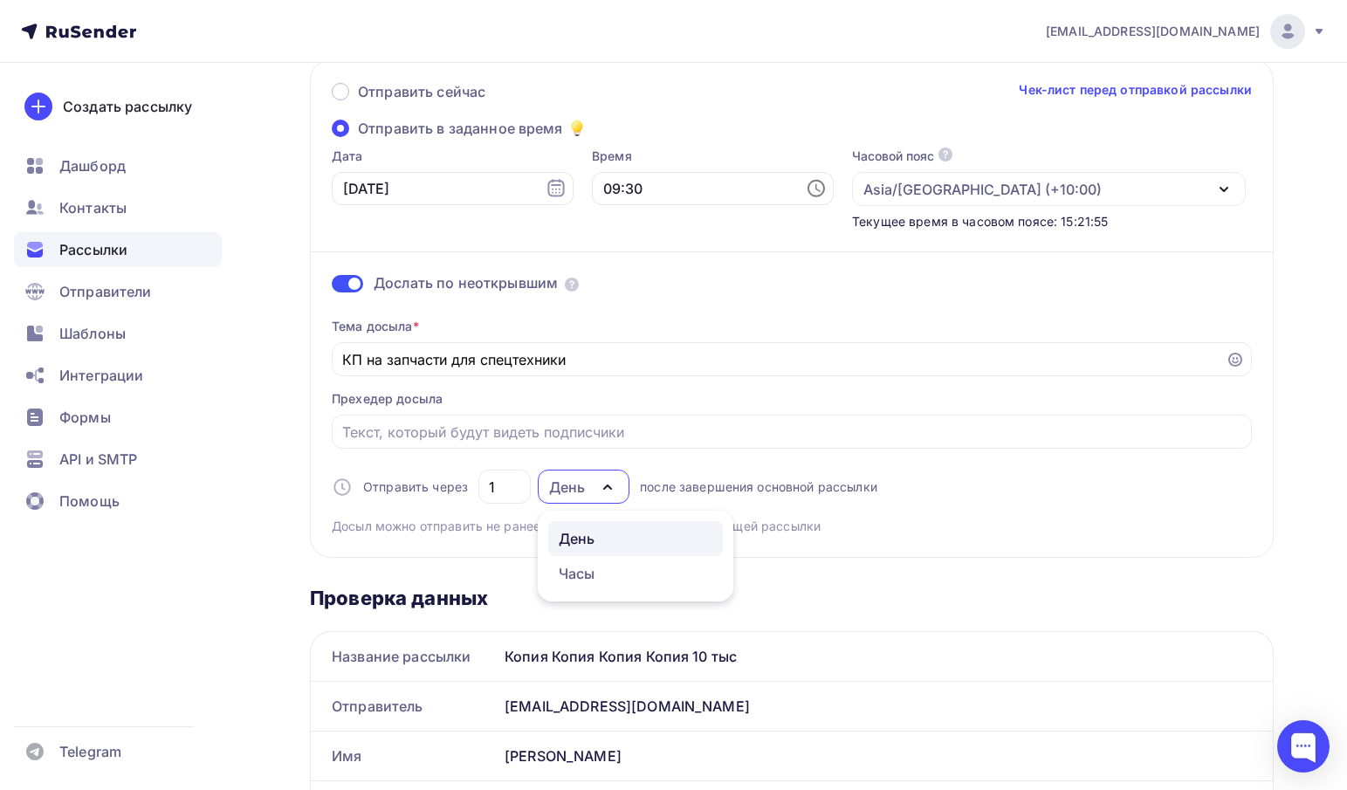
click at [583, 486] on div "День" at bounding box center [567, 487] width 36 height 21
click at [658, 309] on div "Тема досыла * КП на запчасти для спецтехники Прехедер досыла Отправить через 1 …" at bounding box center [792, 419] width 920 height 231
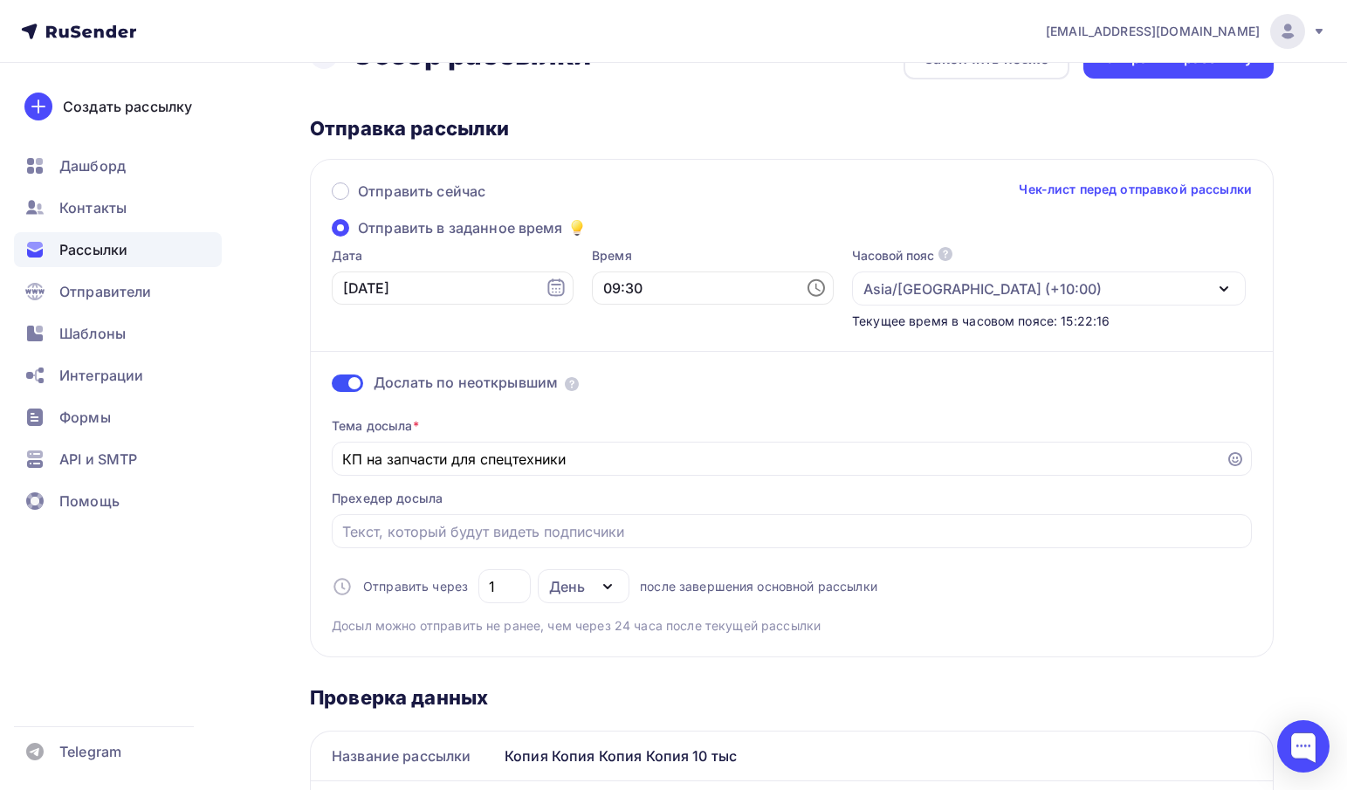
scroll to position [0, 0]
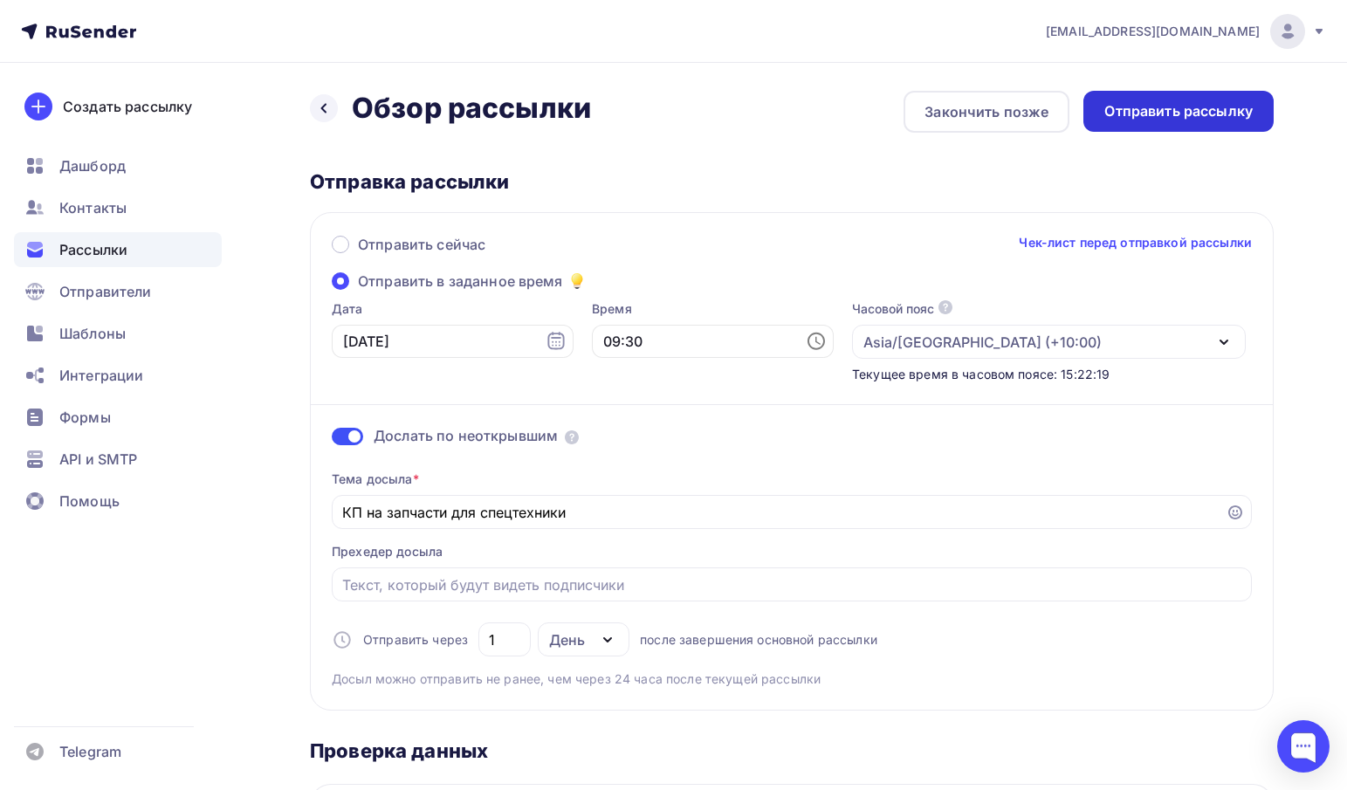
click at [1193, 111] on div "Отправить рассылку" at bounding box center [1178, 111] width 148 height 20
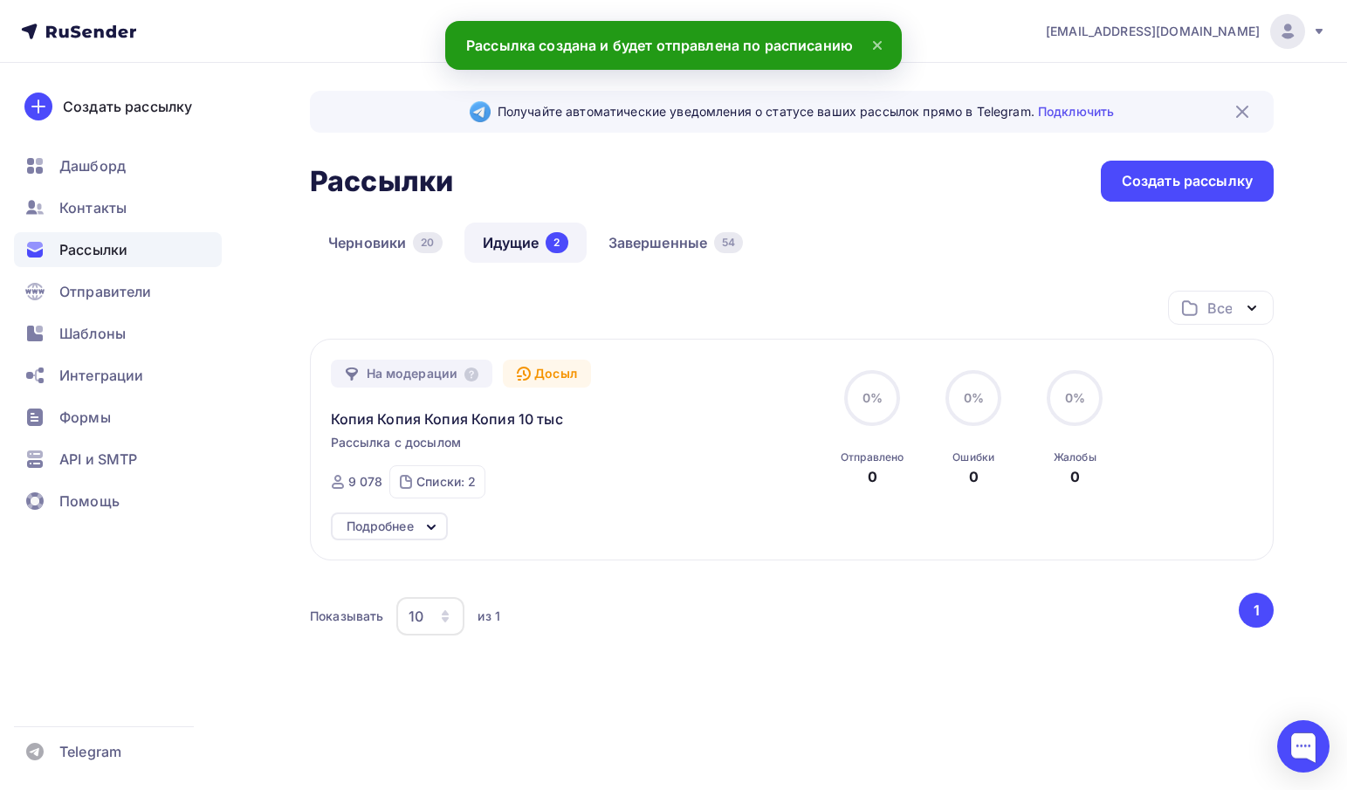
click at [531, 375] on div "Досыл" at bounding box center [547, 374] width 88 height 28
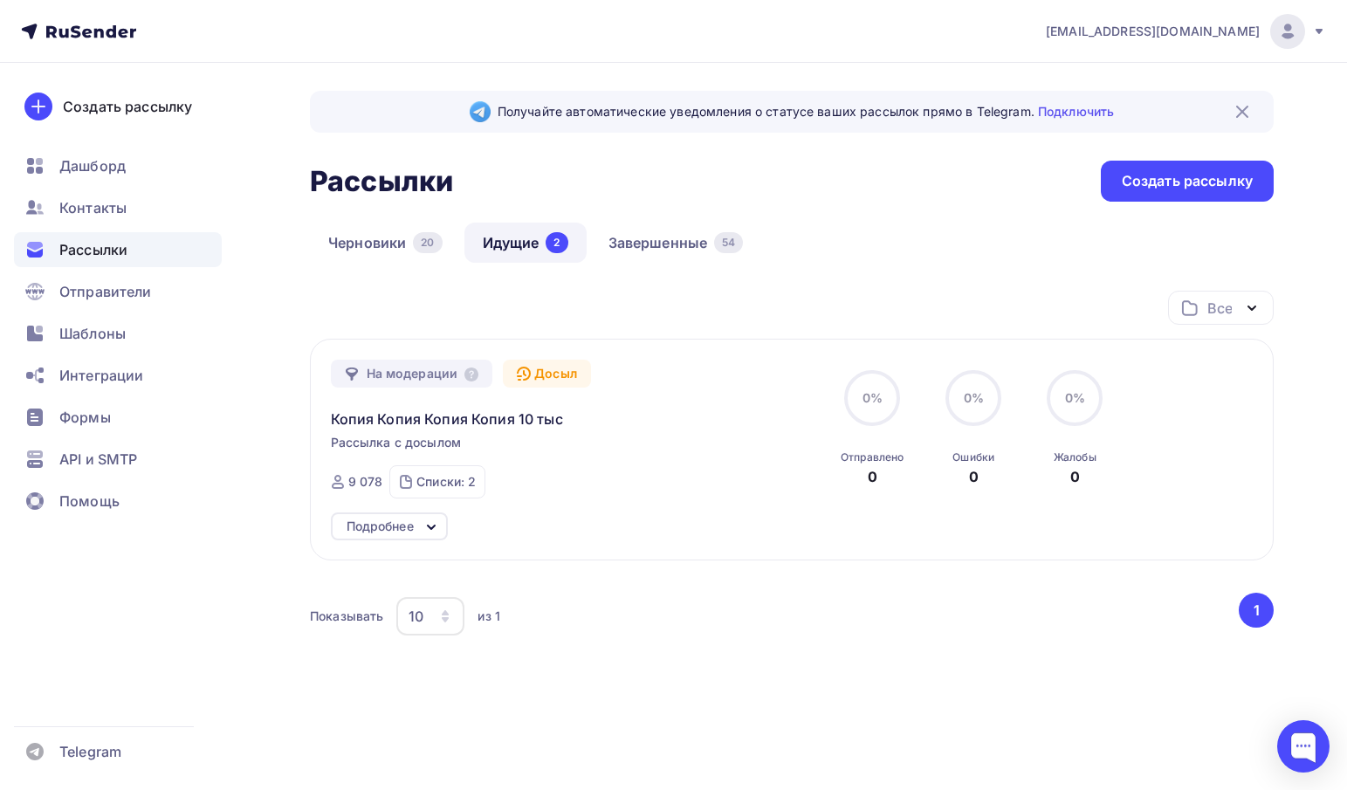
click at [531, 375] on div "Досыл" at bounding box center [547, 374] width 88 height 28
click at [518, 246] on link "Идущие 2" at bounding box center [525, 243] width 122 height 40
click at [428, 531] on icon at bounding box center [431, 527] width 21 height 21
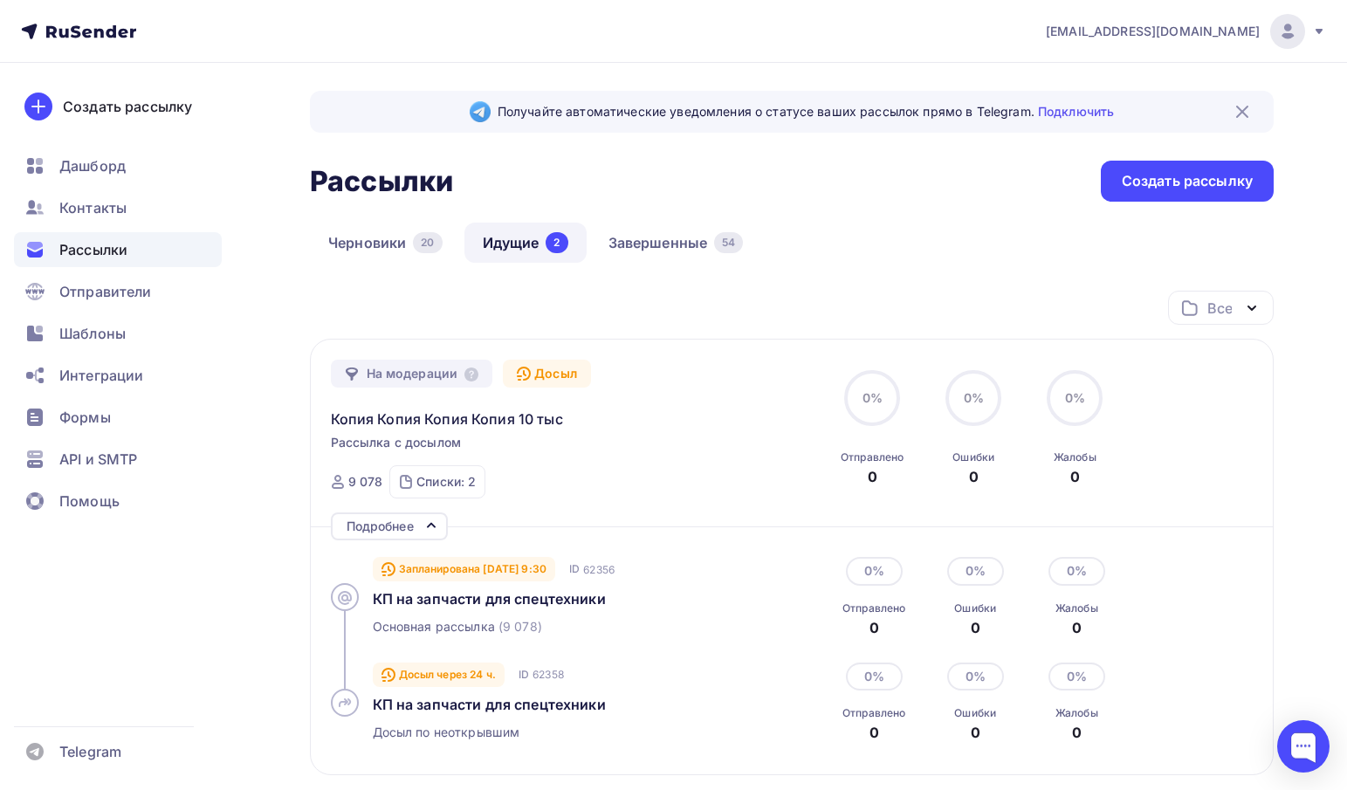
scroll to position [3, 0]
